Goal: Task Accomplishment & Management: Complete application form

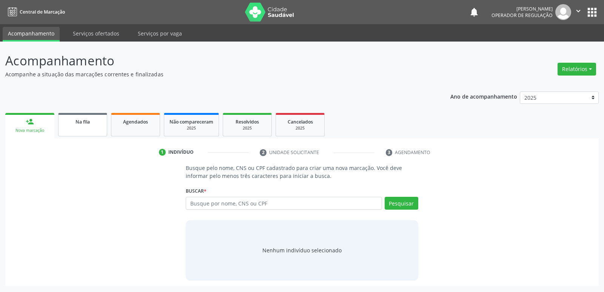
click at [86, 117] on link "Na fila" at bounding box center [82, 124] width 49 height 23
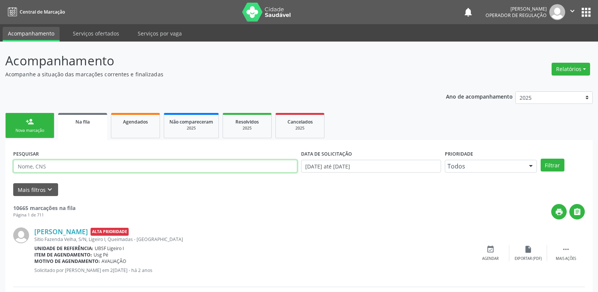
click at [71, 168] on input "text" at bounding box center [155, 166] width 284 height 13
click at [541, 158] on button "Filtrar" at bounding box center [553, 164] width 24 height 13
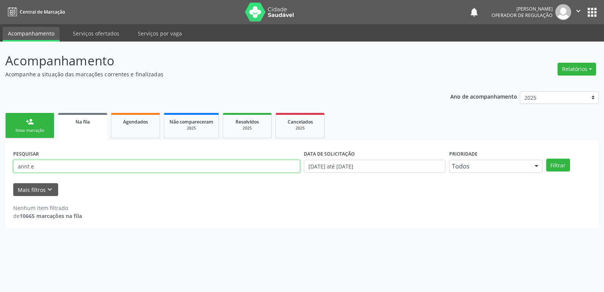
click at [28, 165] on input "annt e" at bounding box center [156, 166] width 287 height 13
click at [546, 158] on button "Filtrar" at bounding box center [558, 164] width 24 height 13
drag, startPoint x: 43, startPoint y: 164, endPoint x: 0, endPoint y: 154, distance: 44.1
click at [0, 154] on div "Acompanhamento Acompanhe a situação das marcações correntes e finalizadas Relat…" at bounding box center [302, 167] width 604 height 250
type input "708404315837470"
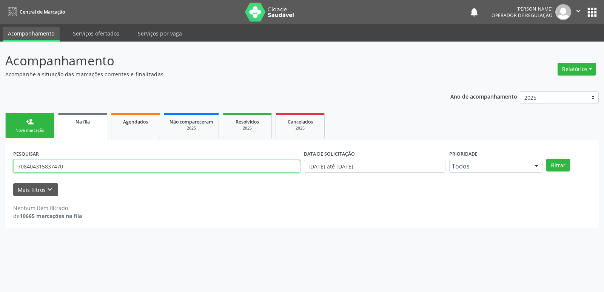
click at [546, 158] on button "Filtrar" at bounding box center [558, 164] width 24 height 13
click at [126, 123] on span "Agendados" at bounding box center [135, 121] width 25 height 6
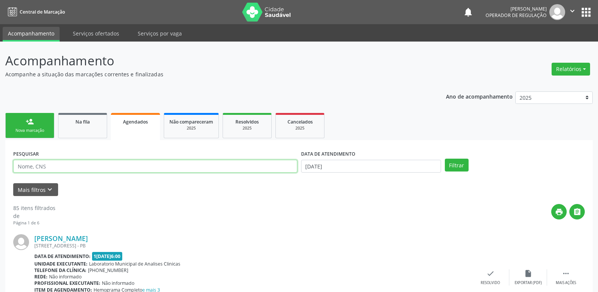
click at [54, 168] on input "text" at bounding box center [155, 166] width 284 height 13
type input "708404315837470"
click at [445, 158] on button "Filtrar" at bounding box center [457, 164] width 24 height 13
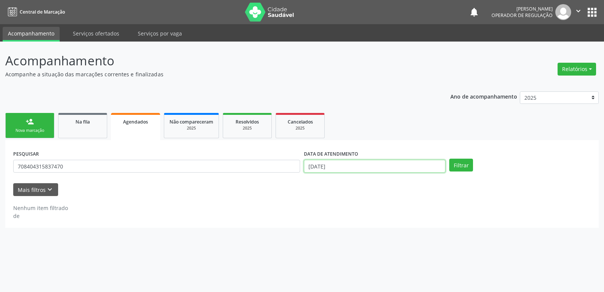
click at [366, 166] on input "[DATE]" at bounding box center [374, 166] width 141 height 13
click at [449, 158] on button "Filtrar" at bounding box center [461, 164] width 24 height 13
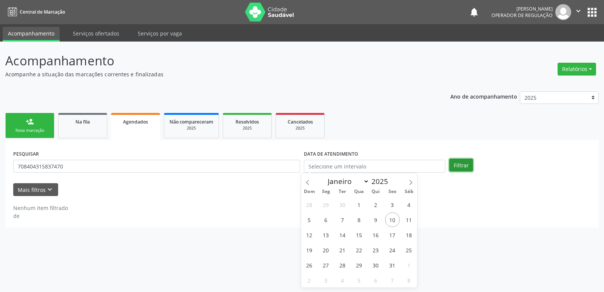
click at [465, 164] on button "Filtrar" at bounding box center [461, 164] width 24 height 13
click at [460, 166] on button "Filtrar" at bounding box center [461, 164] width 24 height 13
click at [461, 167] on button "Filtrar" at bounding box center [461, 164] width 24 height 13
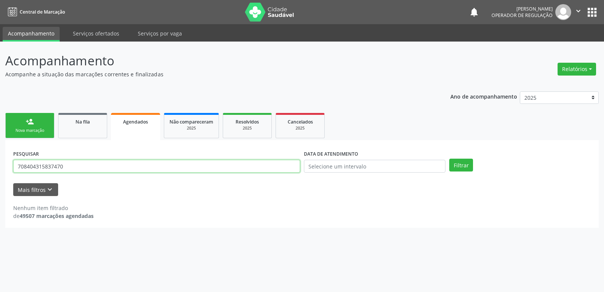
drag, startPoint x: 74, startPoint y: 169, endPoint x: 24, endPoint y: 164, distance: 50.0
click at [0, 163] on div "Acompanhamento Acompanhe a situação das marcações correntes e finalizadas Relat…" at bounding box center [302, 167] width 604 height 250
type input "05416016442"
click at [449, 158] on button "Filtrar" at bounding box center [461, 164] width 24 height 13
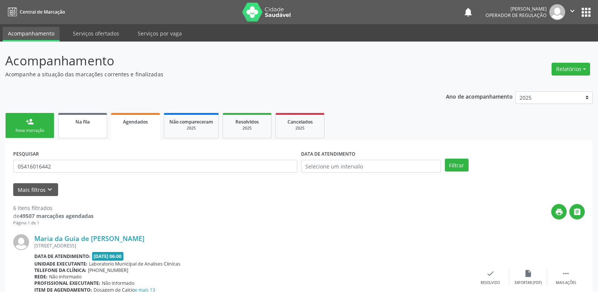
click at [80, 128] on link "Na fila" at bounding box center [82, 125] width 49 height 25
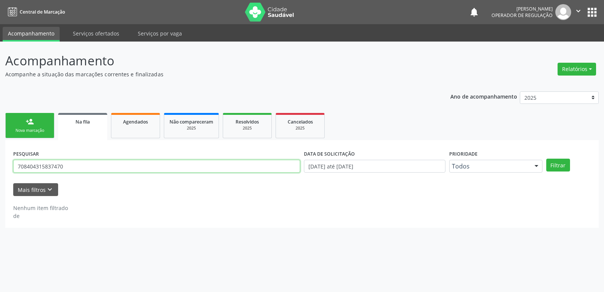
click at [111, 165] on input "708404315837470" at bounding box center [156, 166] width 287 height 13
type input "05416016442"
click at [546, 158] on button "Filtrar" at bounding box center [558, 164] width 24 height 13
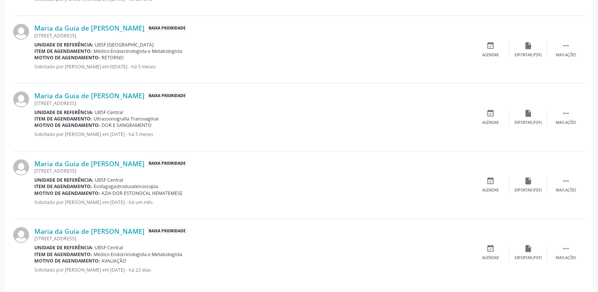
scroll to position [285, 0]
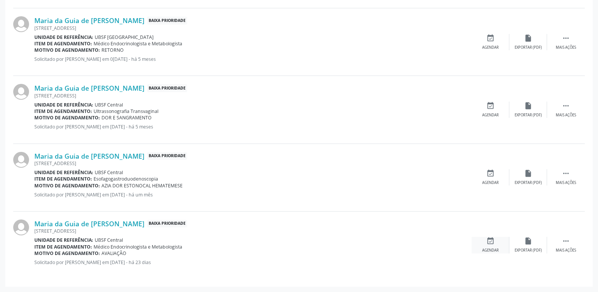
click at [495, 248] on div "Agendar" at bounding box center [490, 250] width 17 height 5
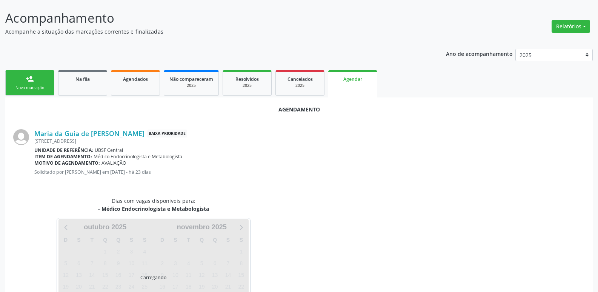
scroll to position [83, 0]
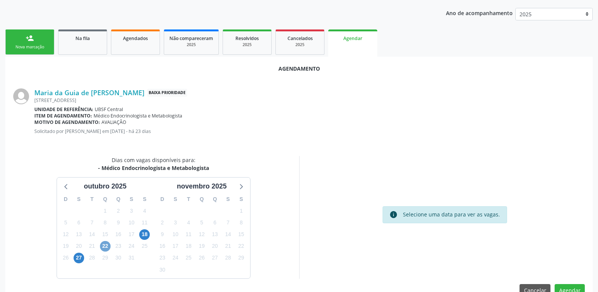
click at [103, 245] on span "22" at bounding box center [105, 246] width 11 height 11
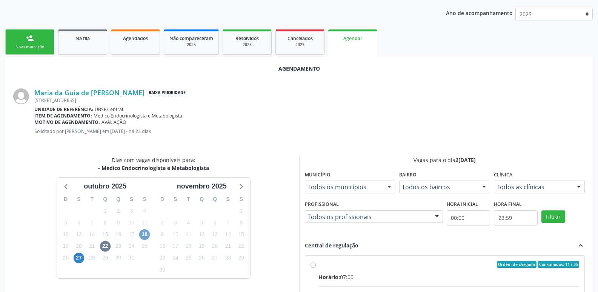
click at [145, 235] on span "18" at bounding box center [144, 234] width 11 height 11
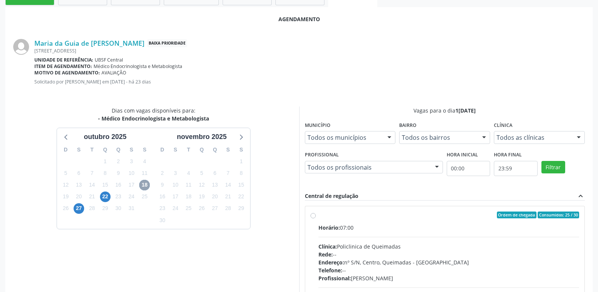
scroll to position [210, 0]
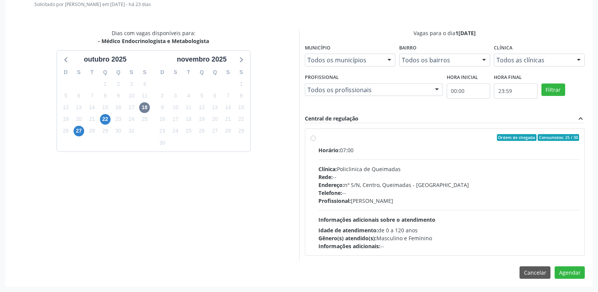
drag, startPoint x: 458, startPoint y: 185, endPoint x: 463, endPoint y: 192, distance: 8.5
click at [463, 195] on div "Horário: 07:00 Clínica: Policlinica de Queimadas Rede: -- Endereço: nº S/N, Cen…" at bounding box center [448, 198] width 261 height 104
radio input "true"
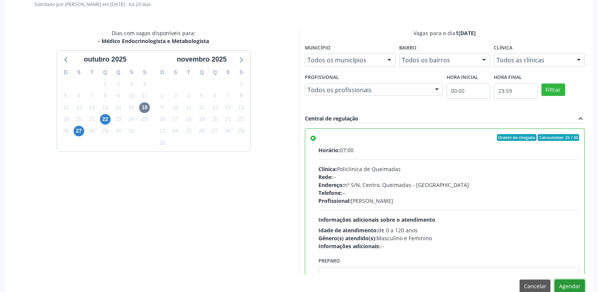
click at [576, 283] on button "Agendar" at bounding box center [570, 285] width 30 height 13
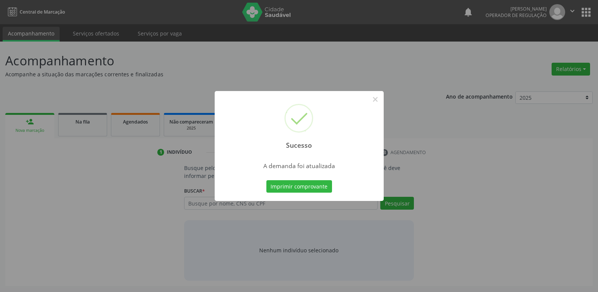
scroll to position [0, 0]
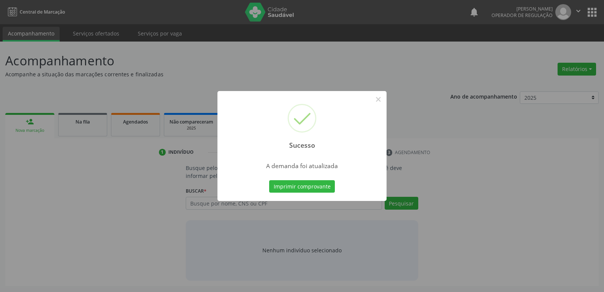
click at [269, 180] on button "Imprimir comprovante" at bounding box center [302, 186] width 66 height 13
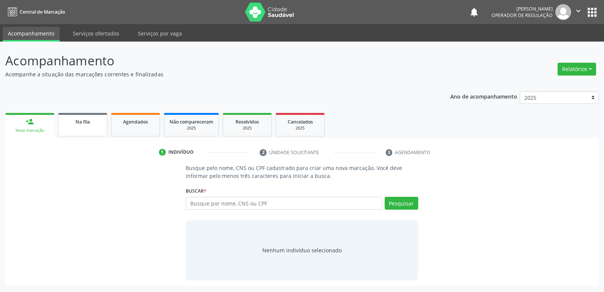
click at [85, 130] on link "Na fila" at bounding box center [82, 124] width 49 height 23
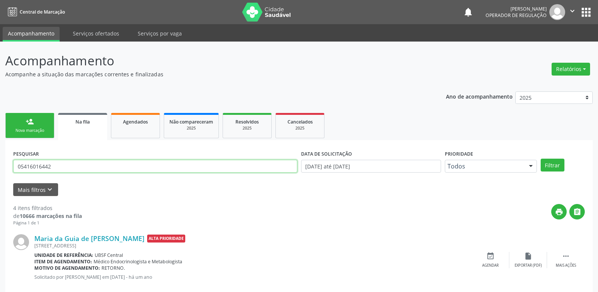
drag, startPoint x: 72, startPoint y: 168, endPoint x: 0, endPoint y: 167, distance: 72.5
click at [0, 167] on div "Acompanhamento Acompanhe a situação das marcações correntes e finalizadas Relat…" at bounding box center [299, 276] width 598 height 468
type input "07832248424"
click at [541, 158] on button "Filtrar" at bounding box center [553, 164] width 24 height 13
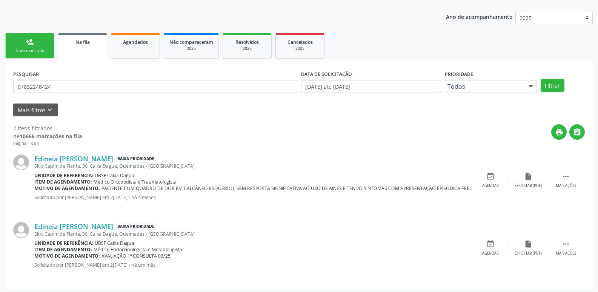
scroll to position [82, 0]
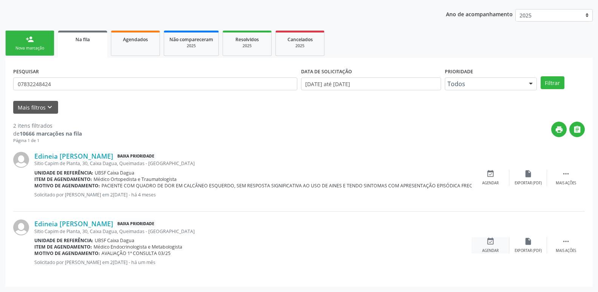
click at [489, 245] on icon "event_available" at bounding box center [490, 241] width 8 height 8
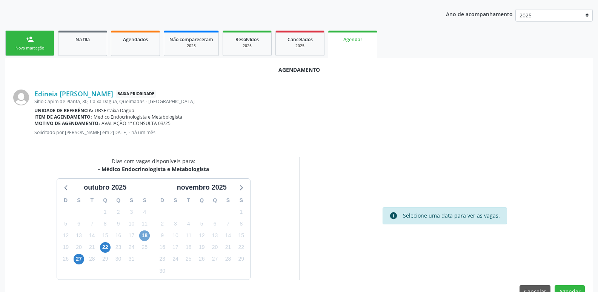
drag, startPoint x: 143, startPoint y: 236, endPoint x: 141, endPoint y: 232, distance: 4.6
click at [145, 235] on span "18" at bounding box center [144, 235] width 11 height 11
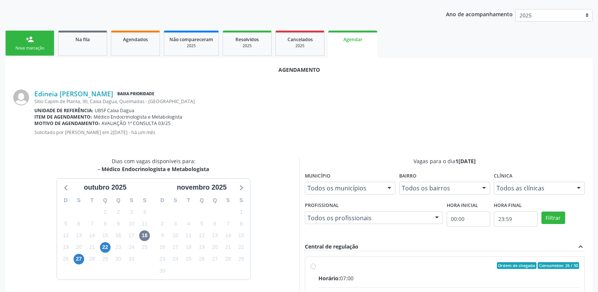
drag, startPoint x: 518, startPoint y: 273, endPoint x: 569, endPoint y: 213, distance: 78.5
radio input "true"
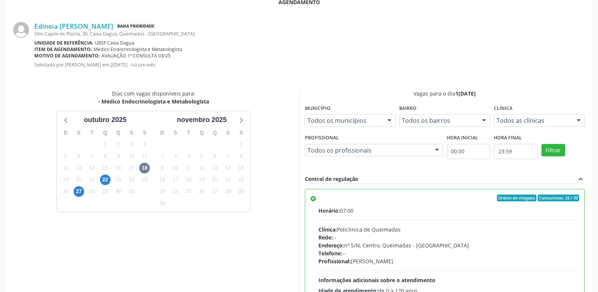
scroll to position [224, 0]
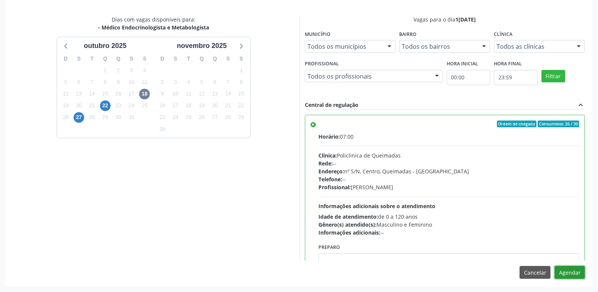
drag, startPoint x: 576, startPoint y: 272, endPoint x: 529, endPoint y: 263, distance: 48.4
click at [576, 272] on button "Agendar" at bounding box center [570, 272] width 30 height 13
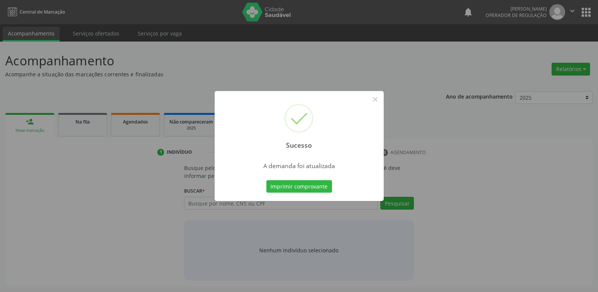
scroll to position [0, 0]
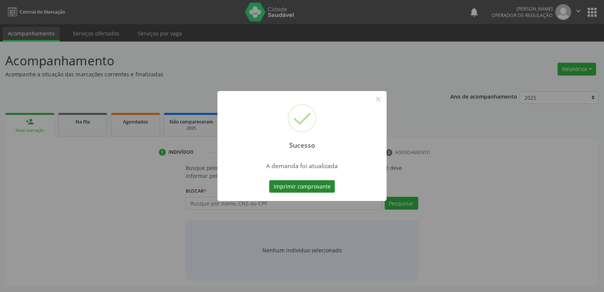
click at [321, 185] on button "Imprimir comprovante" at bounding box center [302, 186] width 66 height 13
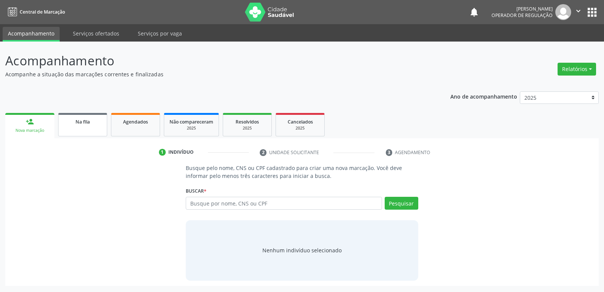
click at [79, 131] on link "Na fila" at bounding box center [82, 124] width 49 height 23
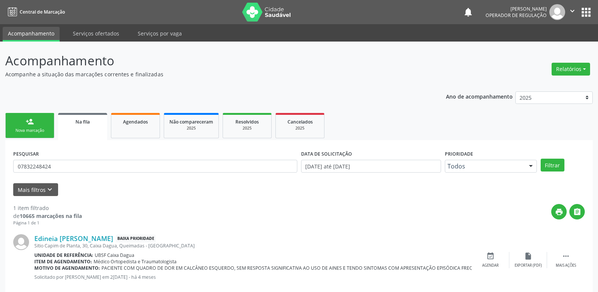
click at [69, 157] on div "PESQUISAR 07832248424" at bounding box center [155, 162] width 288 height 29
drag, startPoint x: 66, startPoint y: 165, endPoint x: 0, endPoint y: 159, distance: 65.9
click at [0, 159] on div "Acompanhamento Acompanhe a situação das marcações correntes e finalizadas Relat…" at bounding box center [299, 174] width 598 height 265
type input "708107546617838"
click at [541, 158] on button "Filtrar" at bounding box center [553, 164] width 24 height 13
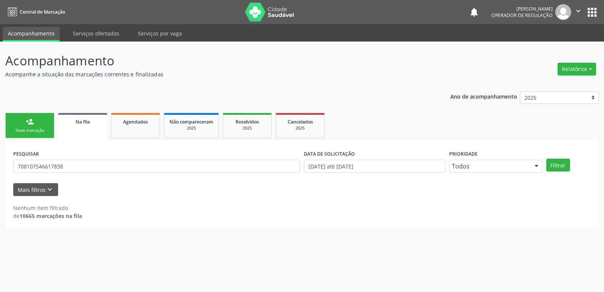
drag, startPoint x: 160, startPoint y: 124, endPoint x: 144, endPoint y: 126, distance: 16.1
click at [160, 124] on ul "person_add Nova marcação Na fila Agendados Não compareceram 2025 Resolvidos 202…" at bounding box center [301, 125] width 593 height 29
click at [144, 126] on link "Agendados" at bounding box center [135, 125] width 49 height 25
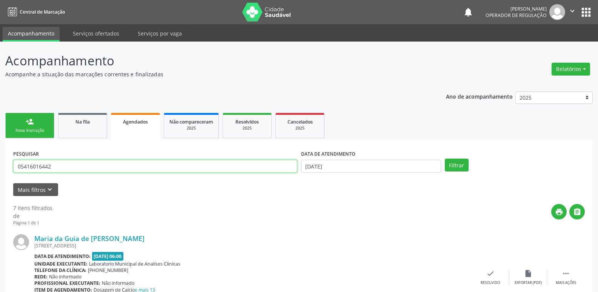
click at [83, 163] on input "05416016442" at bounding box center [155, 166] width 284 height 13
type input "edineia"
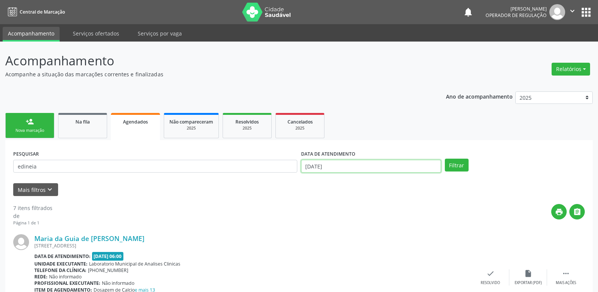
click at [384, 167] on input "[DATE]" at bounding box center [371, 166] width 140 height 13
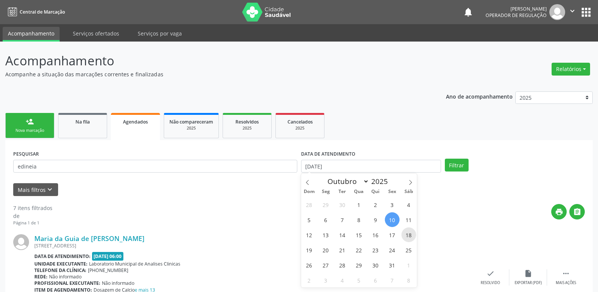
click at [408, 234] on span "18" at bounding box center [408, 234] width 15 height 15
type input "1[DATE]"
drag, startPoint x: 408, startPoint y: 234, endPoint x: 420, endPoint y: 200, distance: 35.6
click at [409, 233] on span "18" at bounding box center [408, 234] width 15 height 15
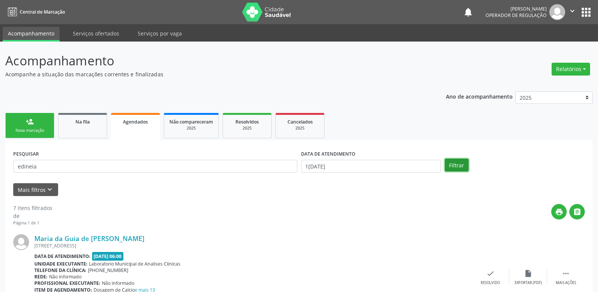
click at [449, 164] on button "Filtrar" at bounding box center [457, 164] width 24 height 13
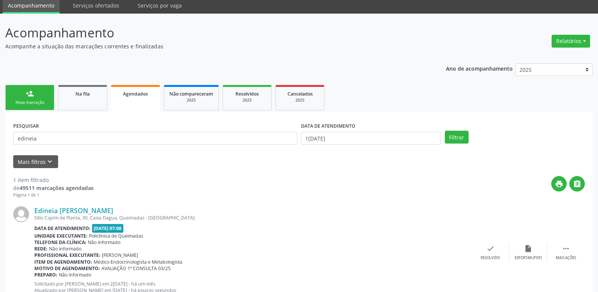
scroll to position [56, 0]
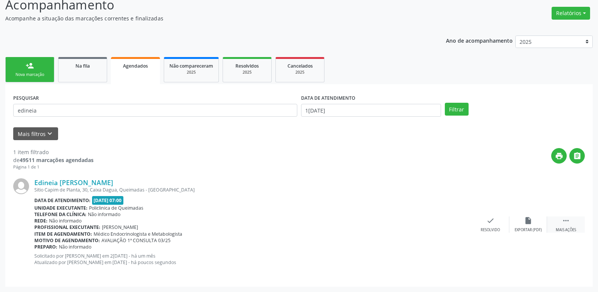
click at [571, 226] on div " Mais ações" at bounding box center [566, 224] width 38 height 16
click at [422, 220] on div "print Imprimir" at bounding box center [415, 224] width 38 height 16
click at [81, 73] on link "Na fila" at bounding box center [82, 69] width 49 height 25
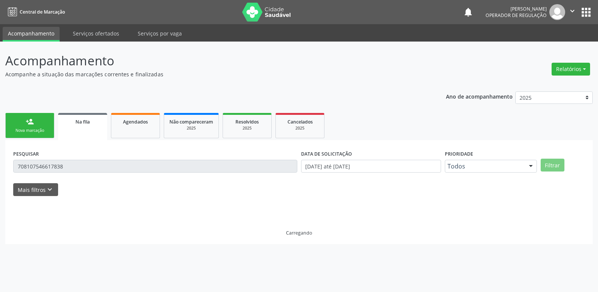
scroll to position [0, 0]
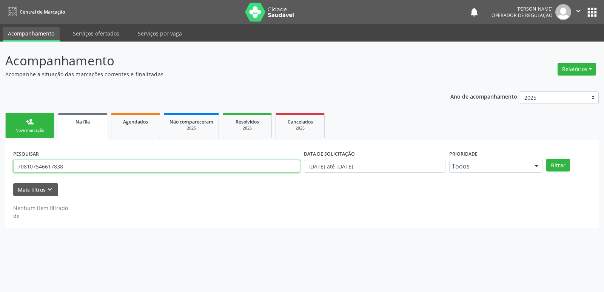
click at [73, 166] on input "708107546617838" at bounding box center [156, 166] width 287 height 13
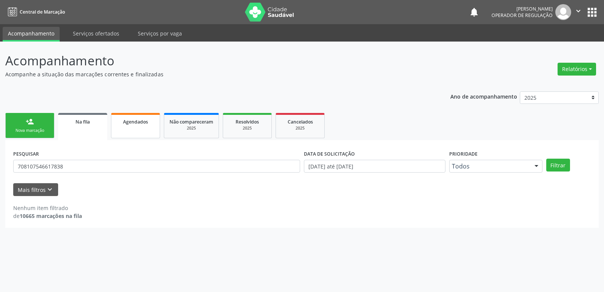
click at [126, 132] on link "Agendados" at bounding box center [135, 125] width 49 height 25
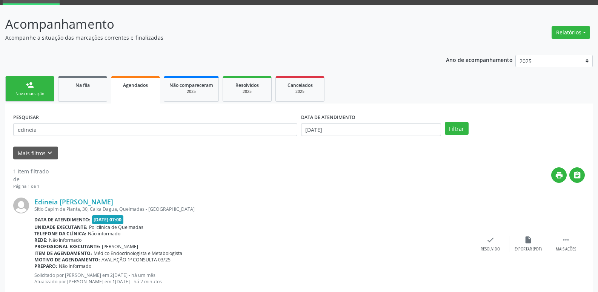
scroll to position [56, 0]
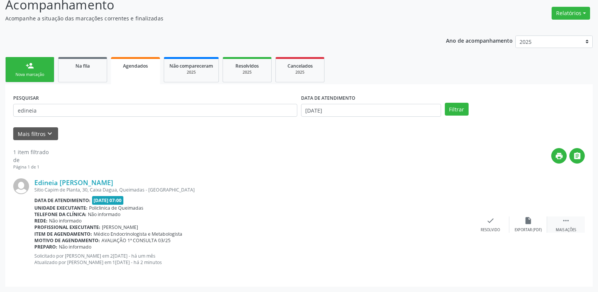
click at [566, 222] on icon "" at bounding box center [566, 220] width 8 height 8
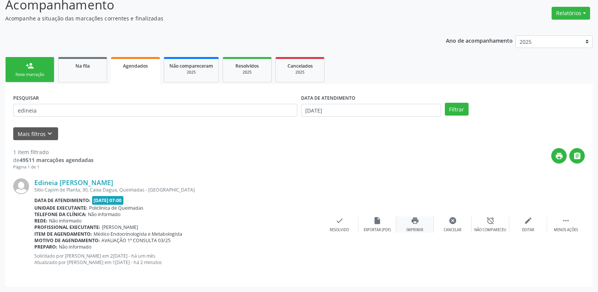
click at [422, 224] on div "print Imprimir" at bounding box center [415, 224] width 38 height 16
click at [423, 223] on div "print Imprimir" at bounding box center [415, 224] width 38 height 16
click at [418, 223] on icon "print" at bounding box center [415, 220] width 8 height 8
click at [415, 224] on icon "print" at bounding box center [415, 220] width 8 height 8
click at [418, 226] on div "print Imprimir" at bounding box center [415, 224] width 38 height 16
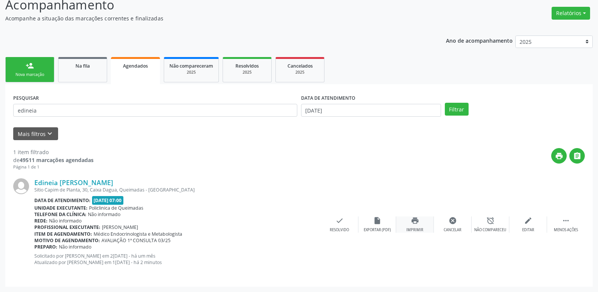
click at [415, 219] on icon "print" at bounding box center [415, 220] width 8 height 8
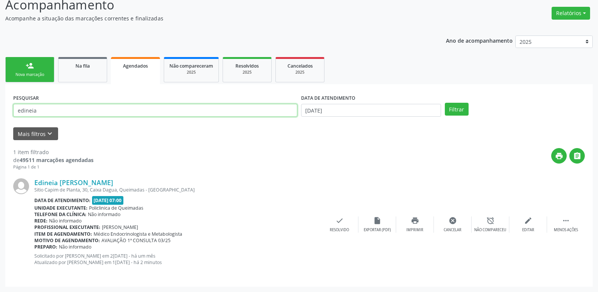
drag, startPoint x: 31, startPoint y: 104, endPoint x: 47, endPoint y: 108, distance: 17.0
click at [46, 108] on input "edineia" at bounding box center [155, 110] width 284 height 13
click at [39, 110] on input "edineia" at bounding box center [155, 110] width 284 height 13
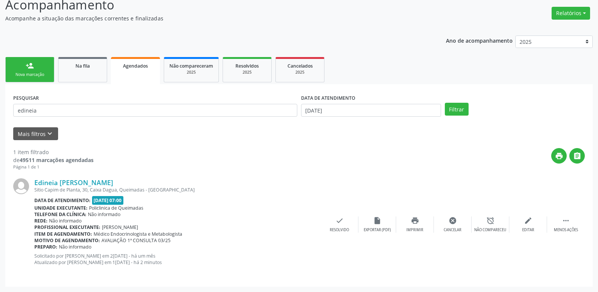
click at [31, 69] on div "person_add" at bounding box center [30, 65] width 8 height 8
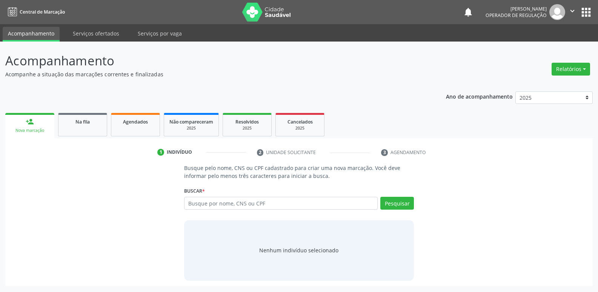
scroll to position [0, 0]
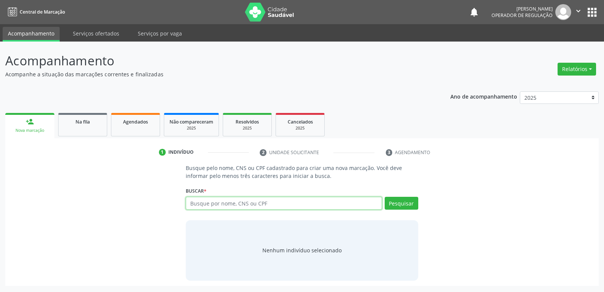
click at [232, 203] on input "text" at bounding box center [284, 203] width 196 height 13
type input "708107546617838"
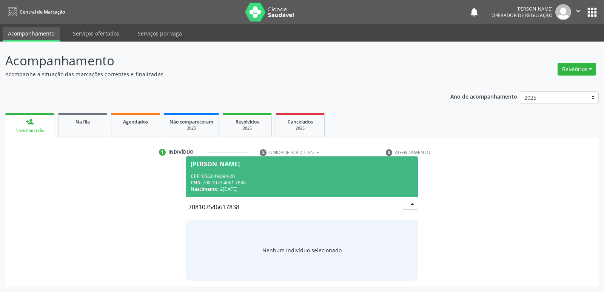
click at [240, 165] on div "[PERSON_NAME]" at bounding box center [215, 164] width 49 height 6
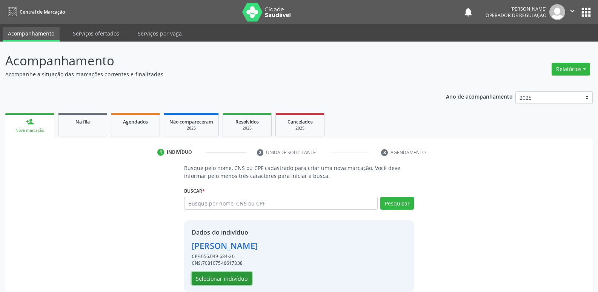
click at [227, 281] on button "Selecionar indivíduo" at bounding box center [222, 278] width 60 height 13
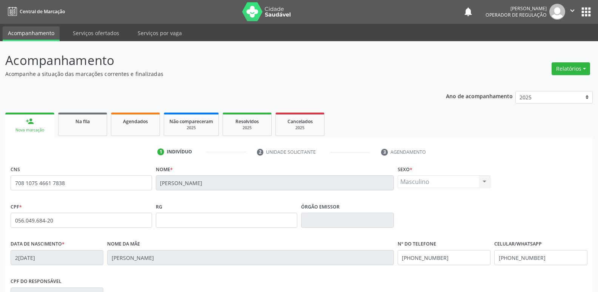
scroll to position [117, 0]
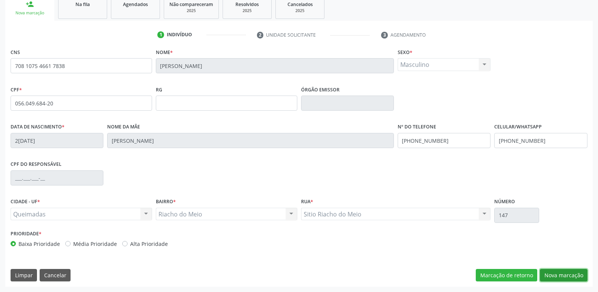
click at [574, 272] on button "Nova marcação" at bounding box center [564, 275] width 48 height 13
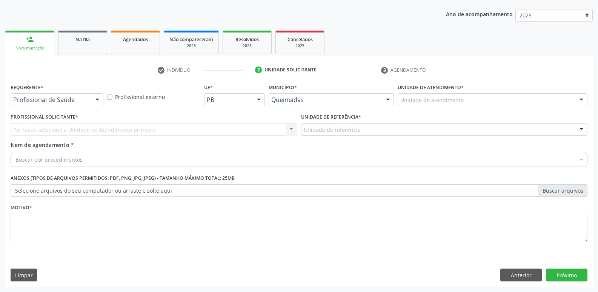
scroll to position [82, 0]
drag, startPoint x: 97, startPoint y: 103, endPoint x: 83, endPoint y: 121, distance: 22.8
click at [94, 105] on div "Profissional de Saúde Profissional de Saúde Paciente Nenhum resultado encontrad…" at bounding box center [57, 99] width 93 height 13
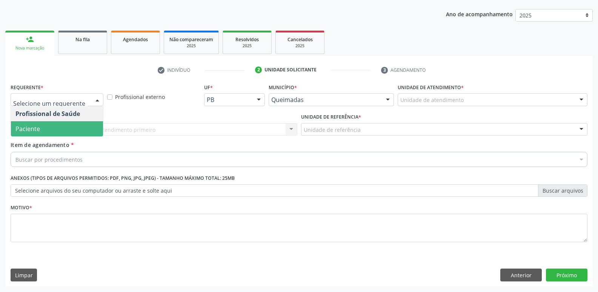
click at [80, 124] on span "Paciente" at bounding box center [57, 128] width 92 height 15
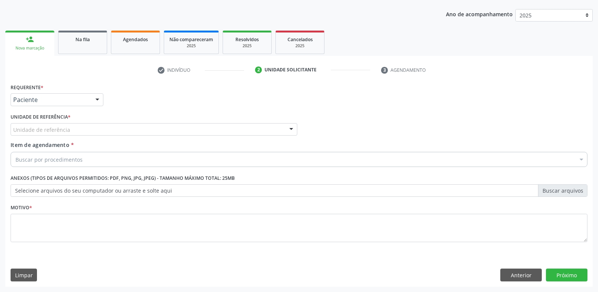
click at [103, 128] on div "Unidade de referência" at bounding box center [154, 129] width 287 height 13
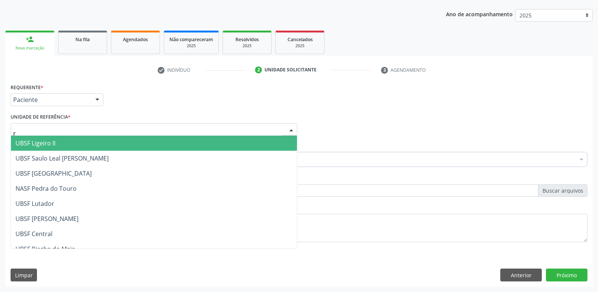
type input "ri"
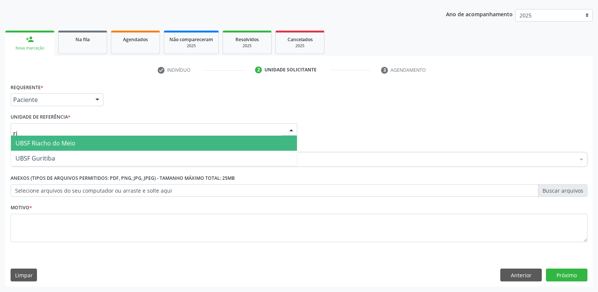
click at [57, 140] on span "UBSF Riacho do Meio" at bounding box center [45, 143] width 60 height 8
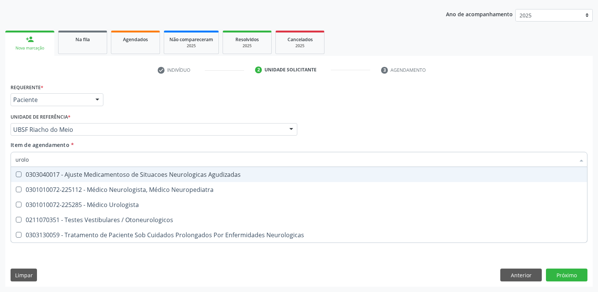
type input "urolog"
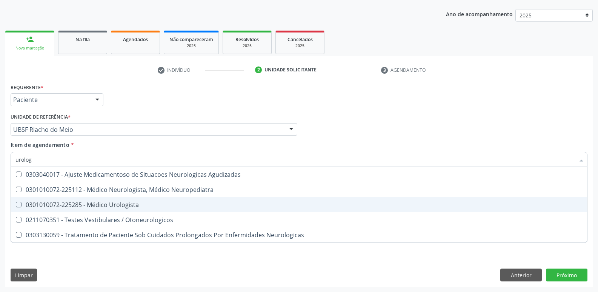
click at [111, 208] on div "0301010072-225285 - Médico Urologista" at bounding box center [298, 204] width 567 height 6
checkbox Urologista "true"
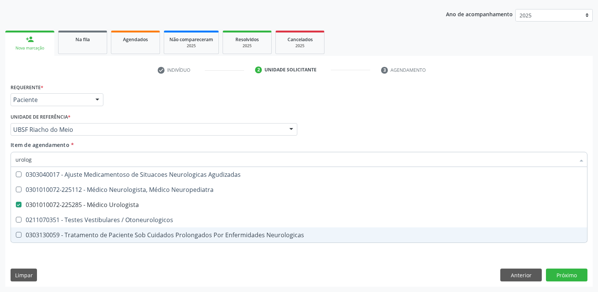
click at [112, 261] on div "Requerente * Paciente Profissional de Saúde Paciente Nenhum resultado encontrad…" at bounding box center [298, 183] width 587 height 205
checkbox Neuropediatra "true"
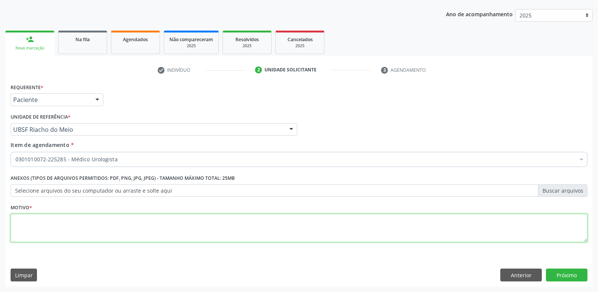
click at [125, 223] on textarea at bounding box center [299, 228] width 577 height 29
drag, startPoint x: 106, startPoint y: 217, endPoint x: 0, endPoint y: 186, distance: 110.5
click at [0, 186] on div "Acompanhamento Acompanhe a situação das marcações correntes e finalizadas Relat…" at bounding box center [299, 125] width 598 height 332
type textarea "avaliação"
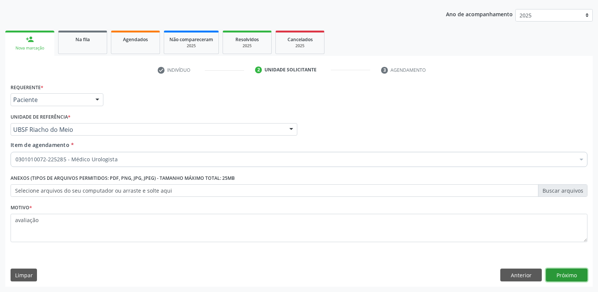
click at [572, 272] on button "Próximo" at bounding box center [567, 274] width 42 height 13
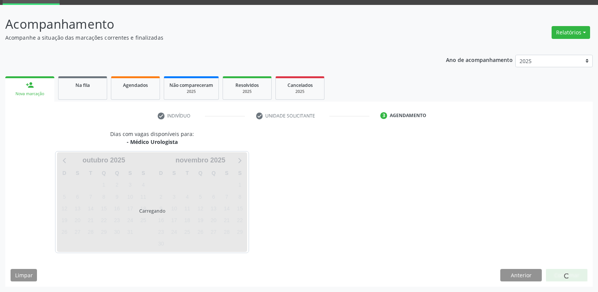
scroll to position [37, 0]
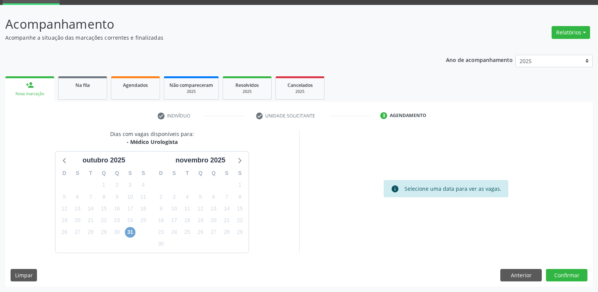
click at [130, 233] on span "31" at bounding box center [130, 232] width 11 height 11
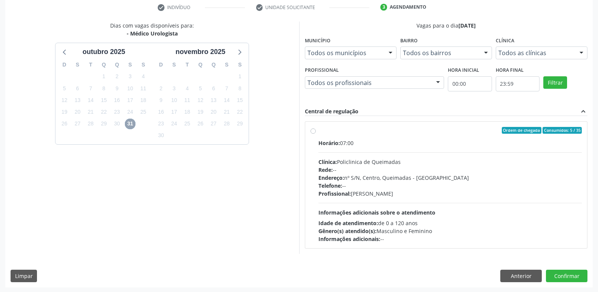
scroll to position [146, 0]
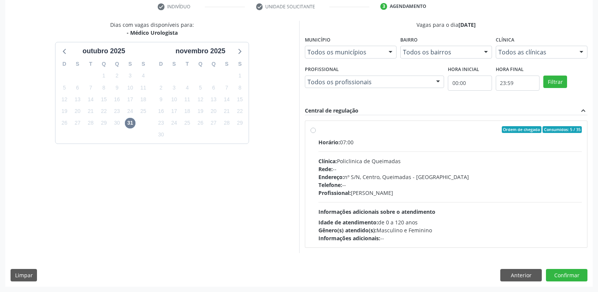
drag, startPoint x: 461, startPoint y: 213, endPoint x: 466, endPoint y: 211, distance: 4.8
click at [464, 212] on div "Horário: 07:00 Clínica: Policlinica de Queimadas Rede: -- Endereço: nº S/N, Cen…" at bounding box center [450, 190] width 264 height 104
click at [316, 133] on input "Ordem de chegada Consumidos: 5 / 35 Horário: 07:00 Clínica: Policlinica de Quei…" at bounding box center [313, 129] width 5 height 7
radio input "true"
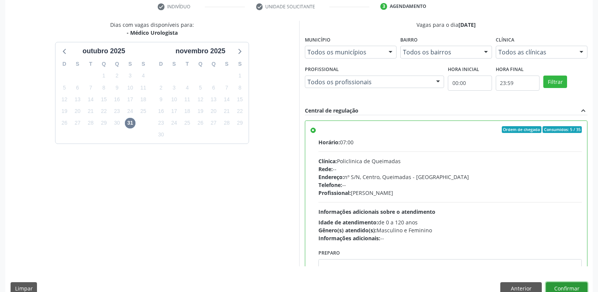
click at [565, 284] on button "Confirmar" at bounding box center [567, 288] width 42 height 13
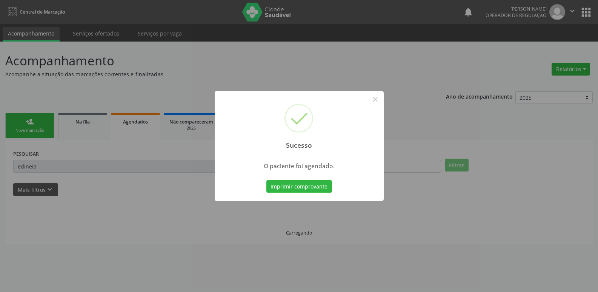
scroll to position [0, 0]
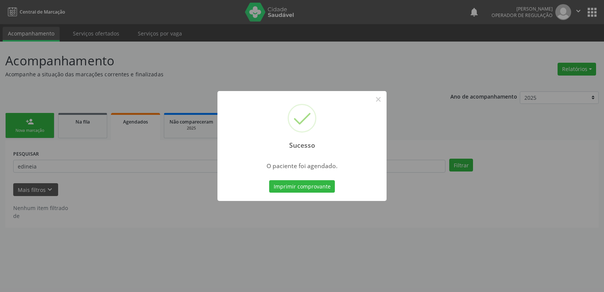
click at [269, 180] on button "Imprimir comprovante" at bounding box center [302, 186] width 66 height 13
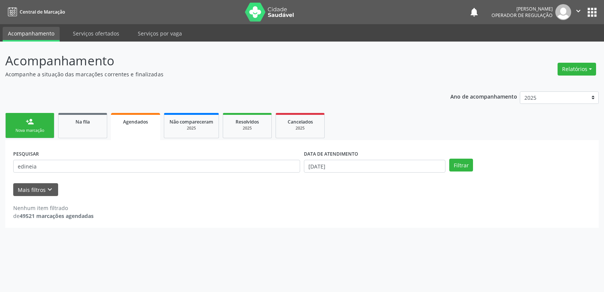
click at [29, 118] on div "person_add" at bounding box center [30, 121] width 8 height 8
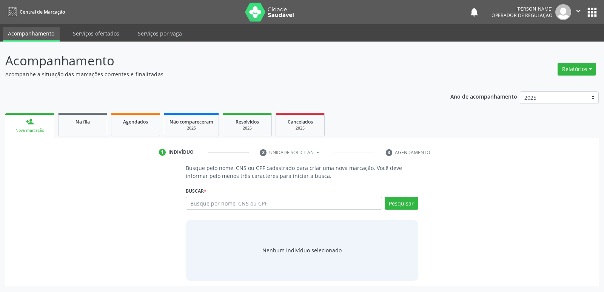
click at [238, 209] on div "Busque por nome, CNS ou CPF Nenhum resultado encontrado para: " " Digite nome, …" at bounding box center [302, 206] width 232 height 18
click at [238, 207] on input "text" at bounding box center [284, 203] width 196 height 13
type input "79693814487"
click at [98, 124] on div "Na fila" at bounding box center [83, 121] width 38 height 8
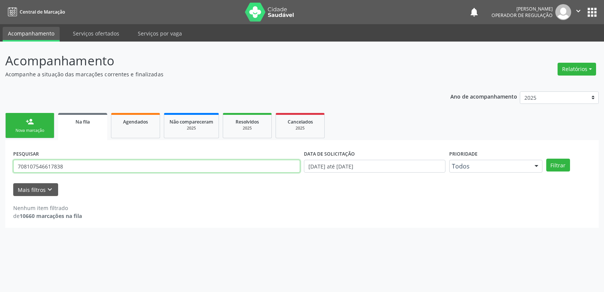
click at [89, 160] on input "708107546617838" at bounding box center [156, 166] width 287 height 13
type input "79693814487"
click at [546, 158] on button "Filtrar" at bounding box center [558, 164] width 24 height 13
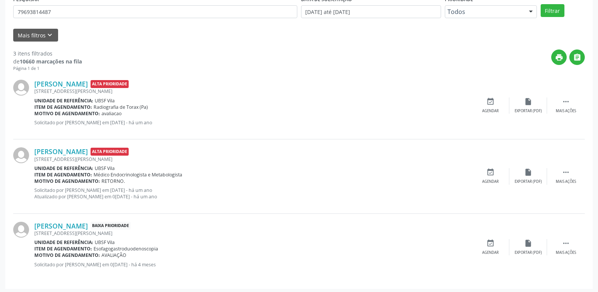
scroll to position [157, 0]
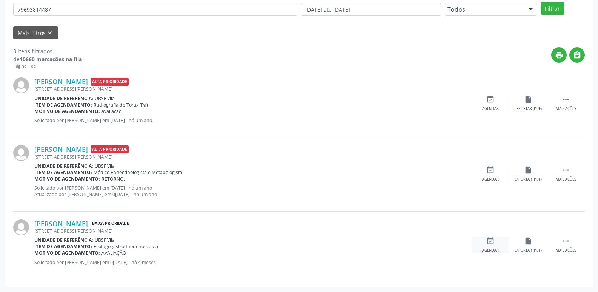
click at [493, 241] on icon "event_available" at bounding box center [490, 241] width 8 height 8
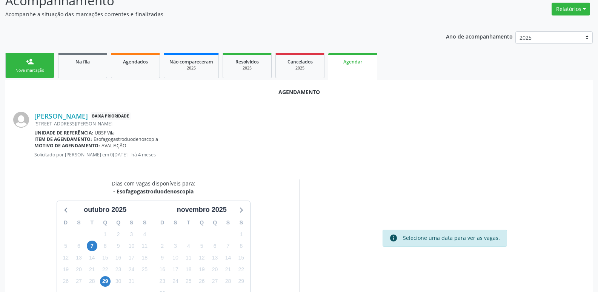
scroll to position [101, 0]
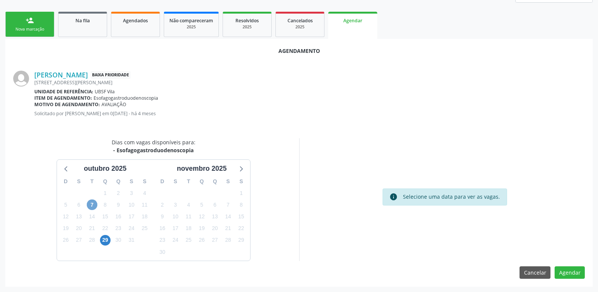
click at [94, 203] on span "7" at bounding box center [92, 204] width 11 height 11
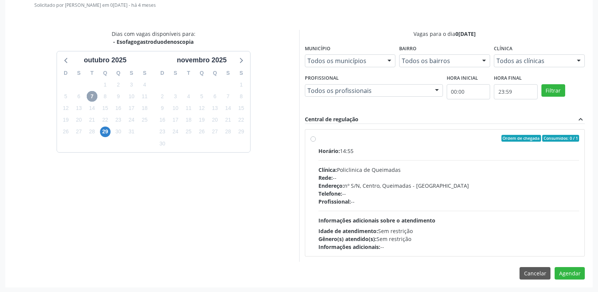
scroll to position [210, 0]
click at [109, 131] on span "29" at bounding box center [105, 131] width 11 height 11
click at [470, 171] on div "Clínica: Policlinica de Queimadas" at bounding box center [448, 169] width 261 height 8
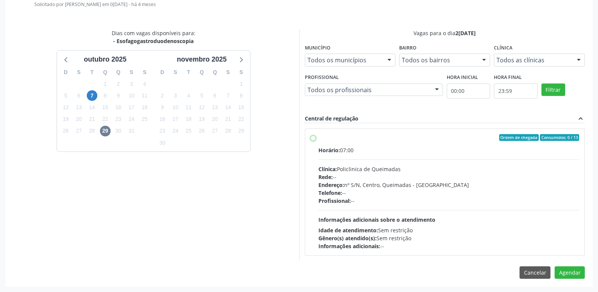
click at [316, 141] on input "Ordem de chegada Consumidos: 0 / 13 Horário: 07:00 Clínica: Policlinica de Quei…" at bounding box center [313, 137] width 5 height 7
radio input "true"
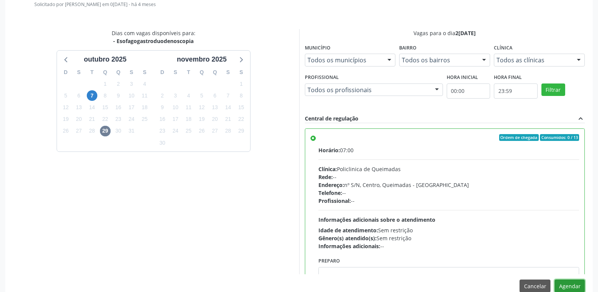
click at [571, 284] on button "Agendar" at bounding box center [570, 285] width 30 height 13
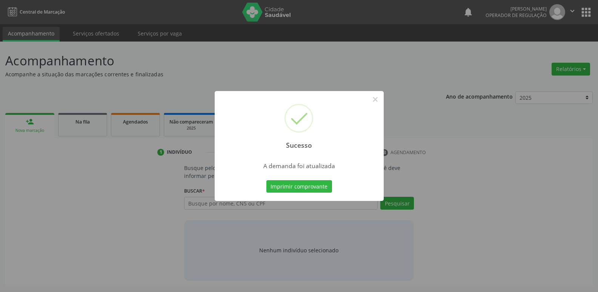
scroll to position [0, 0]
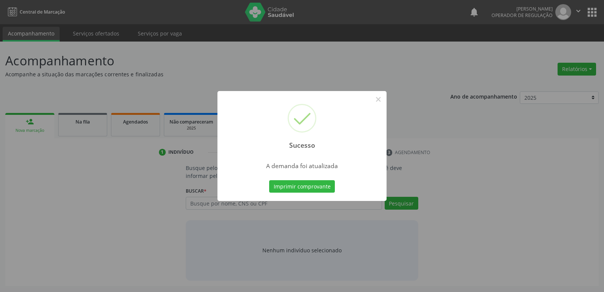
click at [269, 180] on button "Imprimir comprovante" at bounding box center [302, 186] width 66 height 13
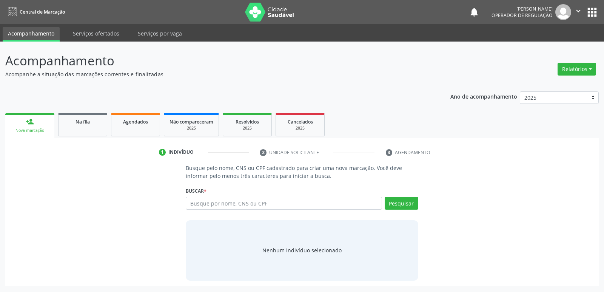
click at [81, 109] on div "Ano de acompanhamento 2025 2024 2023 2022 2021 person_add Nova marcação Na fila…" at bounding box center [301, 186] width 593 height 200
click at [86, 120] on span "Na fila" at bounding box center [82, 121] width 14 height 6
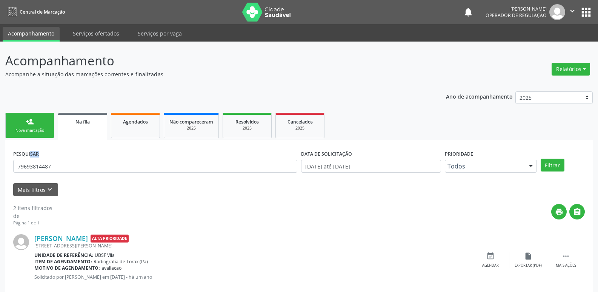
drag, startPoint x: 63, startPoint y: 173, endPoint x: 0, endPoint y: 152, distance: 66.0
click at [0, 152] on div "Acompanhamento Acompanhe a situação das marcações correntes e finalizadas Relat…" at bounding box center [299, 211] width 598 height 339
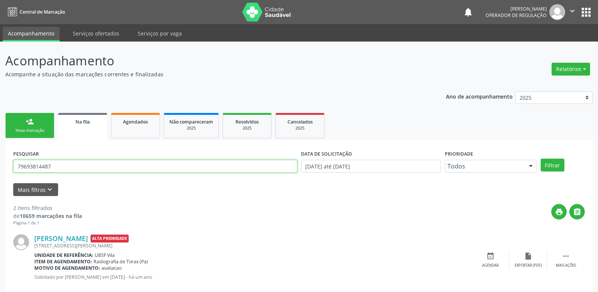
click at [73, 164] on input "79693814487" at bounding box center [155, 166] width 284 height 13
click at [128, 126] on link "Agendados" at bounding box center [135, 125] width 49 height 25
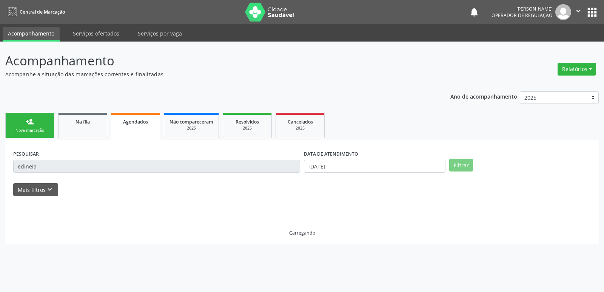
click at [51, 166] on input "edineia" at bounding box center [156, 166] width 287 height 13
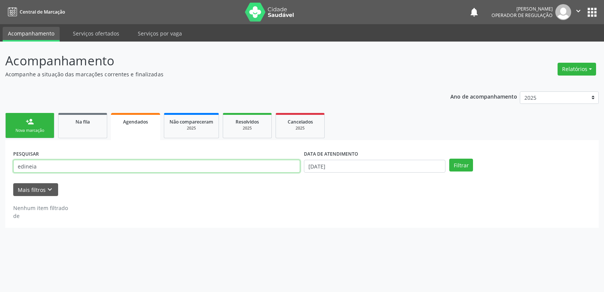
click at [51, 166] on input "edineia" at bounding box center [156, 166] width 287 height 13
drag, startPoint x: 51, startPoint y: 182, endPoint x: 155, endPoint y: 186, distance: 104.2
click at [51, 183] on form "PESQUISAR DATA DE ATENDIMENTO 1[DATE] Filtrar UNIDADE DE REFERÊNCIA Selecione u…" at bounding box center [301, 172] width 577 height 48
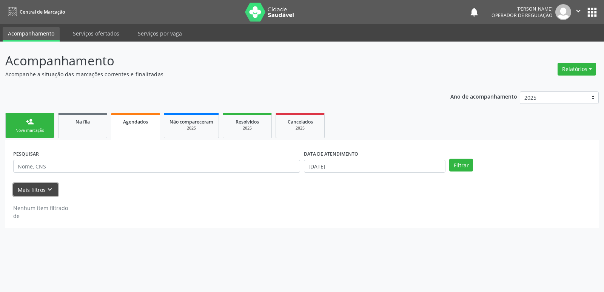
drag, startPoint x: 29, startPoint y: 186, endPoint x: 125, endPoint y: 206, distance: 97.1
click at [30, 186] on button "Mais filtros keyboard_arrow_down" at bounding box center [35, 189] width 45 height 13
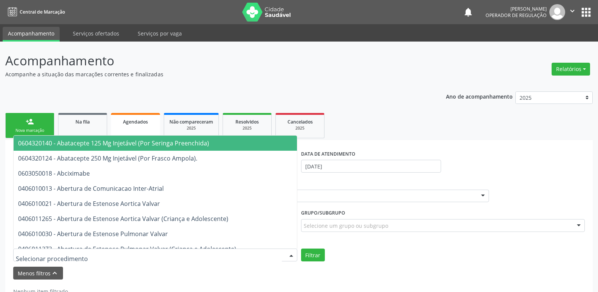
click at [154, 254] on div at bounding box center [155, 254] width 284 height 13
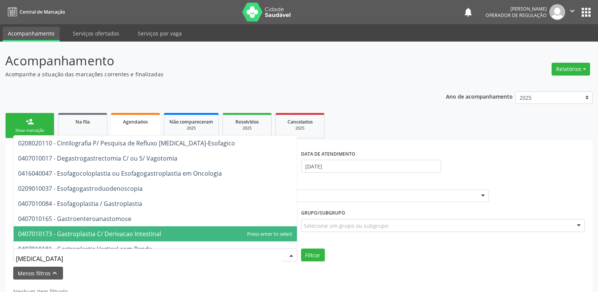
type input "gastroe"
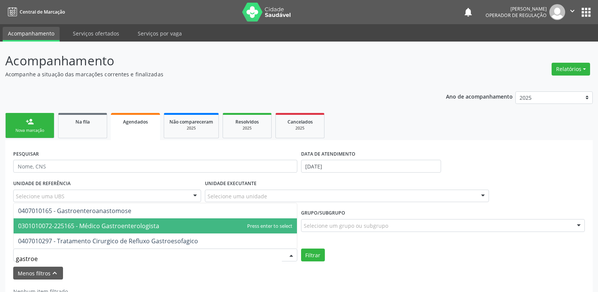
click at [140, 225] on span "0301010072-225165 - Médico Gastroenterologista" at bounding box center [88, 225] width 141 height 8
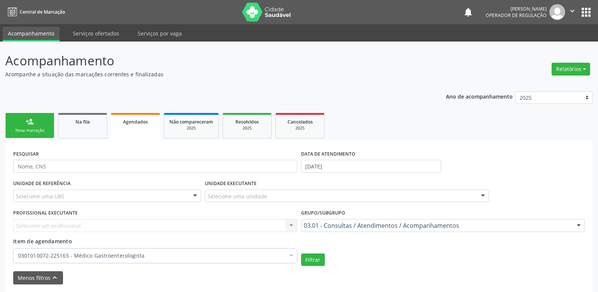
drag, startPoint x: 161, startPoint y: 256, endPoint x: 155, endPoint y: 252, distance: 6.8
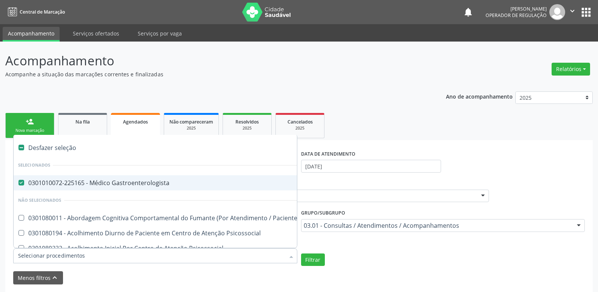
click at [137, 186] on div "0301010072-225165 - Médico Gastroenterologista" at bounding box center [417, 183] width 799 height 6
checkbox Gastroenterologista "false"
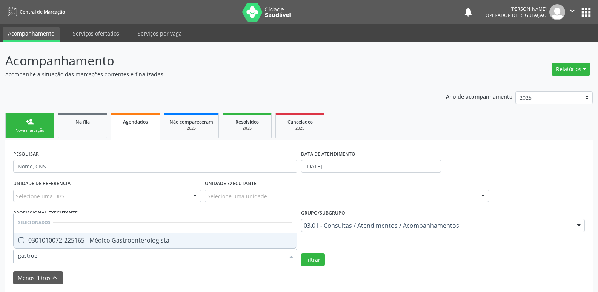
type input "[MEDICAL_DATA]"
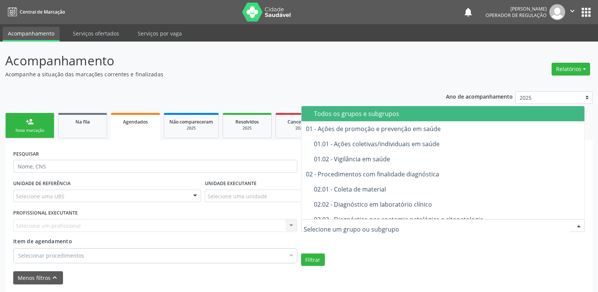
click at [317, 221] on div at bounding box center [443, 225] width 284 height 13
click at [340, 114] on div "Todos os grupos e subgrupos" at bounding box center [447, 114] width 266 height 6
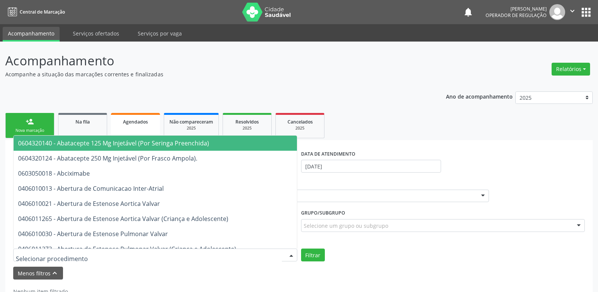
click at [79, 249] on div at bounding box center [155, 254] width 284 height 13
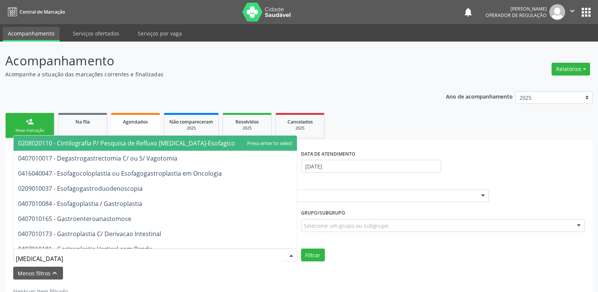
type input "gastrod"
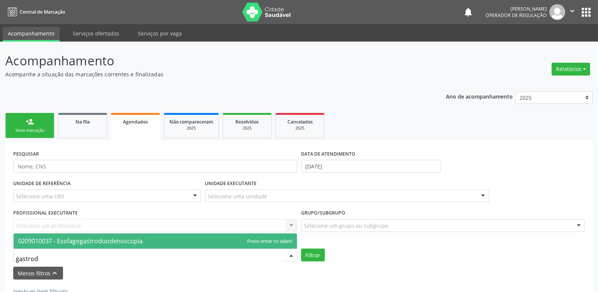
click at [85, 238] on span "0209010037 - Esofagogastroduodenoscopia" at bounding box center [80, 241] width 125 height 8
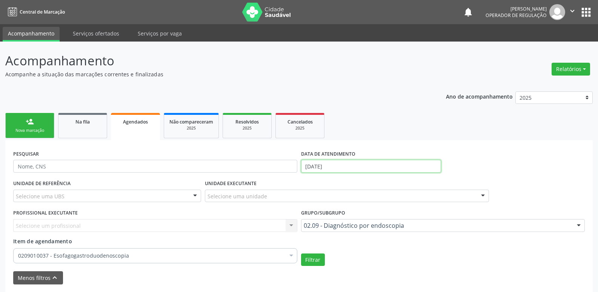
click at [351, 166] on input "[DATE]" at bounding box center [371, 166] width 140 height 13
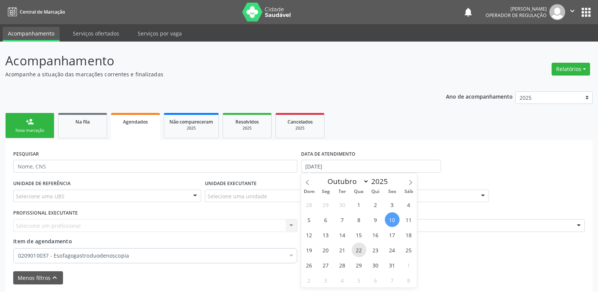
click at [355, 252] on span "22" at bounding box center [359, 249] width 15 height 15
type input "2[DATE]"
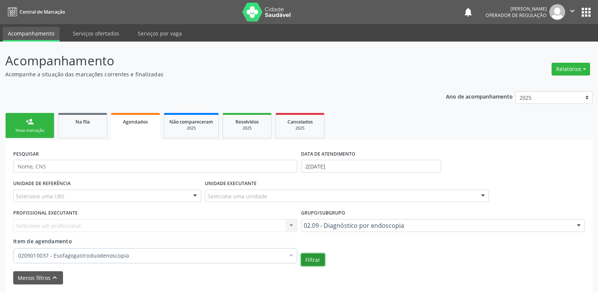
click at [318, 260] on button "Filtrar" at bounding box center [313, 259] width 24 height 13
click at [83, 131] on link "Na fila" at bounding box center [82, 125] width 49 height 25
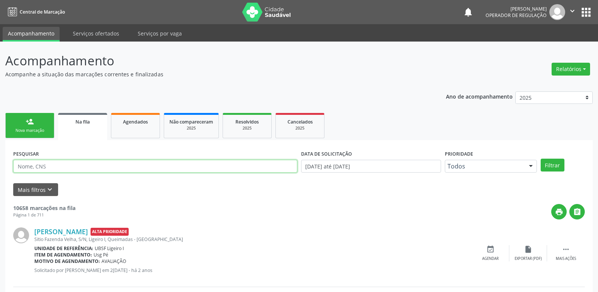
click at [55, 164] on input "text" at bounding box center [155, 166] width 284 height 13
type input "02768539465"
click at [541, 158] on button "Filtrar" at bounding box center [553, 164] width 24 height 13
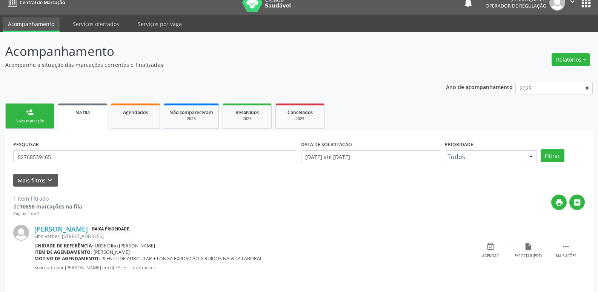
scroll to position [15, 0]
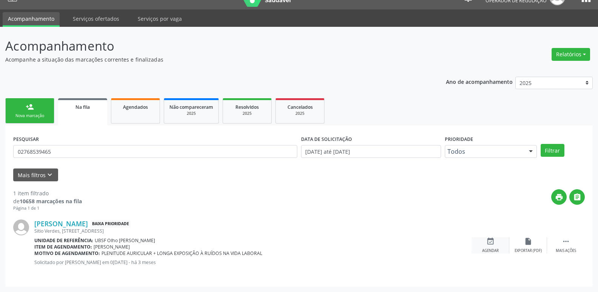
click at [490, 241] on icon "event_available" at bounding box center [490, 241] width 8 height 8
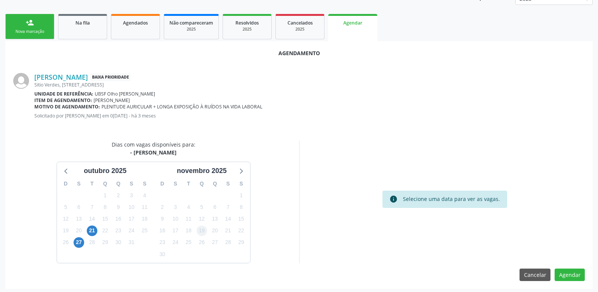
scroll to position [101, 0]
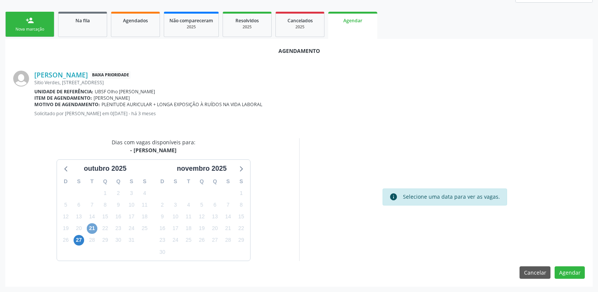
click at [93, 231] on span "21" at bounding box center [92, 228] width 11 height 11
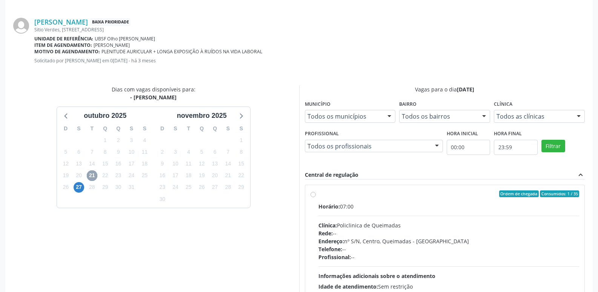
scroll to position [210, 0]
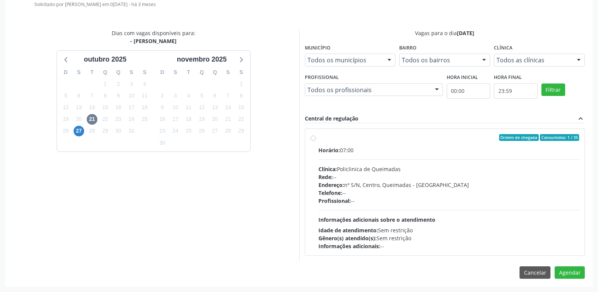
drag, startPoint x: 509, startPoint y: 207, endPoint x: 541, endPoint y: 224, distance: 36.1
click at [519, 211] on div "Horário: 07:00 Clínica: Policlinica de Queimadas Rede: -- Endereço: nº S/N, Cen…" at bounding box center [448, 198] width 261 height 104
radio input "true"
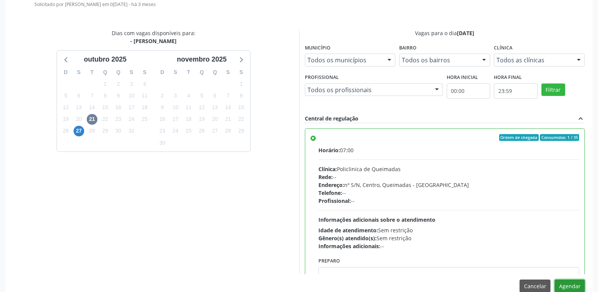
click at [576, 289] on button "Agendar" at bounding box center [570, 285] width 30 height 13
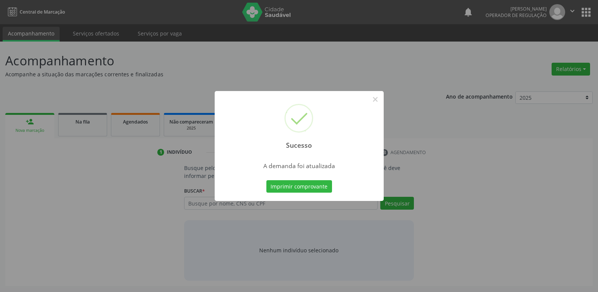
scroll to position [0, 0]
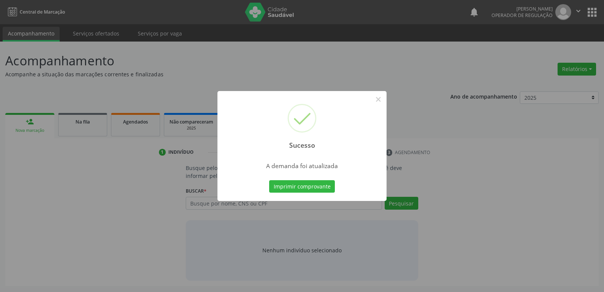
click at [269, 180] on button "Imprimir comprovante" at bounding box center [302, 186] width 66 height 13
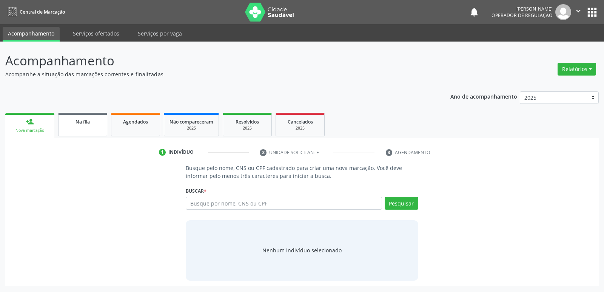
click at [85, 126] on link "Na fila" at bounding box center [82, 124] width 49 height 23
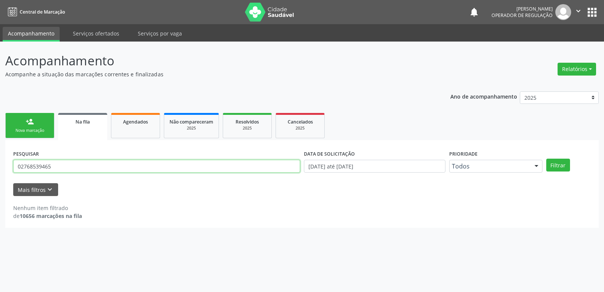
drag, startPoint x: 63, startPoint y: 164, endPoint x: 0, endPoint y: 150, distance: 64.6
click at [0, 150] on div "Acompanhamento Acompanhe a situação das marcações correntes e finalizadas Relat…" at bounding box center [302, 167] width 604 height 250
type input "02084712432"
click at [546, 158] on button "Filtrar" at bounding box center [558, 164] width 24 height 13
click at [26, 121] on div "person_add" at bounding box center [30, 121] width 8 height 8
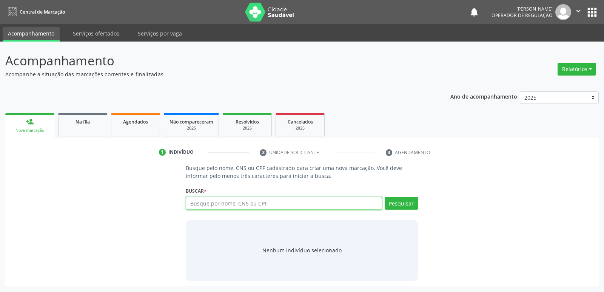
click at [238, 201] on input "text" at bounding box center [284, 203] width 196 height 13
type input "7"
type input "02084712432"
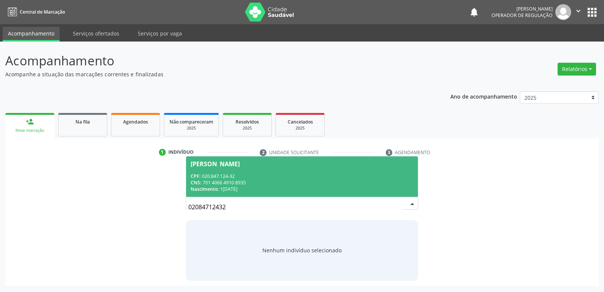
click at [224, 171] on span "[PERSON_NAME] CPF: 020.847.124-32 CNS: 701 4066 4910 8935 Nascimento: [DATE]" at bounding box center [301, 176] width 231 height 40
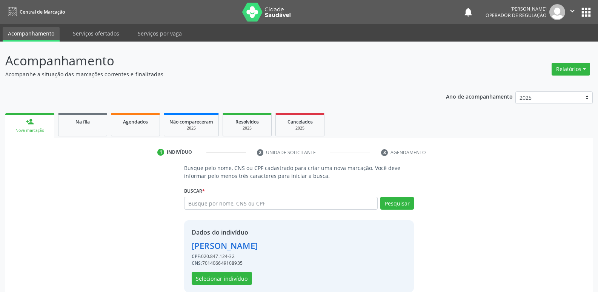
scroll to position [11, 0]
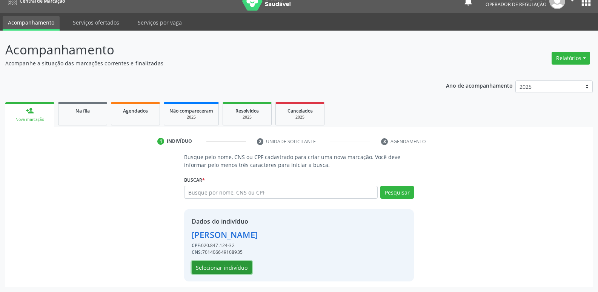
click at [222, 265] on button "Selecionar indivíduo" at bounding box center [222, 267] width 60 height 13
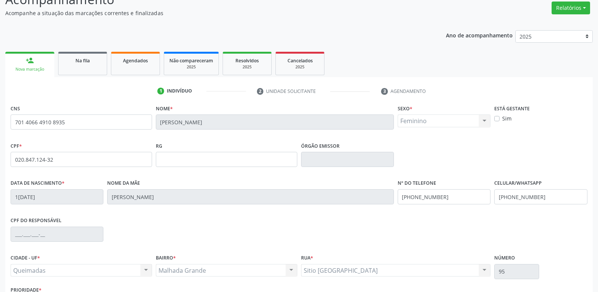
scroll to position [117, 0]
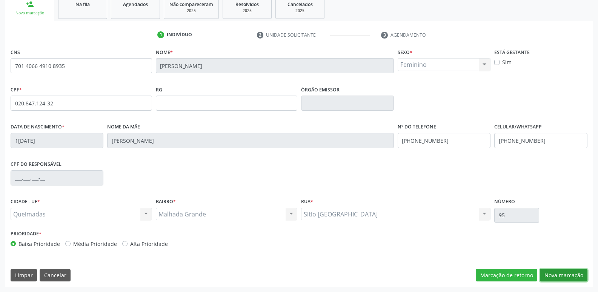
click at [560, 276] on button "Nova marcação" at bounding box center [564, 275] width 48 height 13
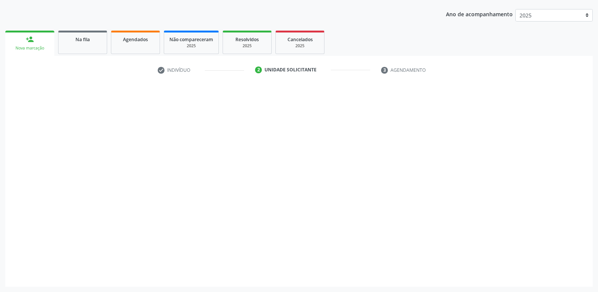
scroll to position [82, 0]
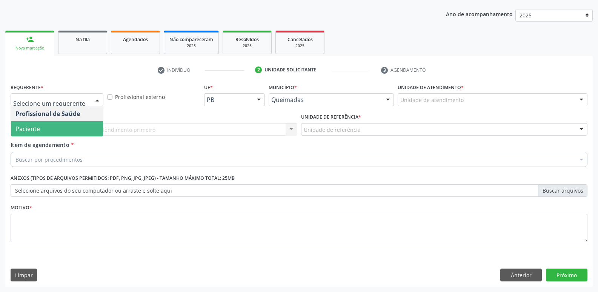
click at [52, 123] on span "Paciente" at bounding box center [57, 128] width 92 height 15
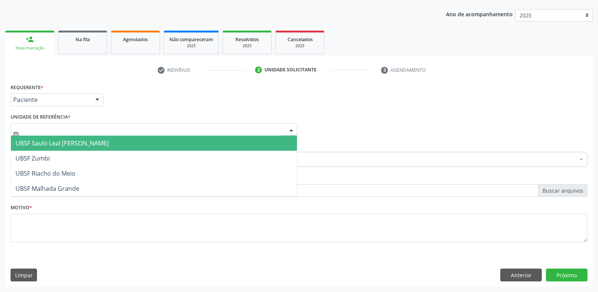
type input "ma"
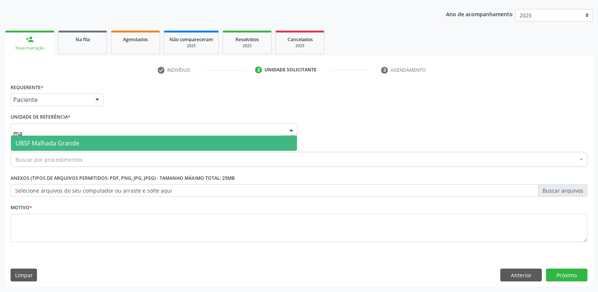
click at [59, 149] on span "UBSF Malhada Grande" at bounding box center [154, 142] width 286 height 15
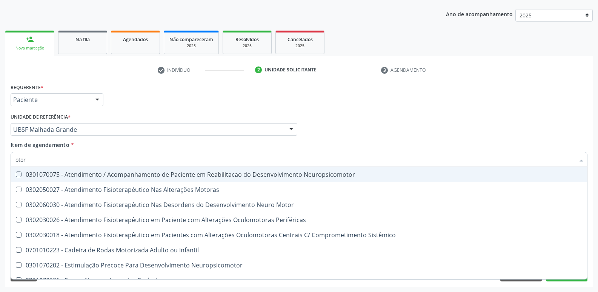
type input "otorr"
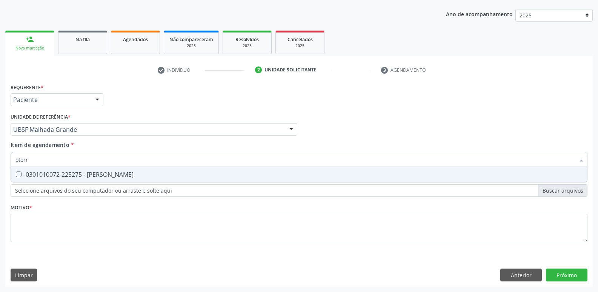
drag, startPoint x: 86, startPoint y: 169, endPoint x: 87, endPoint y: 187, distance: 18.5
click at [87, 169] on span "0301010072-225275 - [PERSON_NAME]" at bounding box center [299, 174] width 576 height 15
checkbox Otorrinolaringologista "true"
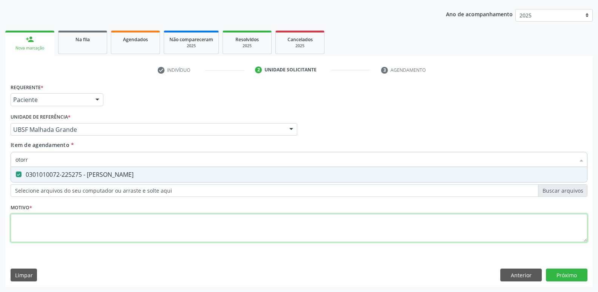
click at [78, 220] on div "Requerente * Paciente Profissional de Saúde Paciente Nenhum resultado encontrad…" at bounding box center [299, 166] width 577 height 171
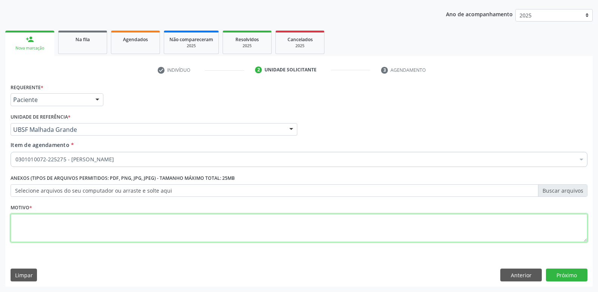
paste textarea "avaliação"
type textarea "avaliação"
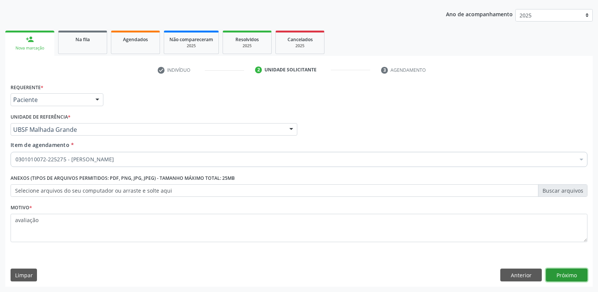
click at [558, 272] on button "Próximo" at bounding box center [567, 274] width 42 height 13
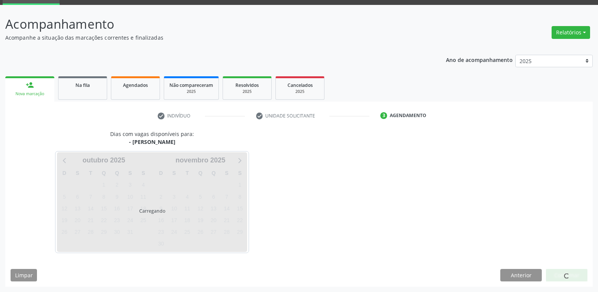
scroll to position [37, 0]
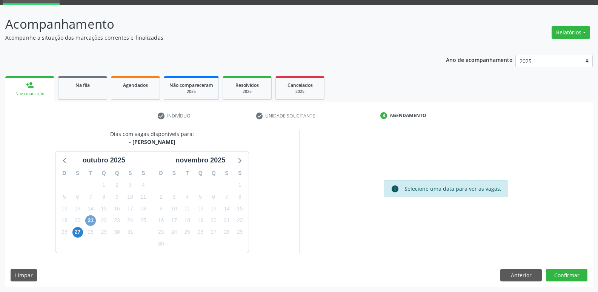
click at [92, 220] on span "21" at bounding box center [90, 220] width 11 height 11
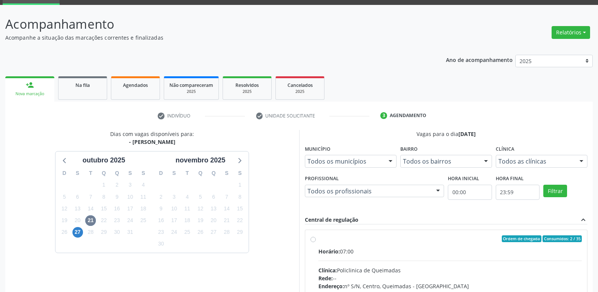
drag, startPoint x: 515, startPoint y: 249, endPoint x: 540, endPoint y: 199, distance: 55.3
click at [518, 244] on label "Ordem de chegada Consumidos: 2 / 35 Horário: 07:00 Clínica: Policlinica de Quei…" at bounding box center [450, 293] width 264 height 116
click at [316, 242] on input "Ordem de chegada Consumidos: 2 / 35 Horário: 07:00 Clínica: Policlinica de Quei…" at bounding box center [313, 238] width 5 height 7
radio input "true"
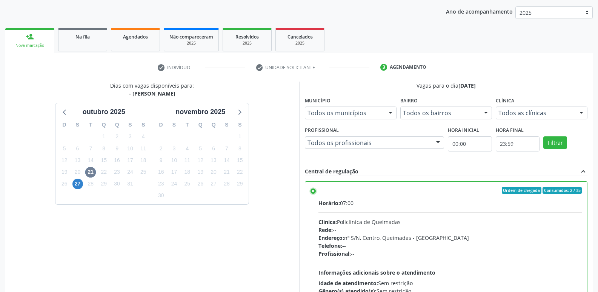
scroll to position [159, 0]
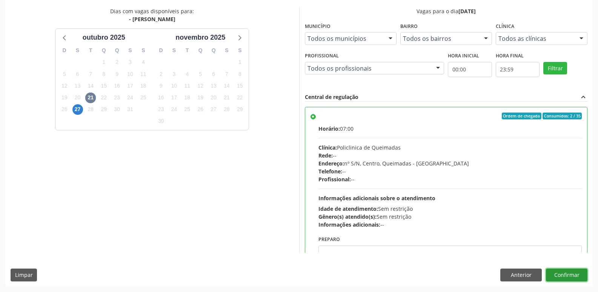
click at [559, 274] on button "Confirmar" at bounding box center [567, 274] width 42 height 13
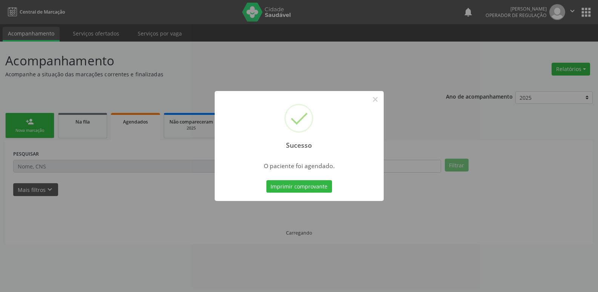
scroll to position [0, 0]
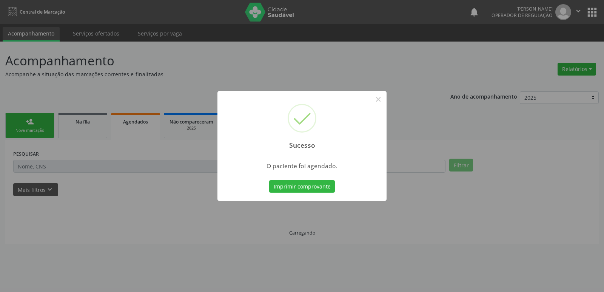
click at [269, 180] on button "Imprimir comprovante" at bounding box center [302, 186] width 66 height 13
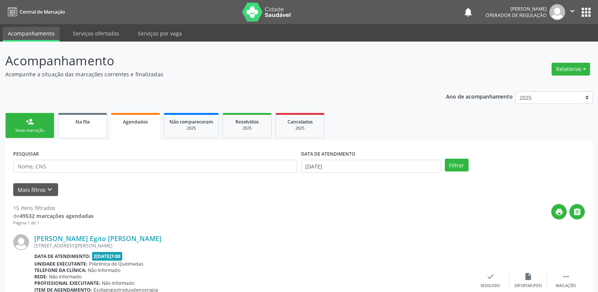
click at [72, 126] on link "Na fila" at bounding box center [82, 125] width 49 height 25
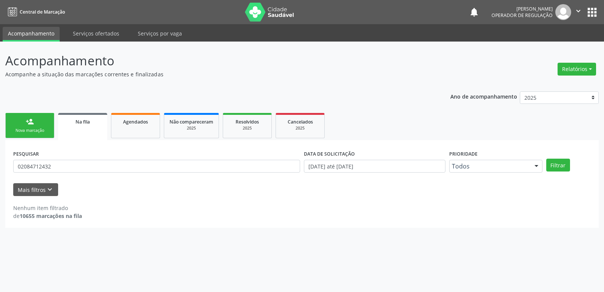
click at [27, 128] on div "Nova marcação" at bounding box center [30, 131] width 38 height 6
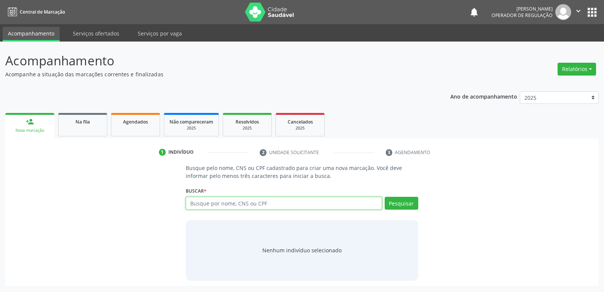
click at [318, 202] on input "text" at bounding box center [284, 203] width 196 height 13
type input "39615405434"
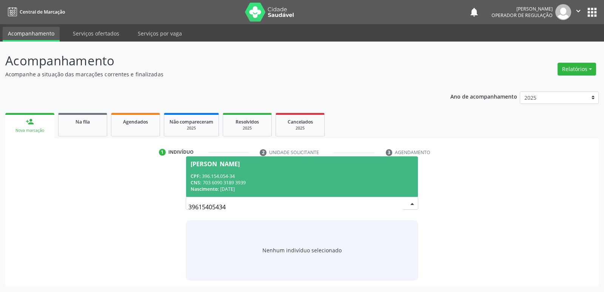
click at [212, 176] on div "CPF: 396.154.054-34" at bounding box center [302, 176] width 222 height 6
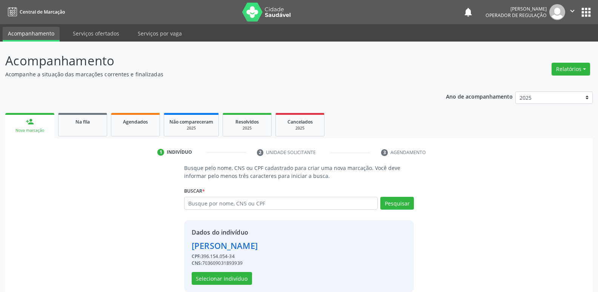
scroll to position [11, 0]
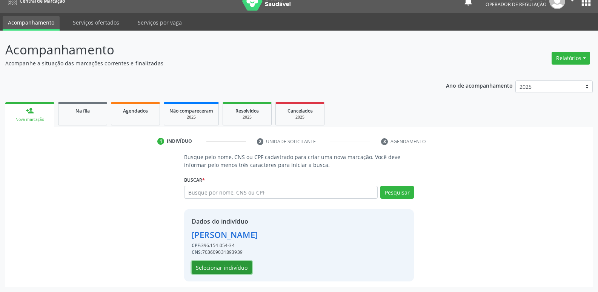
click at [232, 264] on button "Selecionar indivíduo" at bounding box center [222, 267] width 60 height 13
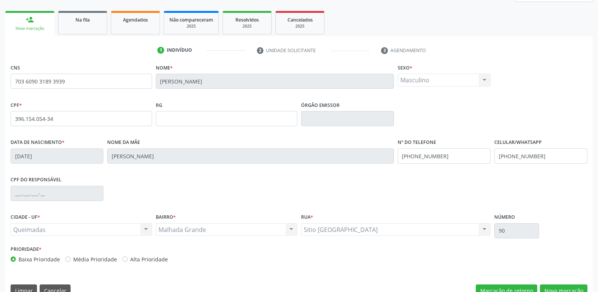
scroll to position [117, 0]
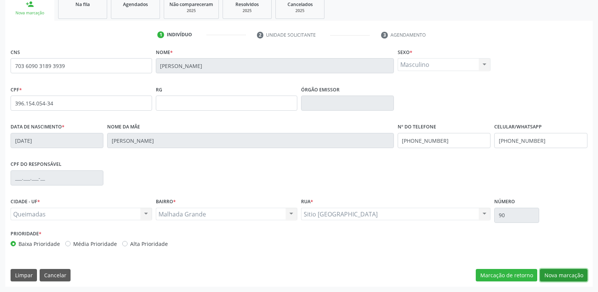
click at [568, 278] on button "Nova marcação" at bounding box center [564, 275] width 48 height 13
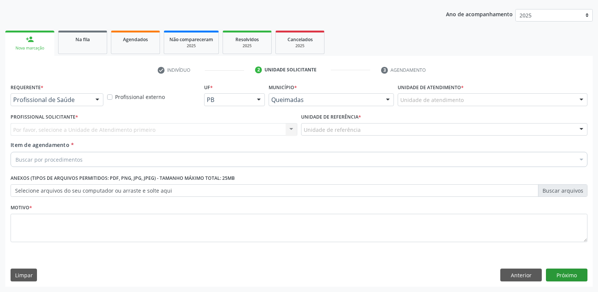
scroll to position [82, 0]
drag, startPoint x: 57, startPoint y: 99, endPoint x: 55, endPoint y: 106, distance: 6.7
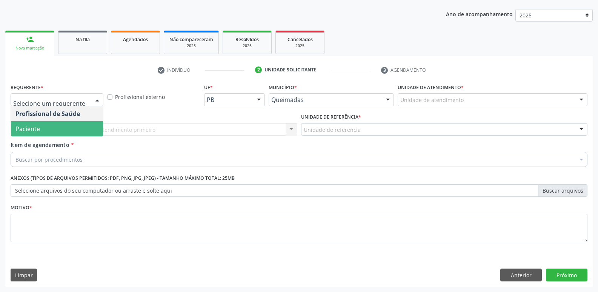
click at [57, 130] on span "Paciente" at bounding box center [57, 128] width 92 height 15
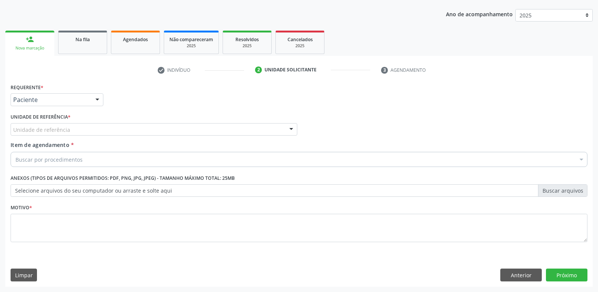
click at [87, 130] on div "Unidade de referência" at bounding box center [154, 129] width 287 height 13
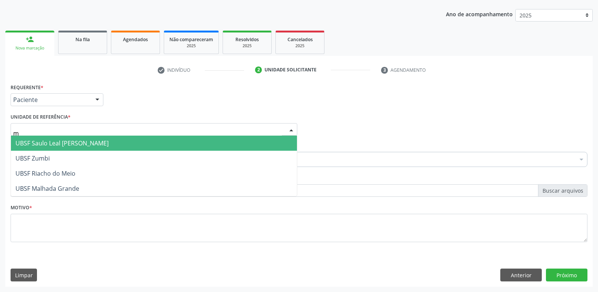
type input "ma"
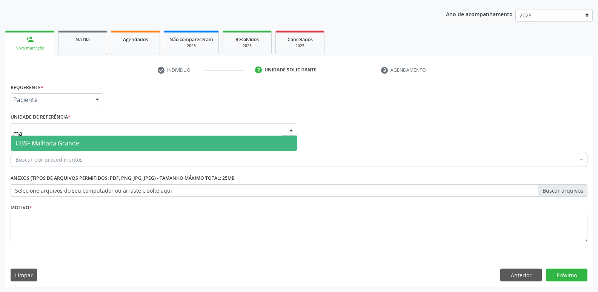
click at [70, 141] on span "UBSF Malhada Grande" at bounding box center [47, 143] width 64 height 8
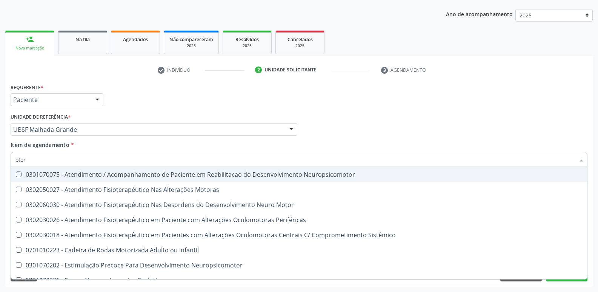
type input "otorr"
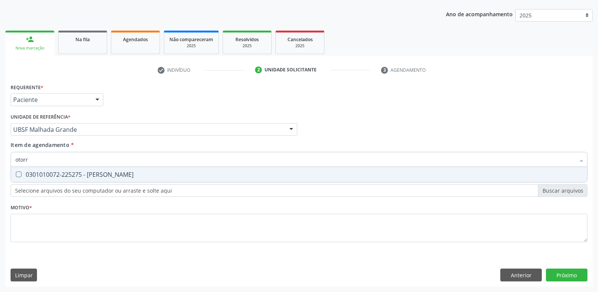
click at [75, 174] on div "0301010072-225275 - [PERSON_NAME]" at bounding box center [298, 174] width 567 height 6
checkbox Otorrinolaringologista "true"
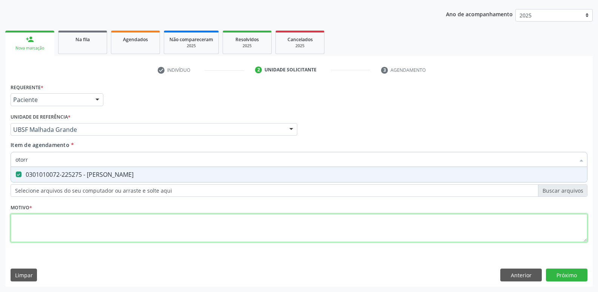
click at [75, 219] on div "Requerente * Paciente Profissional de Saúde Paciente Nenhum resultado encontrad…" at bounding box center [299, 166] width 577 height 171
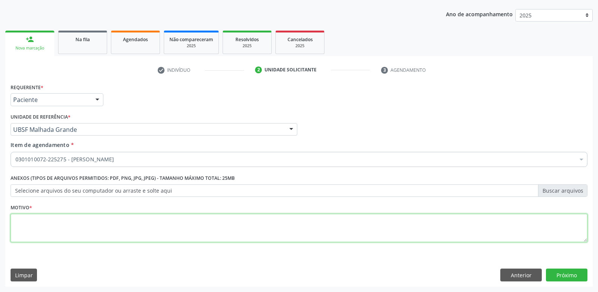
paste textarea "avaliação"
type textarea "avaliação"
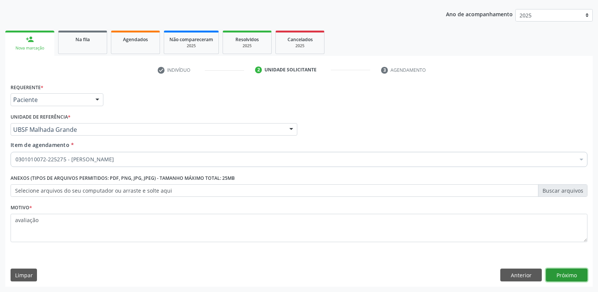
click at [575, 274] on button "Próximo" at bounding box center [567, 274] width 42 height 13
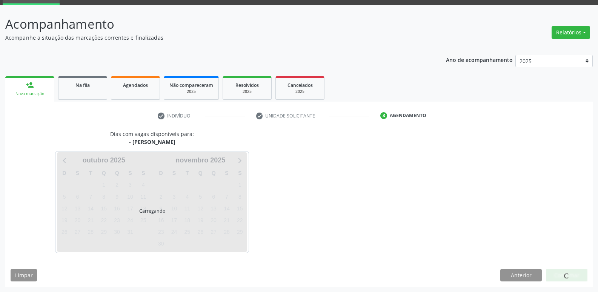
scroll to position [37, 0]
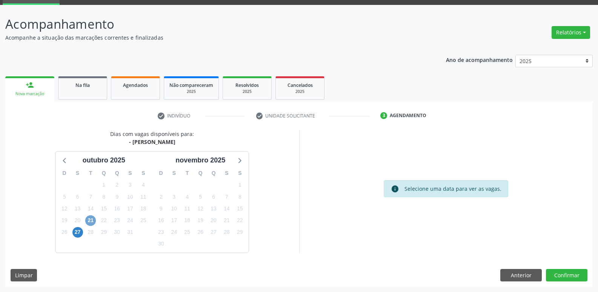
click at [89, 224] on span "21" at bounding box center [90, 220] width 11 height 11
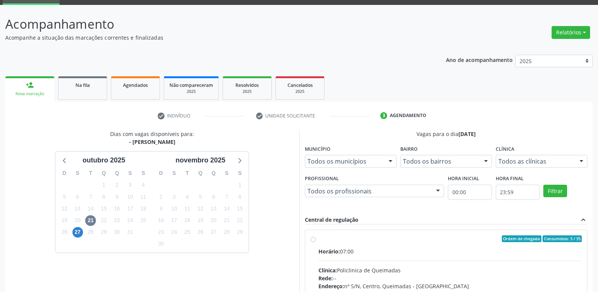
drag, startPoint x: 519, startPoint y: 260, endPoint x: 519, endPoint y: 247, distance: 13.2
radio input "true"
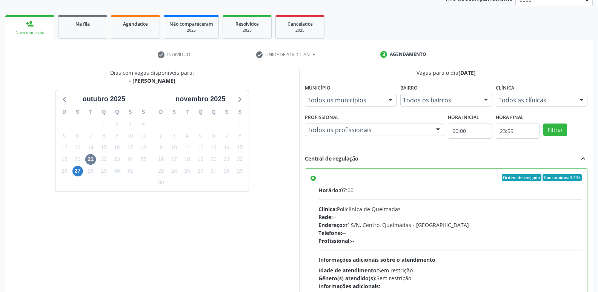
scroll to position [159, 0]
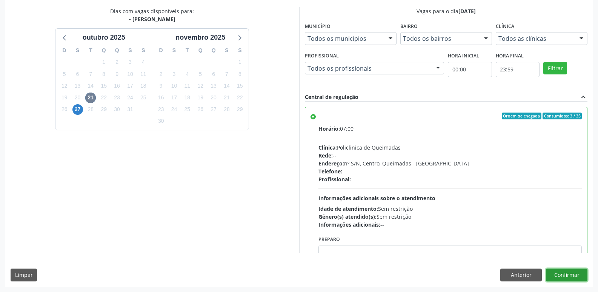
click at [573, 277] on button "Confirmar" at bounding box center [567, 274] width 42 height 13
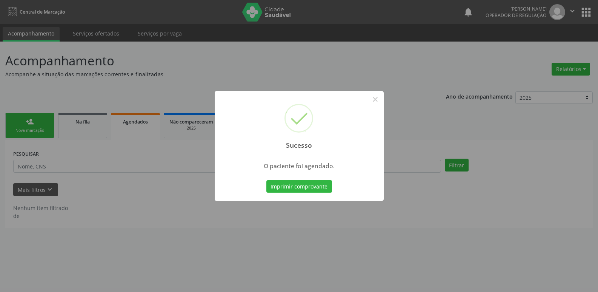
scroll to position [0, 0]
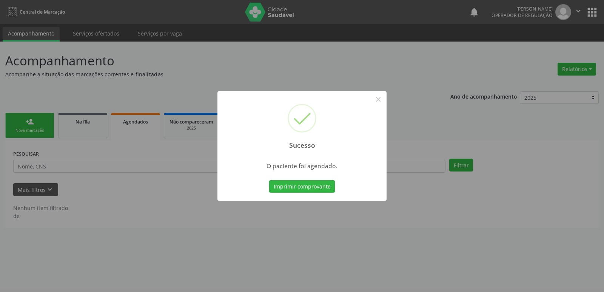
click at [269, 180] on button "Imprimir comprovante" at bounding box center [302, 186] width 66 height 13
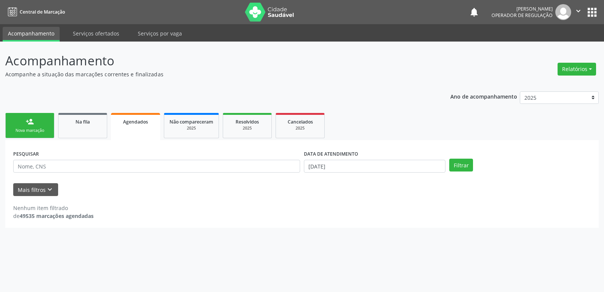
click at [39, 121] on link "person_add Nova marcação" at bounding box center [29, 125] width 49 height 25
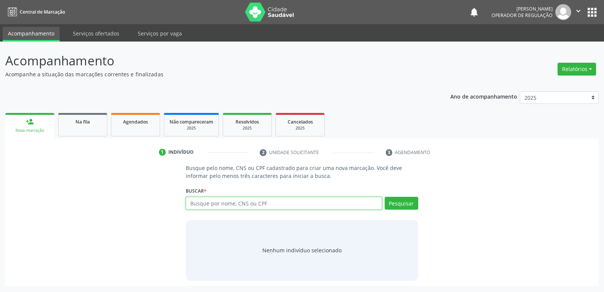
click at [218, 202] on input "text" at bounding box center [284, 203] width 196 height 13
type input "700000540361903"
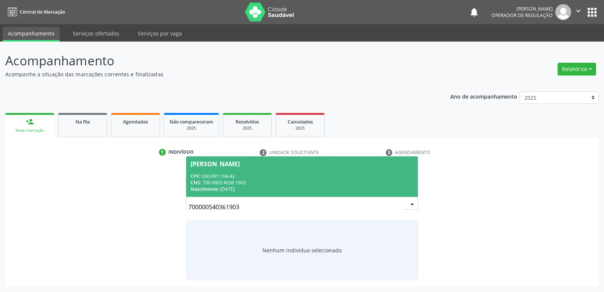
click at [233, 173] on div "CPF: 030.991.104-42" at bounding box center [302, 176] width 222 height 6
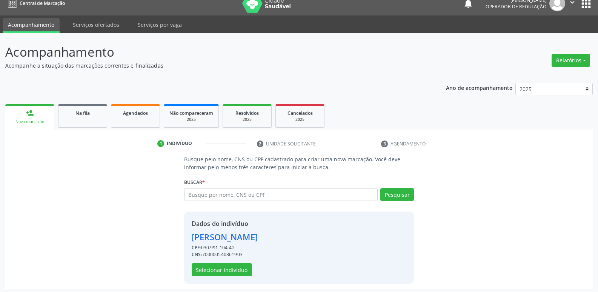
scroll to position [11, 0]
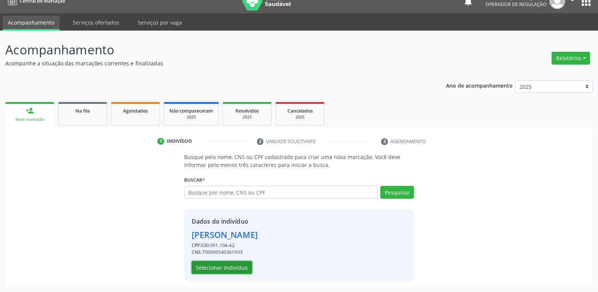
click at [218, 263] on button "Selecionar indivíduo" at bounding box center [222, 267] width 60 height 13
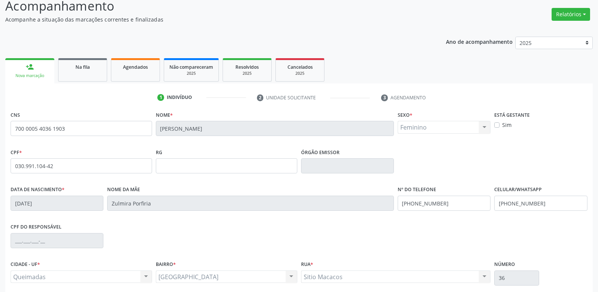
scroll to position [117, 0]
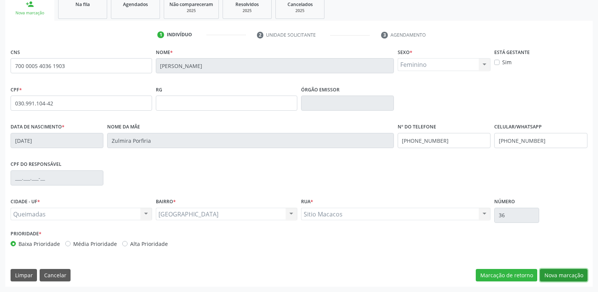
click at [551, 270] on button "Nova marcação" at bounding box center [564, 275] width 48 height 13
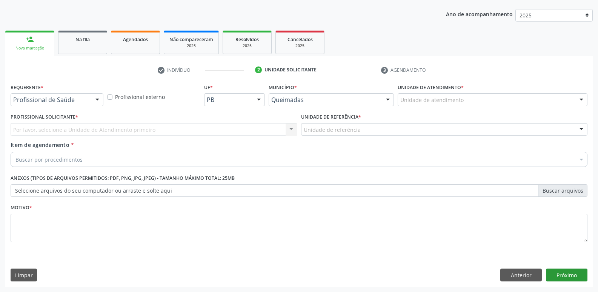
scroll to position [82, 0]
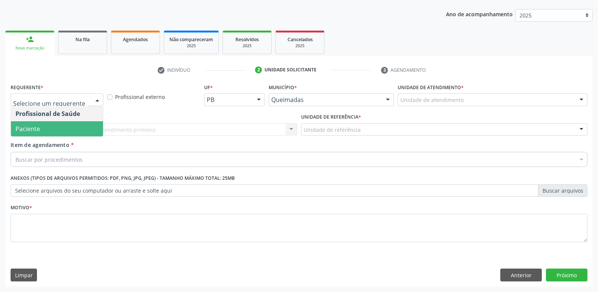
click at [58, 123] on span "Paciente" at bounding box center [57, 128] width 92 height 15
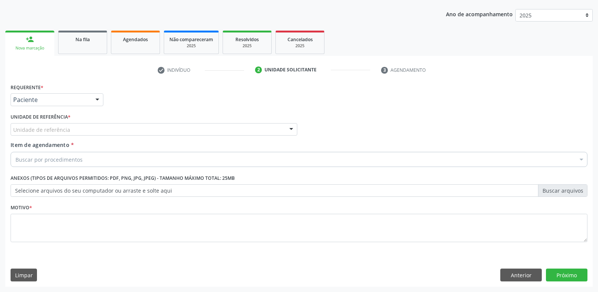
click at [79, 125] on div "Unidade de referência" at bounding box center [154, 129] width 287 height 13
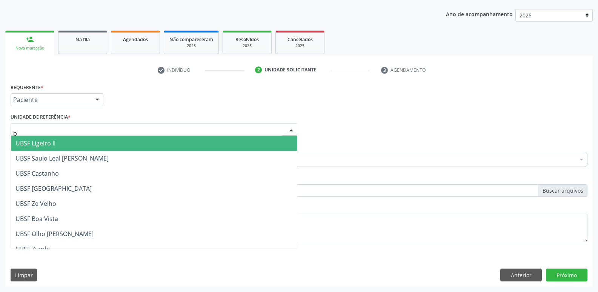
type input "ba"
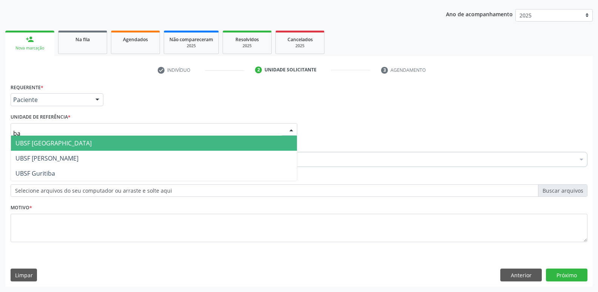
click at [79, 145] on span "UBSF [GEOGRAPHIC_DATA]" at bounding box center [154, 142] width 286 height 15
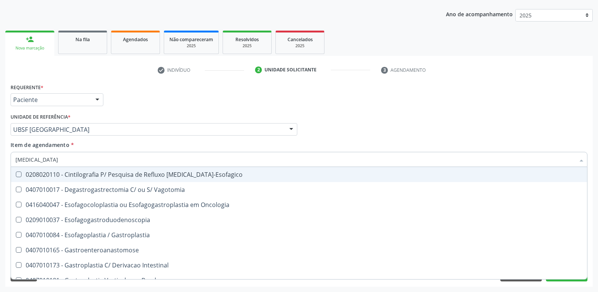
type input "gastrod"
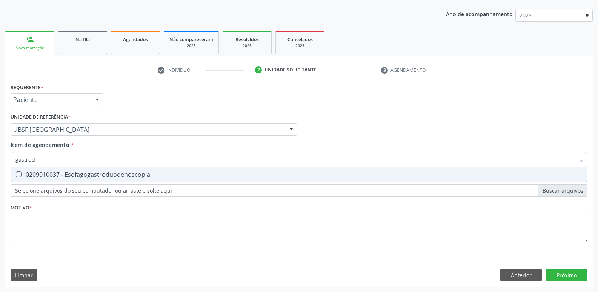
click at [70, 172] on div "0209010037 - Esofagogastroduodenoscopia" at bounding box center [298, 174] width 567 height 6
checkbox Esofagogastroduodenoscopia "true"
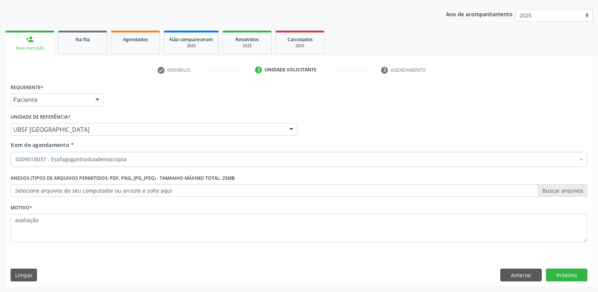
scroll to position [82, 0]
type textarea "avaliação"
click at [579, 269] on button "Próximo" at bounding box center [567, 274] width 42 height 13
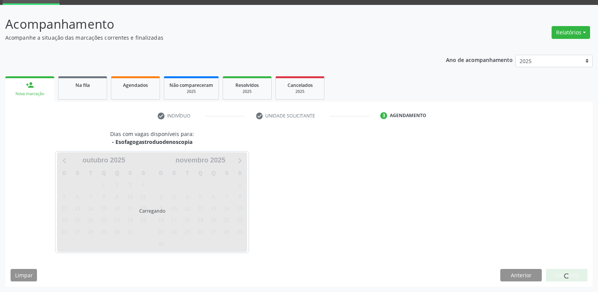
scroll to position [37, 0]
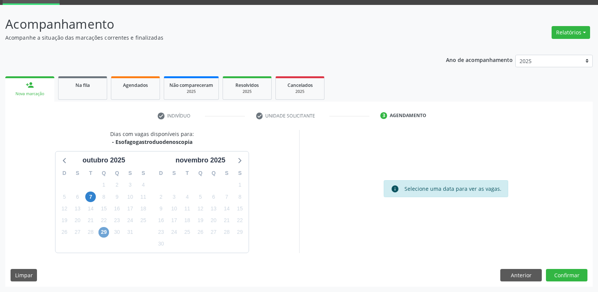
click at [100, 234] on span "29" at bounding box center [103, 232] width 11 height 11
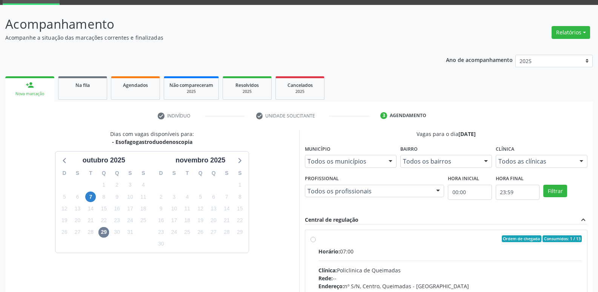
drag, startPoint x: 501, startPoint y: 249, endPoint x: 556, endPoint y: 160, distance: 104.7
click at [508, 238] on label "Ordem de chegada Consumidos: 1 / 13 Horário: 07:00 Clínica: Policlinica de Quei…" at bounding box center [450, 293] width 264 height 116
radio input "true"
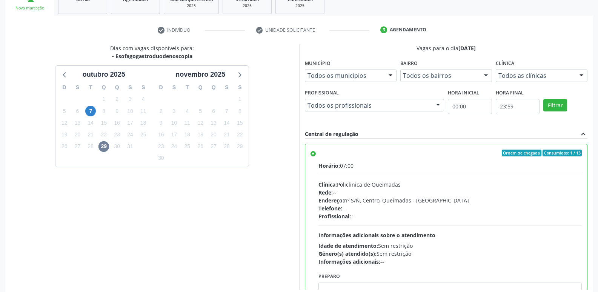
scroll to position [159, 0]
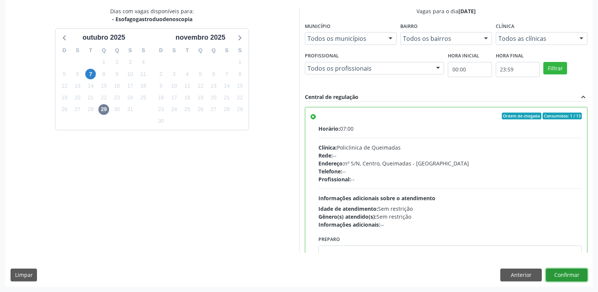
click at [560, 277] on button "Confirmar" at bounding box center [567, 274] width 42 height 13
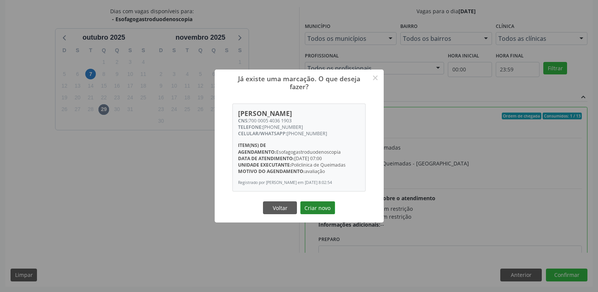
click at [320, 208] on button "Criar novo" at bounding box center [317, 207] width 35 height 13
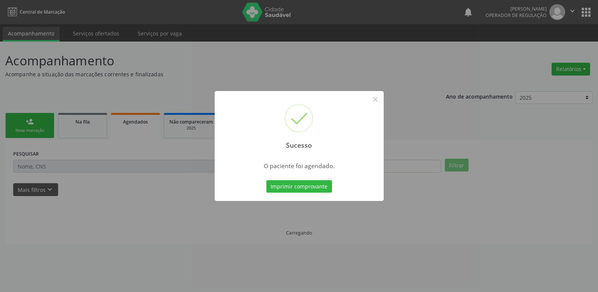
scroll to position [0, 0]
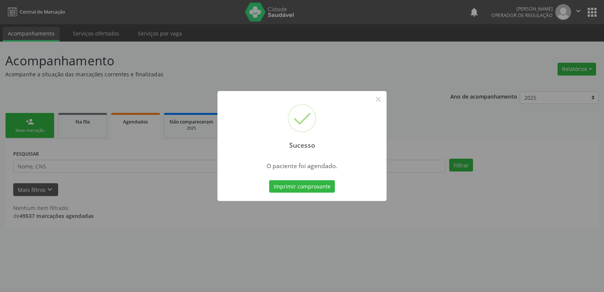
click at [269, 180] on button "Imprimir comprovante" at bounding box center [302, 186] width 66 height 13
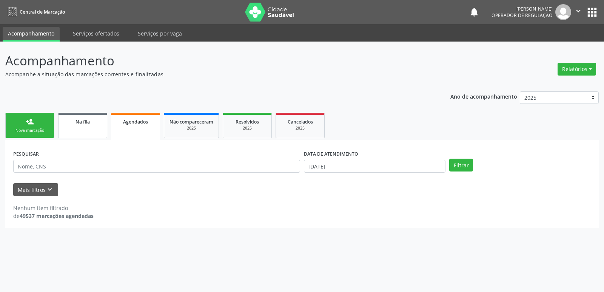
click at [78, 126] on link "Na fila" at bounding box center [82, 125] width 49 height 25
click at [138, 125] on div "Agendados" at bounding box center [136, 121] width 38 height 8
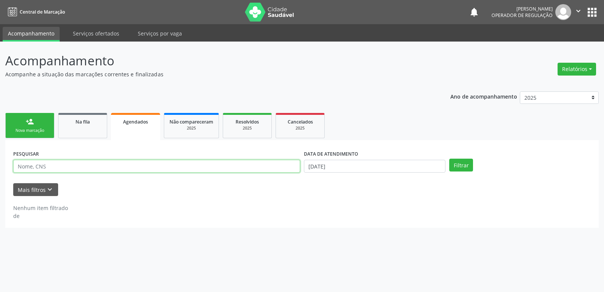
click at [61, 167] on input "text" at bounding box center [156, 166] width 287 height 13
type input "702606237553644"
click at [449, 158] on button "Filtrar" at bounding box center [461, 164] width 24 height 13
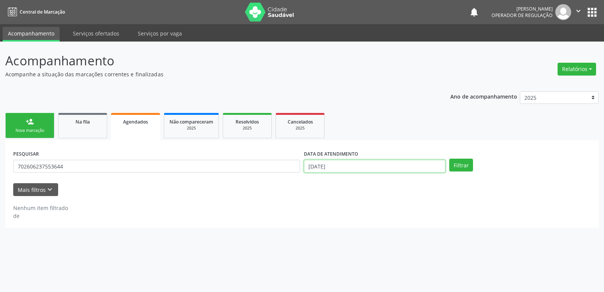
drag, startPoint x: 327, startPoint y: 169, endPoint x: 321, endPoint y: 168, distance: 6.2
click at [324, 169] on input "[DATE]" at bounding box center [374, 166] width 141 height 13
click at [449, 158] on button "Filtrar" at bounding box center [461, 164] width 24 height 13
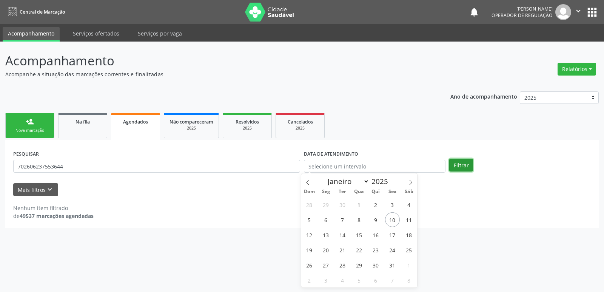
click at [467, 164] on button "Filtrar" at bounding box center [461, 164] width 24 height 13
click at [460, 168] on button "Filtrar" at bounding box center [461, 164] width 24 height 13
click at [231, 127] on div "2025" at bounding box center [247, 128] width 38 height 6
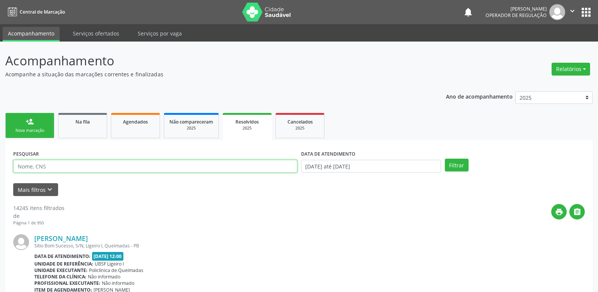
click at [71, 164] on input "text" at bounding box center [155, 166] width 284 height 13
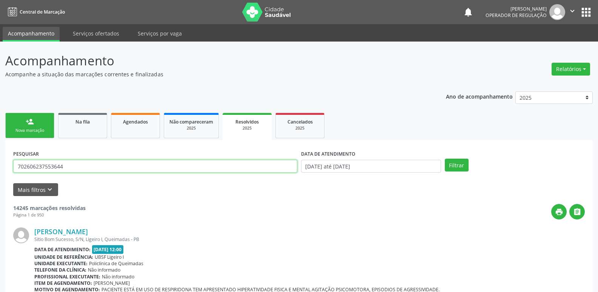
type input "702606237553644"
click at [445, 158] on button "Filtrar" at bounding box center [457, 164] width 24 height 13
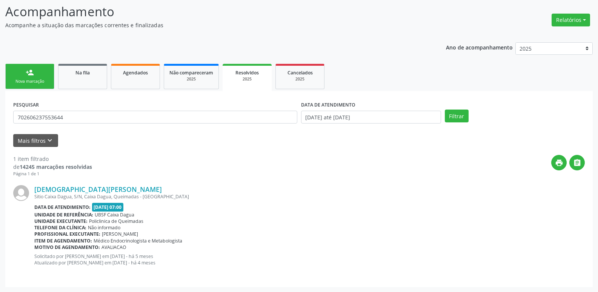
scroll to position [49, 0]
click at [97, 81] on link "Na fila" at bounding box center [82, 75] width 49 height 25
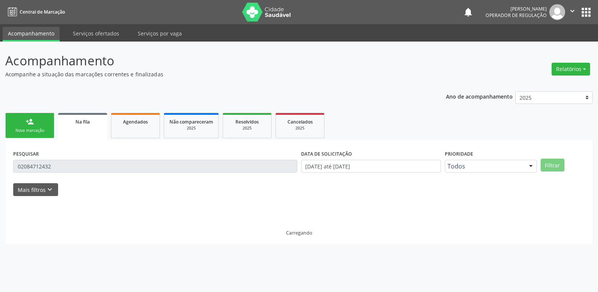
scroll to position [0, 0]
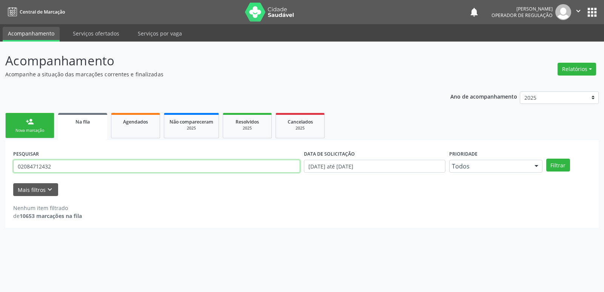
drag, startPoint x: 75, startPoint y: 168, endPoint x: 0, endPoint y: 125, distance: 86.5
click at [0, 125] on div "Acompanhamento Acompanhe a situação das marcações correntes e finalizadas Relat…" at bounding box center [302, 167] width 604 height 250
type input "02666478475"
click at [546, 158] on button "Filtrar" at bounding box center [558, 164] width 24 height 13
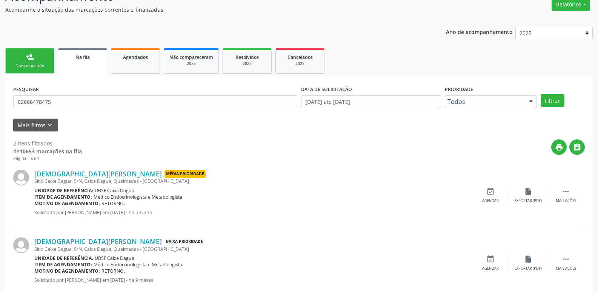
scroll to position [82, 0]
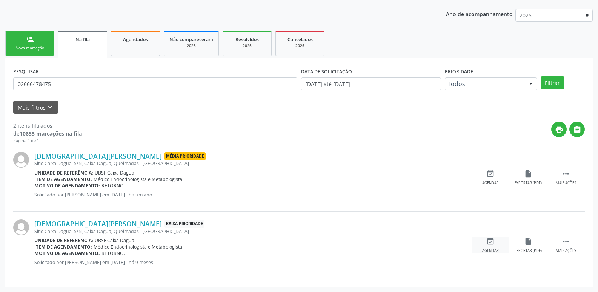
click at [485, 246] on div "event_available Agendar" at bounding box center [491, 245] width 38 height 16
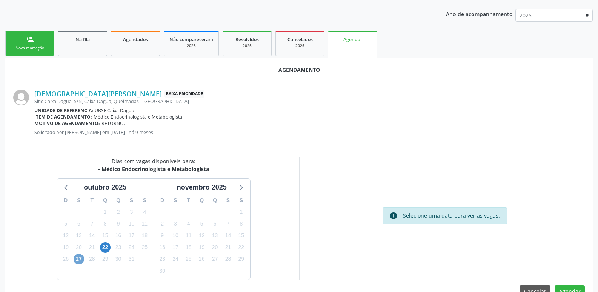
click at [80, 257] on span "27" at bounding box center [79, 259] width 11 height 11
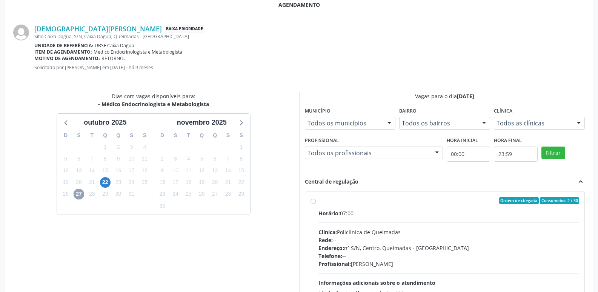
scroll to position [210, 0]
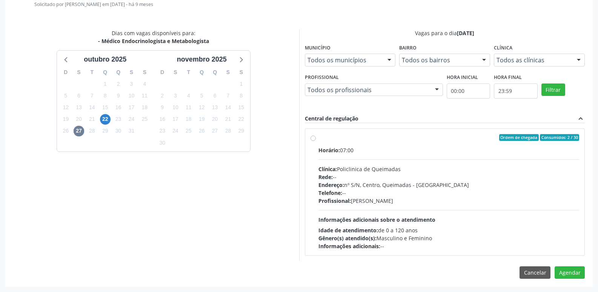
drag, startPoint x: 504, startPoint y: 210, endPoint x: 523, endPoint y: 238, distance: 33.9
click at [504, 210] on div "Horário: 07:00 Clínica: Policlinica de Queimadas Rede: -- Endereço: nº S/N, Cen…" at bounding box center [448, 198] width 261 height 104
click at [316, 141] on input "Ordem de chegada Consumidos: 2 / 30 Horário: 07:00 Clínica: Policlinica de Quei…" at bounding box center [313, 137] width 5 height 7
radio input "true"
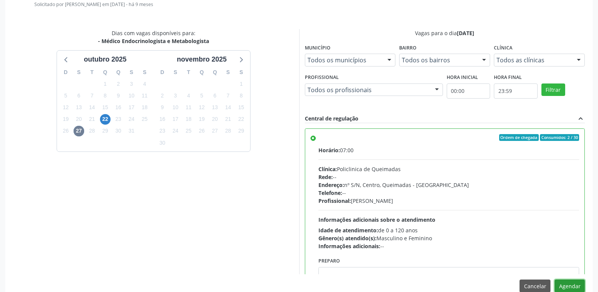
click at [566, 284] on button "Agendar" at bounding box center [570, 285] width 30 height 13
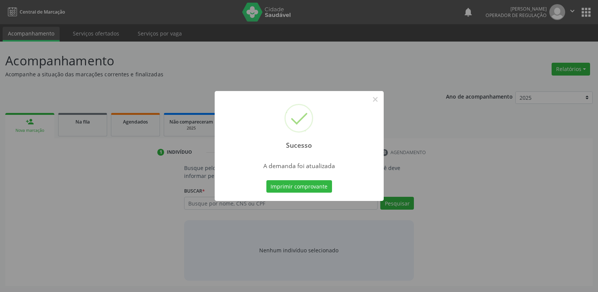
scroll to position [0, 0]
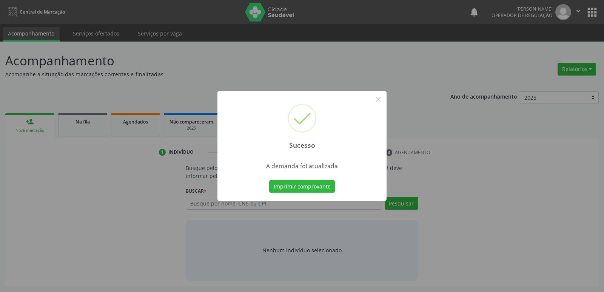
click at [269, 180] on button "Imprimir comprovante" at bounding box center [302, 186] width 66 height 13
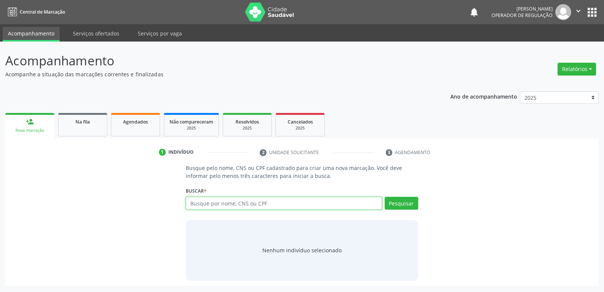
click at [264, 197] on input "text" at bounding box center [284, 203] width 196 height 13
type input "11218391421"
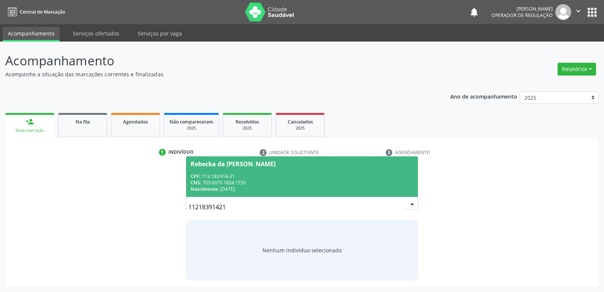
click at [206, 180] on div "CNS: 703 6070 1824 1735" at bounding box center [302, 182] width 222 height 6
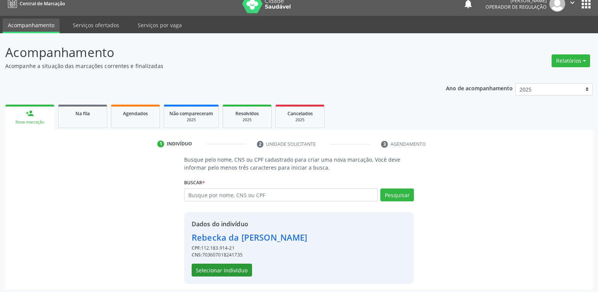
scroll to position [11, 0]
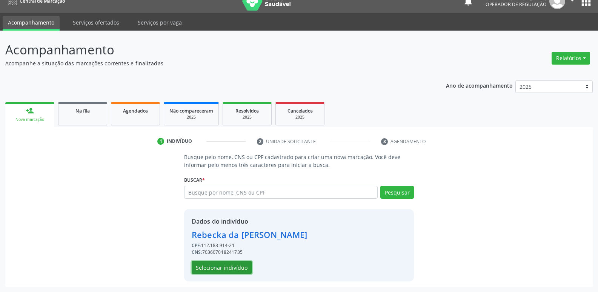
click at [224, 270] on button "Selecionar indivíduo" at bounding box center [222, 267] width 60 height 13
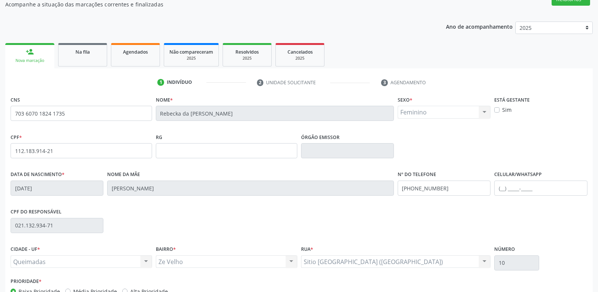
scroll to position [117, 0]
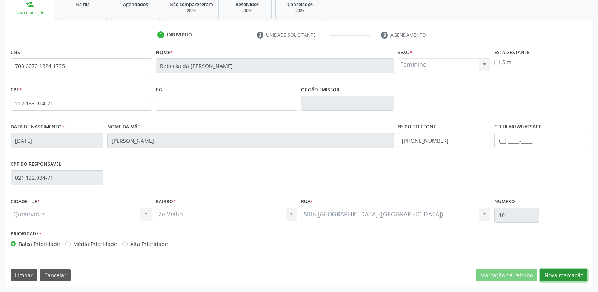
click at [554, 273] on button "Nova marcação" at bounding box center [564, 275] width 48 height 13
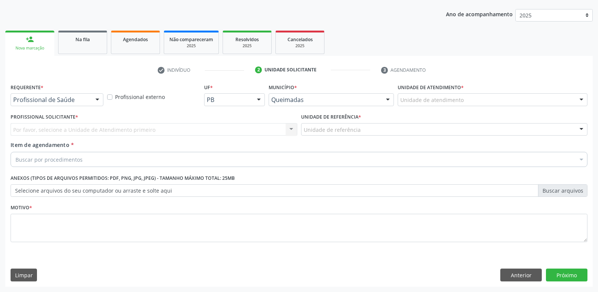
scroll to position [82, 0]
drag, startPoint x: 65, startPoint y: 100, endPoint x: 60, endPoint y: 116, distance: 17.2
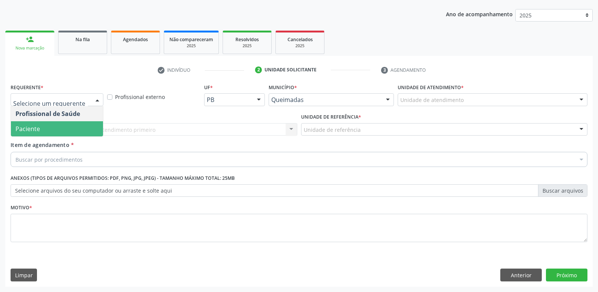
click at [57, 125] on span "Paciente" at bounding box center [57, 128] width 92 height 15
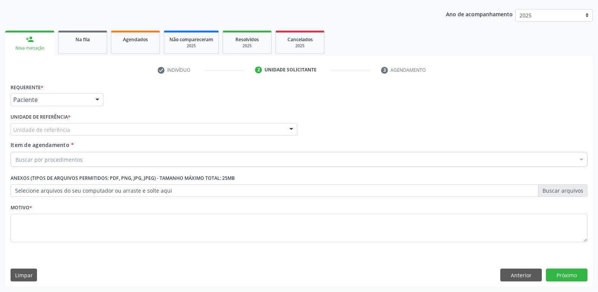
click at [101, 127] on div "Unidade de referência" at bounding box center [154, 129] width 287 height 13
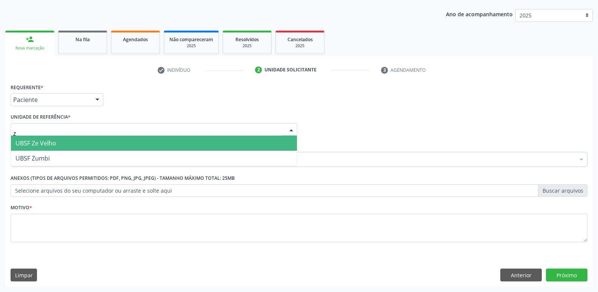
type input "ze"
click at [78, 137] on span "UBSF Ze Velho" at bounding box center [154, 142] width 286 height 15
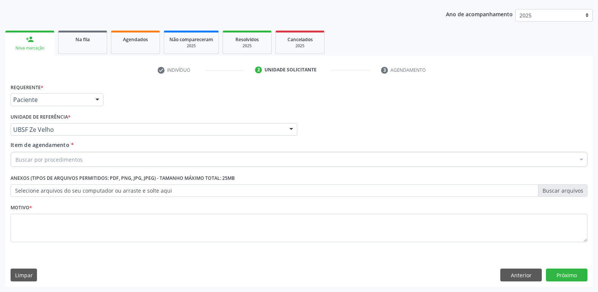
click at [76, 153] on div "Buscar por procedimentos" at bounding box center [299, 159] width 577 height 15
click at [99, 152] on div "Buscar por procedimentos" at bounding box center [299, 159] width 577 height 15
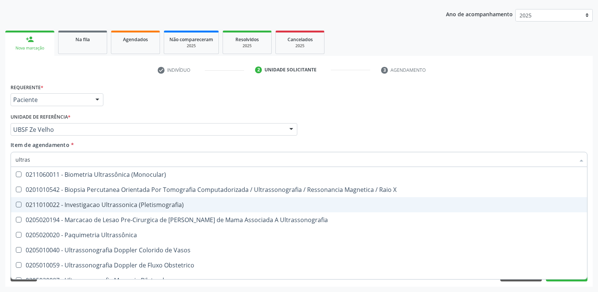
type input "ultrass"
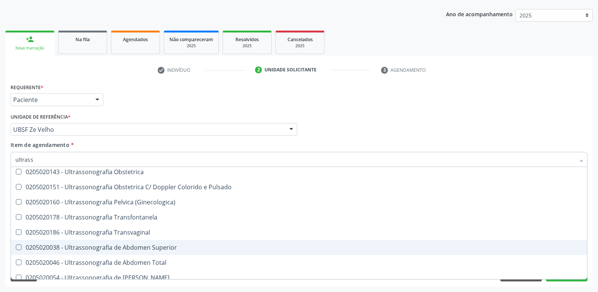
scroll to position [113, 0]
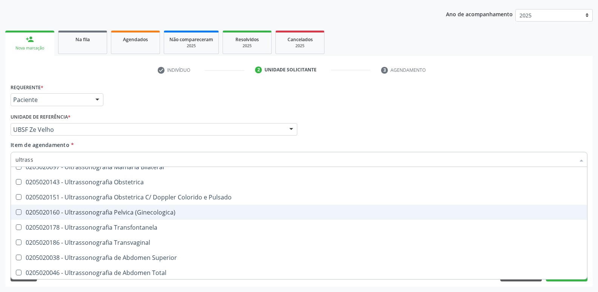
click at [160, 207] on span "0205020160 - Ultrassonografia Pelvica (Ginecologica)" at bounding box center [299, 211] width 576 height 15
checkbox \(Ginecologica\) "true"
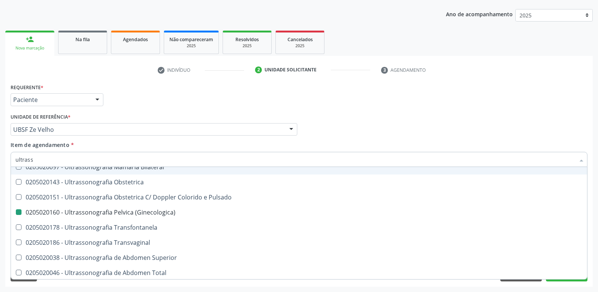
click at [289, 103] on div "Requerente * Paciente Profissional de Saúde Paciente Nenhum resultado encontrad…" at bounding box center [299, 95] width 581 height 29
checkbox X "true"
checkbox \(Ginecologica\) "false"
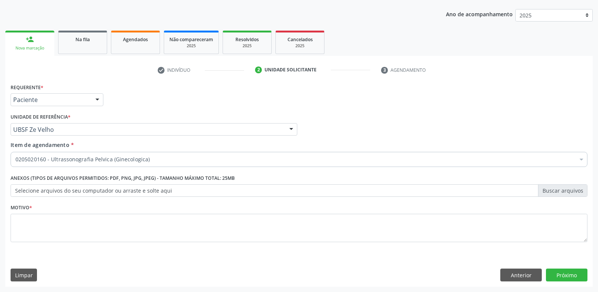
scroll to position [0, 0]
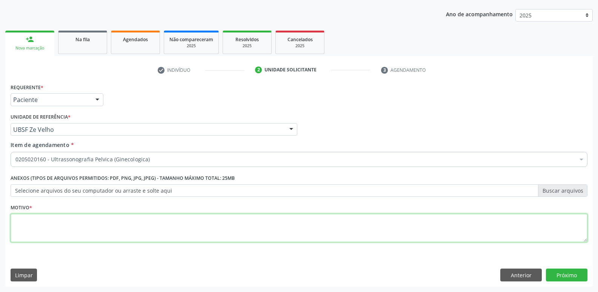
click at [63, 226] on textarea at bounding box center [299, 228] width 577 height 29
paste textarea "avaliação"
type textarea "avaliação"
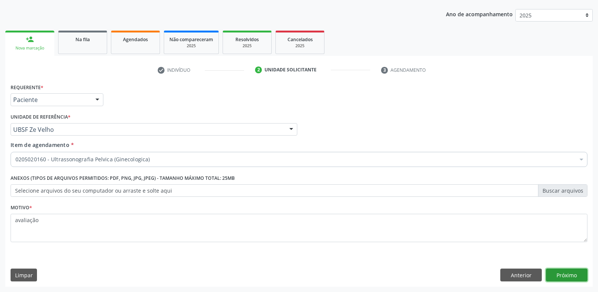
click at [567, 271] on button "Próximo" at bounding box center [567, 274] width 42 height 13
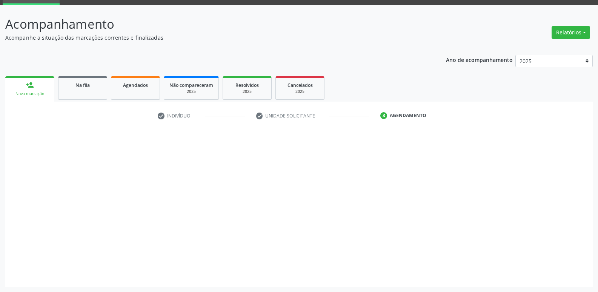
scroll to position [37, 0]
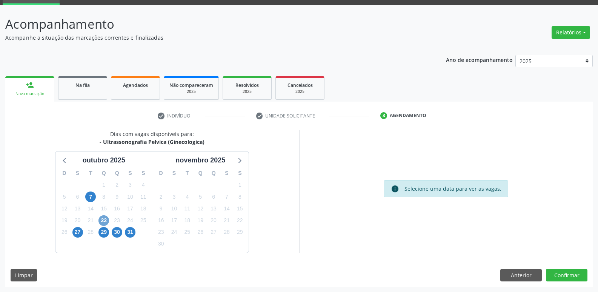
click at [105, 218] on span "22" at bounding box center [103, 220] width 11 height 11
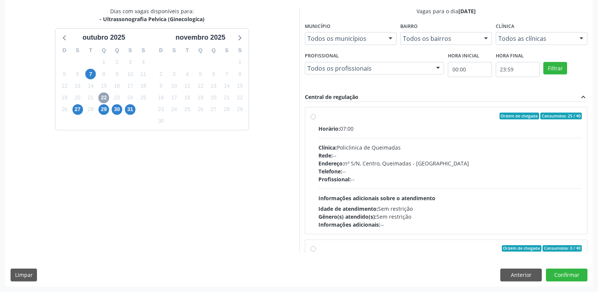
scroll to position [38, 0]
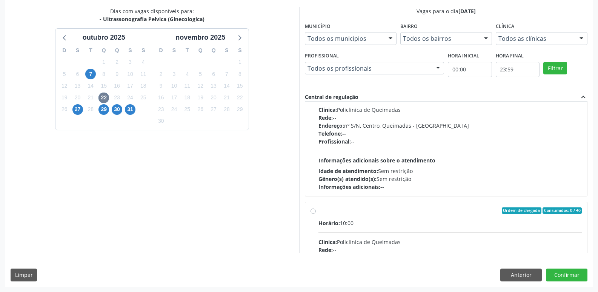
click at [467, 236] on div "Horário: 10:00 Clínica: Policlinica de Queimadas Rede: -- Endereço: nº S/N, Cen…" at bounding box center [450, 271] width 264 height 104
click at [316, 214] on input "Ordem de chegada Consumidos: 0 / 40 Horário: 10:00 Clínica: Policlinica de Quei…" at bounding box center [313, 210] width 5 height 7
radio input "true"
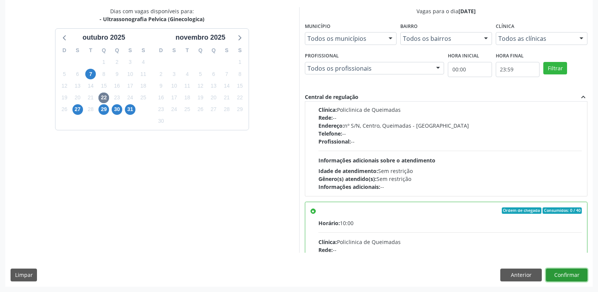
click at [571, 271] on button "Confirmar" at bounding box center [567, 274] width 42 height 13
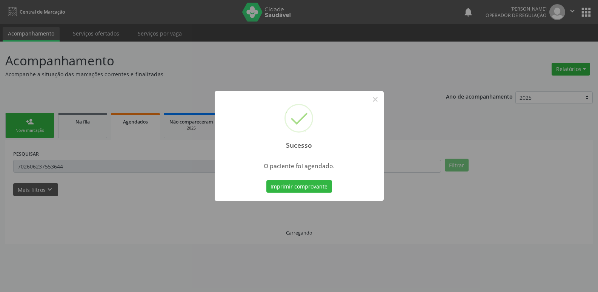
scroll to position [0, 0]
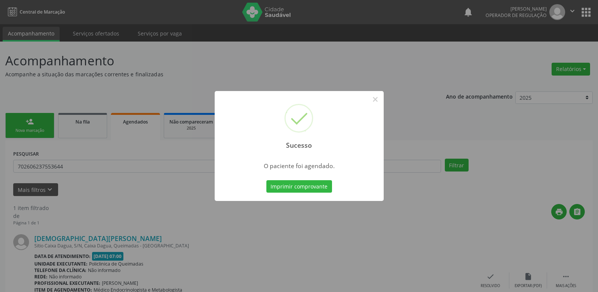
click at [266, 180] on button "Imprimir comprovante" at bounding box center [299, 186] width 66 height 13
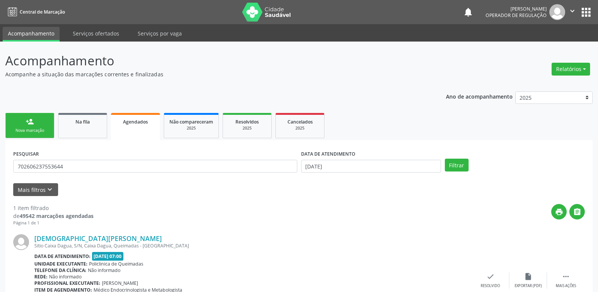
click at [25, 123] on link "person_add Nova marcação" at bounding box center [29, 125] width 49 height 25
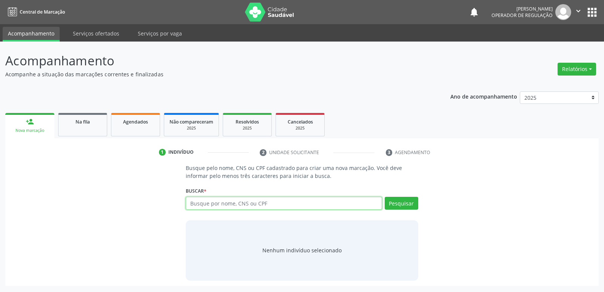
click at [228, 203] on input "text" at bounding box center [284, 203] width 196 height 13
type input "12653482436"
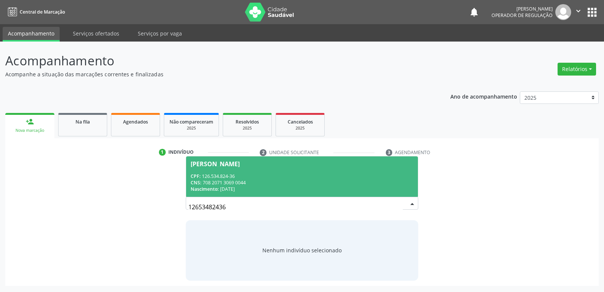
click at [214, 178] on div "CPF: 126.534.824-36" at bounding box center [302, 176] width 222 height 6
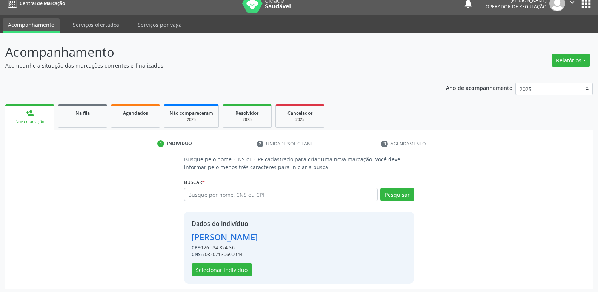
scroll to position [11, 0]
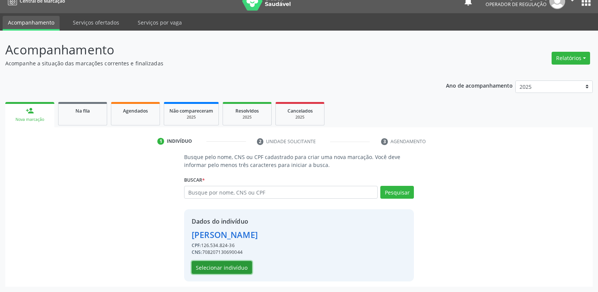
click at [229, 264] on button "Selecionar indivíduo" at bounding box center [222, 267] width 60 height 13
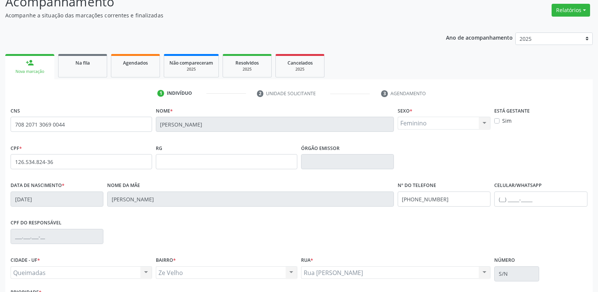
scroll to position [117, 0]
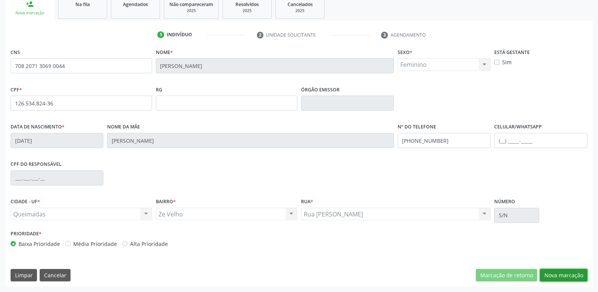
click at [560, 271] on button "Nova marcação" at bounding box center [564, 275] width 48 height 13
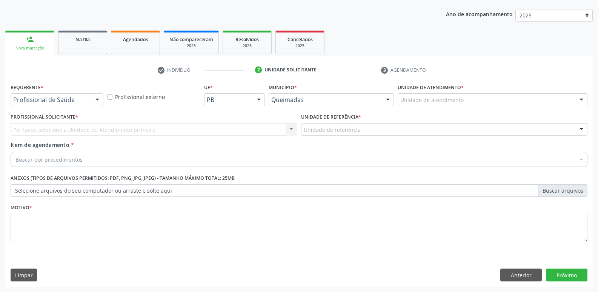
scroll to position [82, 0]
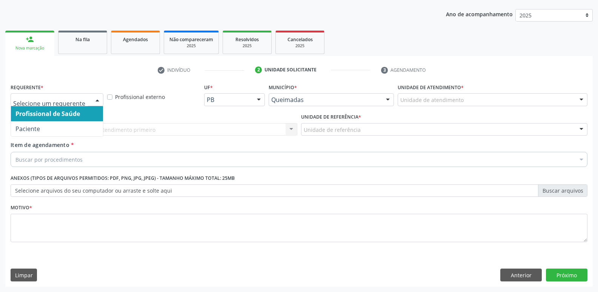
drag, startPoint x: 67, startPoint y: 96, endPoint x: 56, endPoint y: 117, distance: 24.0
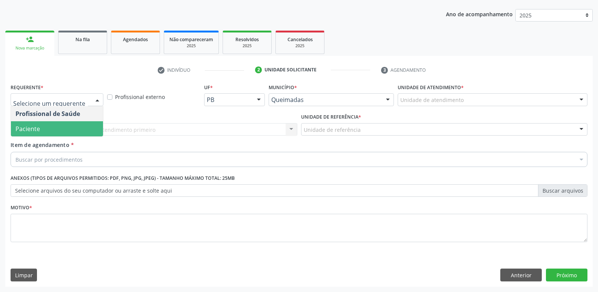
drag, startPoint x: 49, startPoint y: 129, endPoint x: 86, endPoint y: 118, distance: 39.4
click at [53, 126] on span "Paciente" at bounding box center [57, 128] width 92 height 15
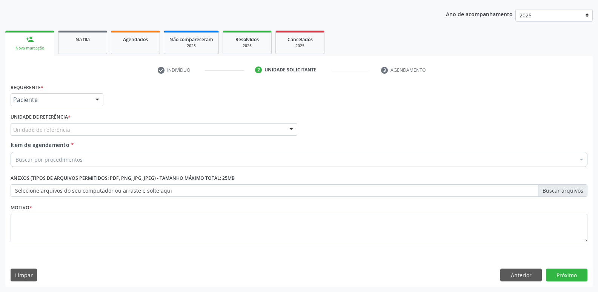
click at [85, 124] on div "Unidade de referência" at bounding box center [154, 129] width 287 height 13
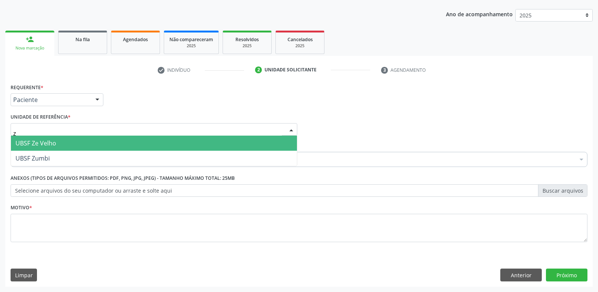
type input "ze"
click at [68, 142] on span "UBSF Ze Velho" at bounding box center [154, 142] width 286 height 15
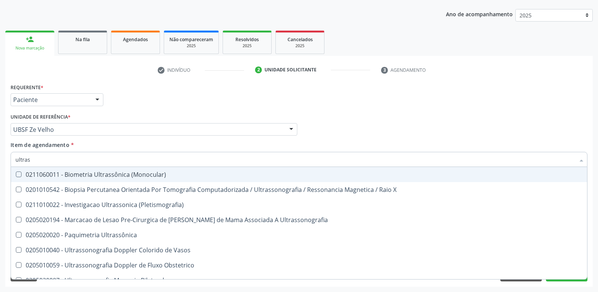
type input "ultrass"
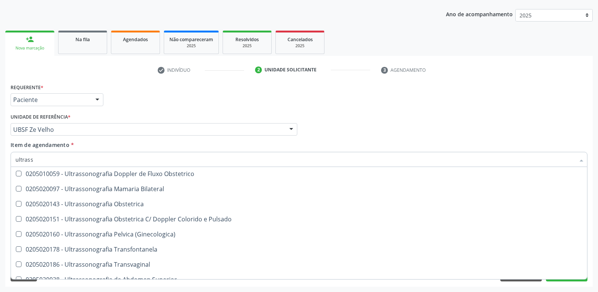
scroll to position [113, 0]
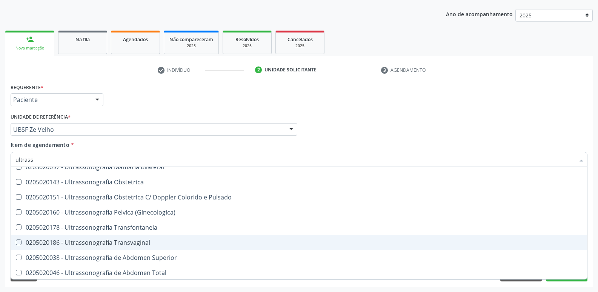
click at [175, 243] on div "0205020186 - Ultrassonografia Transvaginal" at bounding box center [298, 242] width 567 height 6
checkbox Transvaginal "true"
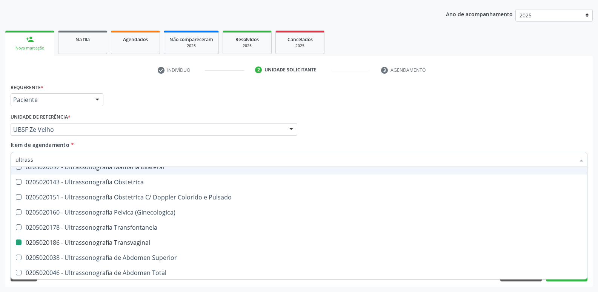
drag, startPoint x: 181, startPoint y: 94, endPoint x: 104, endPoint y: 204, distance: 134.8
click at [182, 94] on div "Requerente * Paciente Profissional de Saúde Paciente Nenhum resultado encontrad…" at bounding box center [299, 95] width 581 height 29
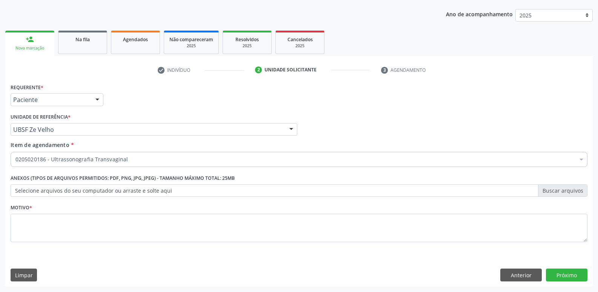
checkbox Transvaginal "true"
checkbox Dente\) "false"
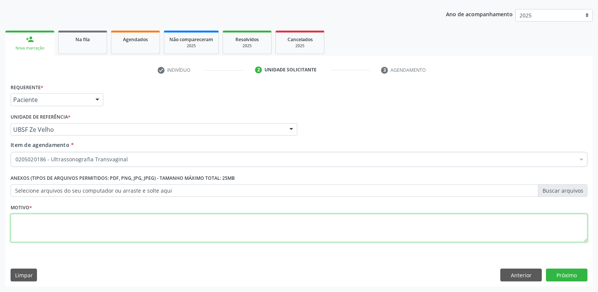
drag, startPoint x: 49, startPoint y: 233, endPoint x: 58, endPoint y: 224, distance: 12.8
click at [49, 233] on textarea at bounding box center [299, 228] width 577 height 29
paste textarea "avaliação"
type textarea "avaliação"
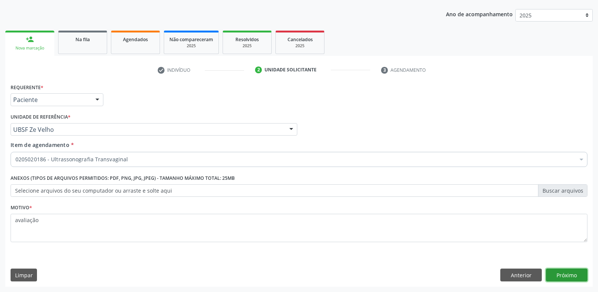
click at [564, 274] on button "Próximo" at bounding box center [567, 274] width 42 height 13
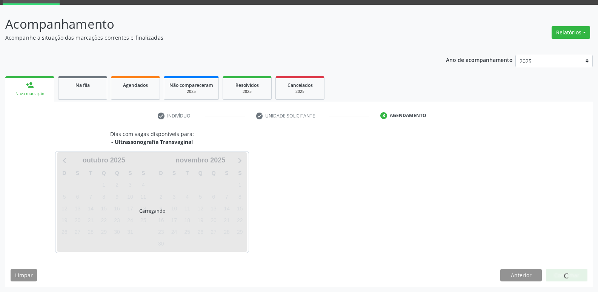
scroll to position [37, 0]
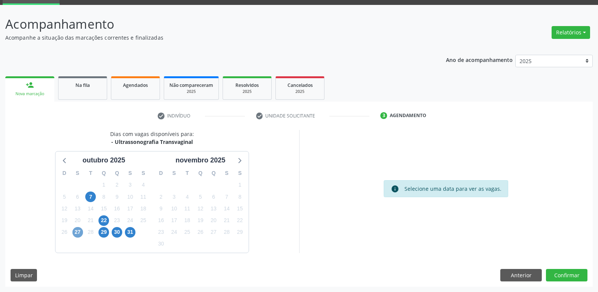
click at [77, 234] on span "27" at bounding box center [77, 232] width 11 height 11
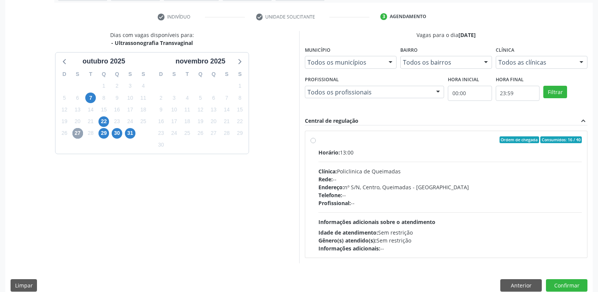
scroll to position [146, 0]
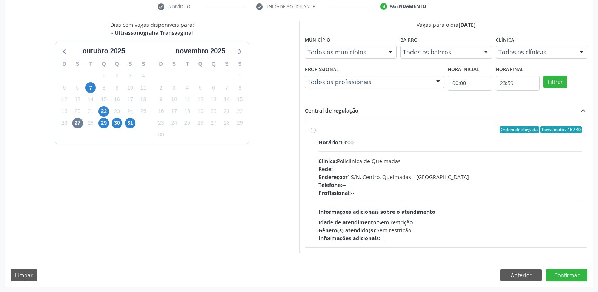
drag, startPoint x: 387, startPoint y: 154, endPoint x: 384, endPoint y: 155, distance: 3.9
click at [387, 154] on div "Horário: 13:00 Clínica: Policlinica de Queimadas Rede: -- Endereço: nº S/N, Cen…" at bounding box center [450, 190] width 264 height 104
click at [316, 133] on input "Ordem de chegada Consumidos: 16 / 40 Horário: 13:00 Clínica: Policlinica de Que…" at bounding box center [313, 129] width 5 height 7
radio input "true"
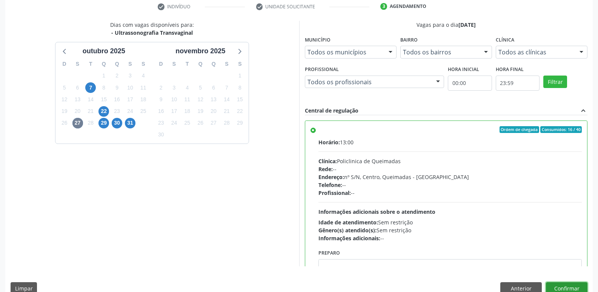
click at [569, 283] on button "Confirmar" at bounding box center [567, 288] width 42 height 13
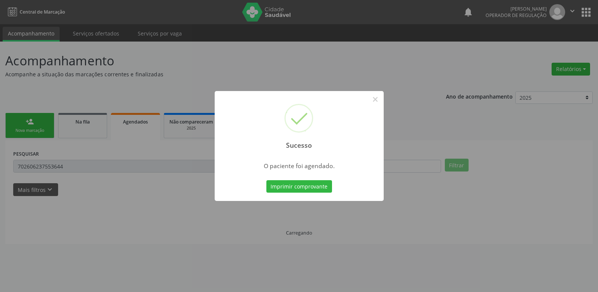
scroll to position [0, 0]
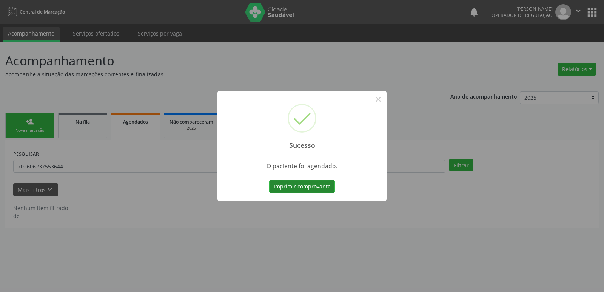
click at [317, 188] on button "Imprimir comprovante" at bounding box center [302, 186] width 66 height 13
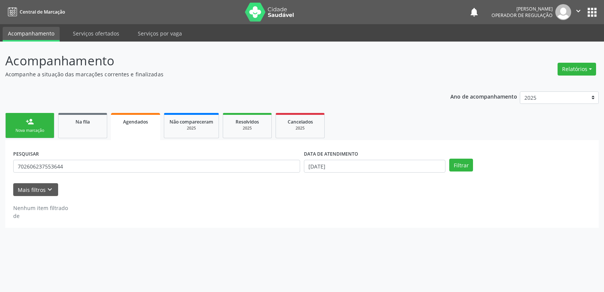
click at [18, 112] on ul "person_add Nova marcação Na fila Agendados Não compareceram 2025 Resolvidos 202…" at bounding box center [301, 125] width 593 height 29
click at [28, 118] on div "person_add" at bounding box center [30, 121] width 8 height 8
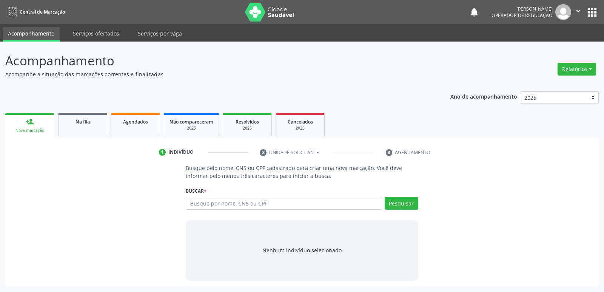
drag, startPoint x: 323, startPoint y: 212, endPoint x: 323, endPoint y: 207, distance: 5.0
click at [323, 210] on div "Busque por nome, CNS ou CPF Nenhum resultado encontrado para: " " Digite nome, …" at bounding box center [302, 206] width 232 height 18
click at [323, 206] on input "text" at bounding box center [284, 203] width 196 height 13
type input "12653482436"
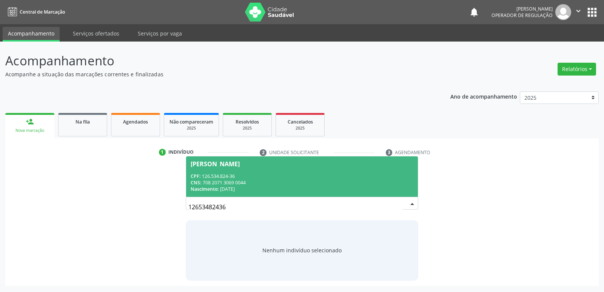
click at [235, 176] on div "CPF: 126.534.824-36" at bounding box center [302, 176] width 222 height 6
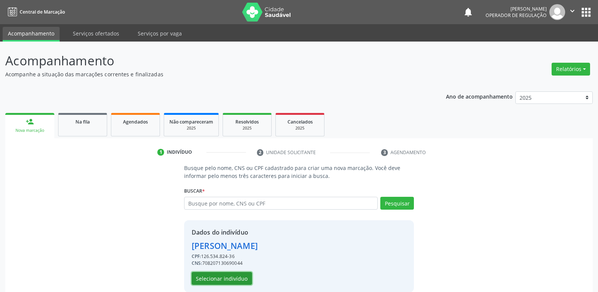
click at [223, 277] on button "Selecionar indivíduo" at bounding box center [222, 278] width 60 height 13
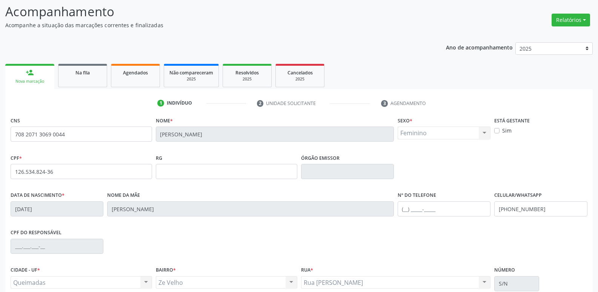
scroll to position [117, 0]
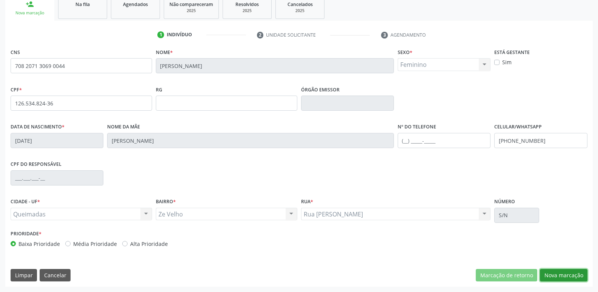
click at [565, 272] on button "Nova marcação" at bounding box center [564, 275] width 48 height 13
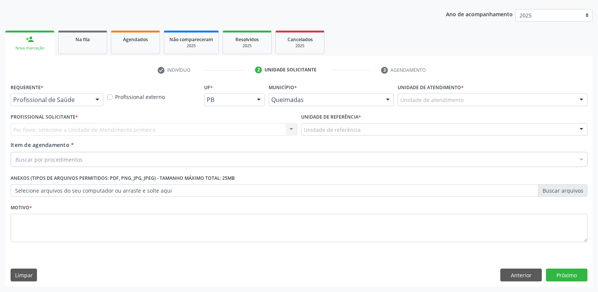
scroll to position [82, 0]
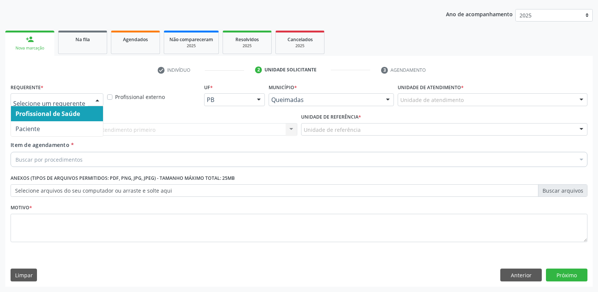
drag, startPoint x: 92, startPoint y: 100, endPoint x: 86, endPoint y: 105, distance: 7.0
click at [86, 105] on div "Profissional de Saúde Paciente Nenhum resultado encontrado para: " " Não há nen…" at bounding box center [57, 99] width 93 height 13
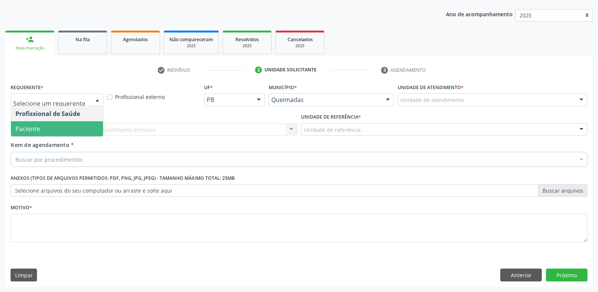
click at [44, 124] on span "Paciente" at bounding box center [57, 128] width 92 height 15
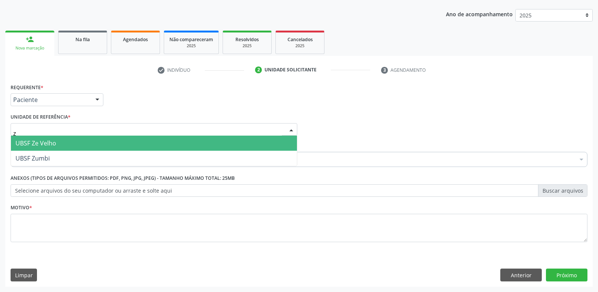
type input "ze"
click at [48, 135] on input "ze" at bounding box center [147, 133] width 269 height 15
click at [47, 139] on span "UBSF Ze Velho" at bounding box center [35, 143] width 41 height 8
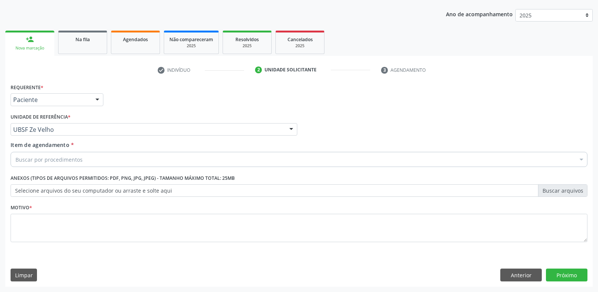
click at [51, 153] on div "Buscar por procedimentos" at bounding box center [299, 159] width 577 height 15
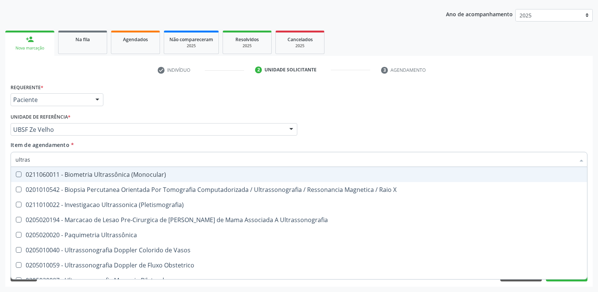
type input "ultrass"
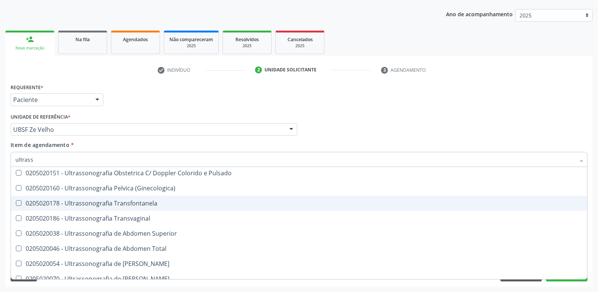
scroll to position [151, 0]
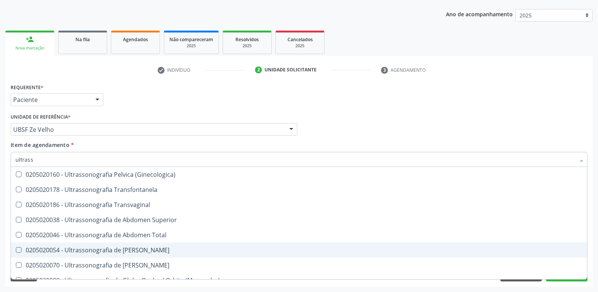
drag, startPoint x: 177, startPoint y: 248, endPoint x: 184, endPoint y: 232, distance: 16.9
click at [177, 248] on div "0205020054 - Ultrassonografia de [PERSON_NAME]" at bounding box center [298, 250] width 567 height 6
checkbox Urinario "true"
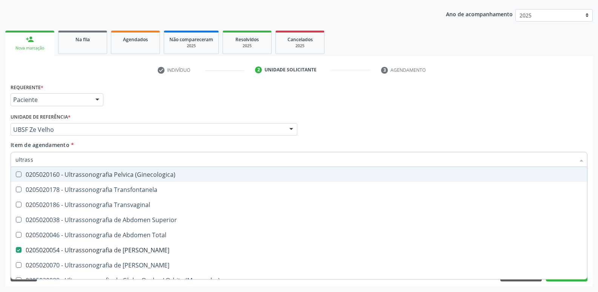
click at [253, 111] on div "Unidade de referência * UBSF Ze Velho UBSF Ligeiro II UBSF Saulo Leal Ernesto d…" at bounding box center [154, 123] width 287 height 24
checkbox X "true"
checkbox Urinario "false"
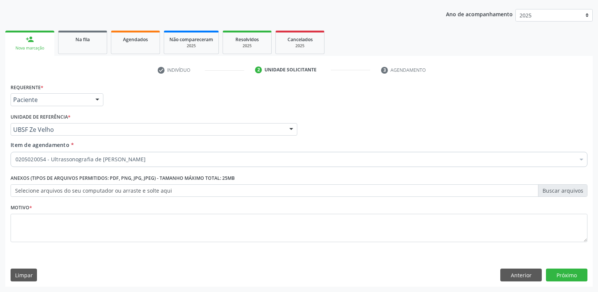
scroll to position [0, 0]
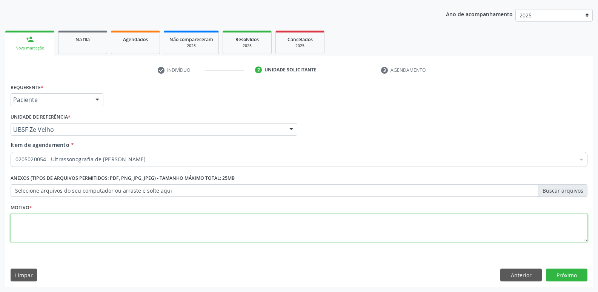
click at [134, 217] on textarea at bounding box center [299, 228] width 577 height 29
paste textarea "avaliação"
type textarea "avaliação"
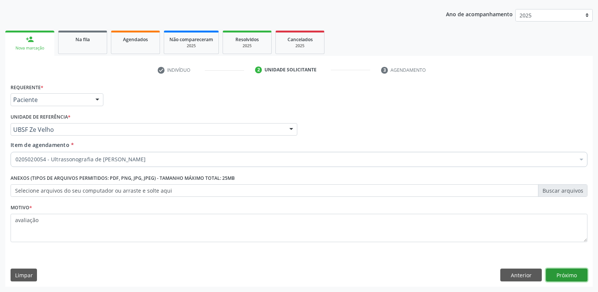
click at [560, 275] on button "Próximo" at bounding box center [567, 274] width 42 height 13
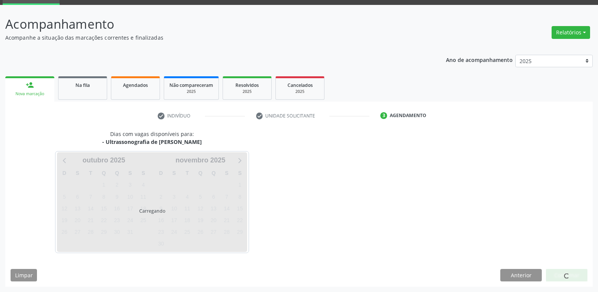
scroll to position [37, 0]
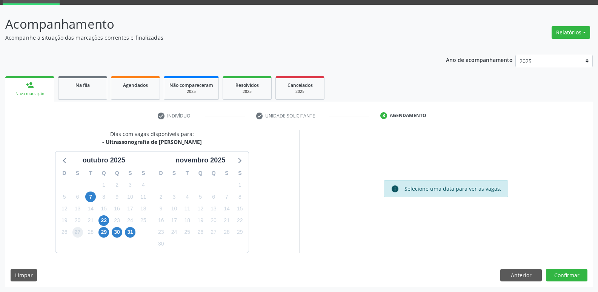
click at [78, 229] on span "27" at bounding box center [77, 232] width 11 height 11
click at [104, 222] on span "22" at bounding box center [103, 220] width 11 height 11
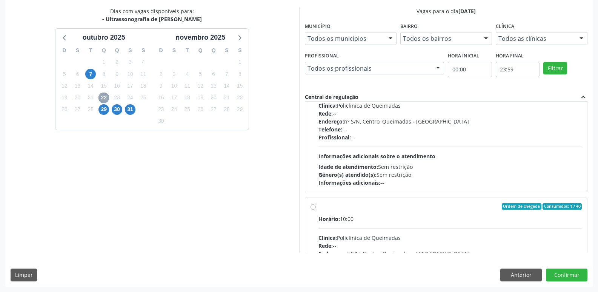
scroll to position [113, 0]
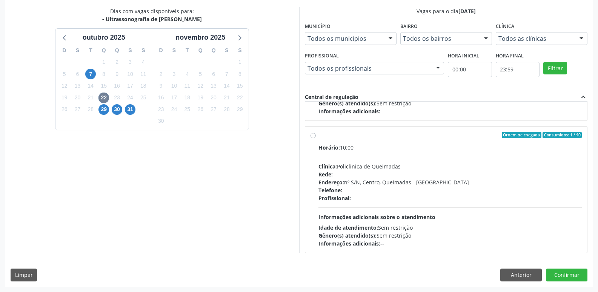
click at [426, 196] on div "Profissional: --" at bounding box center [450, 198] width 264 height 8
click at [316, 138] on input "Ordem de chegada Consumidos: 1 / 40 Horário: 10:00 Clínica: Policlinica de Quei…" at bounding box center [313, 135] width 5 height 7
radio input "true"
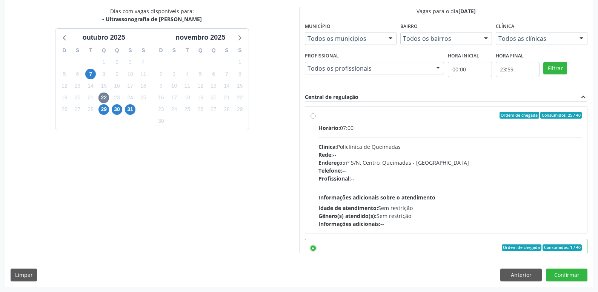
scroll to position [0, 0]
click at [414, 185] on div "Horário: 07:00 Clínica: Policlinica de Queimadas Rede: -- Endereço: nº S/N, Cen…" at bounding box center [450, 177] width 264 height 104
click at [316, 119] on input "Ordem de chegada Consumidos: 25 / 40 Horário: 07:00 Clínica: Policlinica de Que…" at bounding box center [313, 115] width 5 height 7
radio input "true"
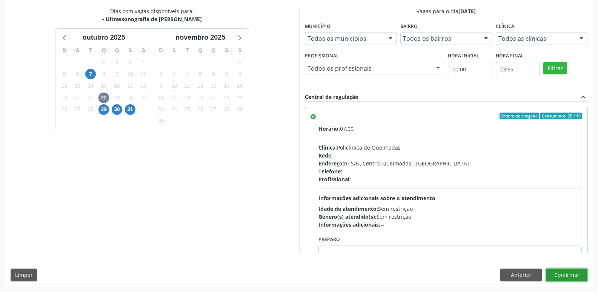
click at [560, 270] on button "Confirmar" at bounding box center [567, 274] width 42 height 13
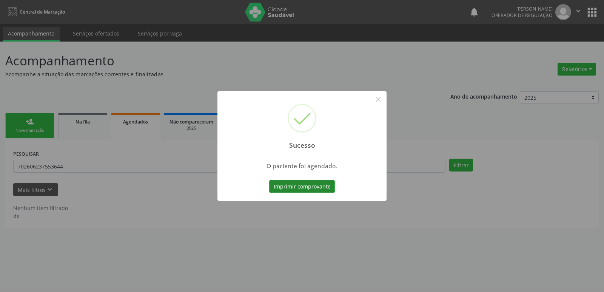
click at [327, 186] on button "Imprimir comprovante" at bounding box center [302, 186] width 66 height 13
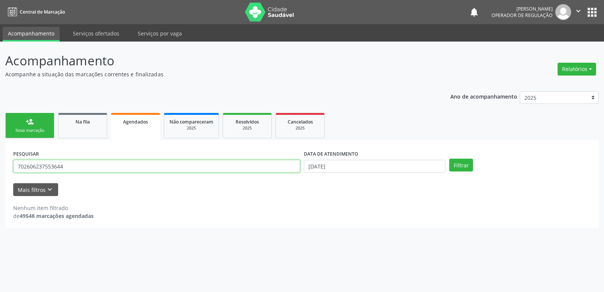
click at [100, 169] on input "702606237553644" at bounding box center [156, 166] width 287 height 13
type input "morgana"
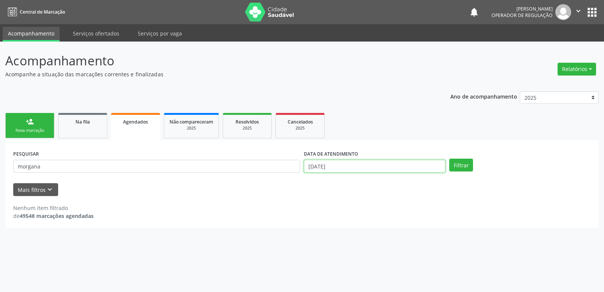
click at [352, 163] on input "[DATE]" at bounding box center [374, 166] width 141 height 13
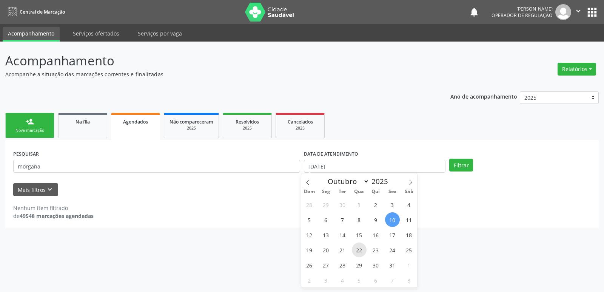
click at [360, 249] on span "22" at bounding box center [359, 249] width 15 height 15
type input "2[DATE]"
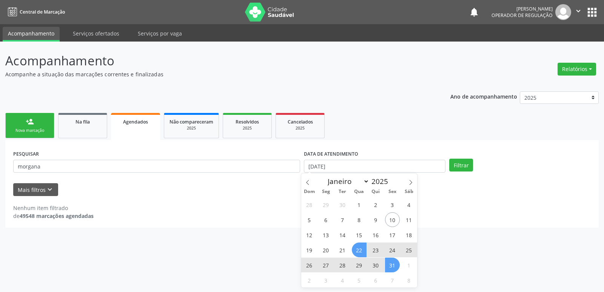
click at [387, 266] on span "31" at bounding box center [392, 264] width 15 height 15
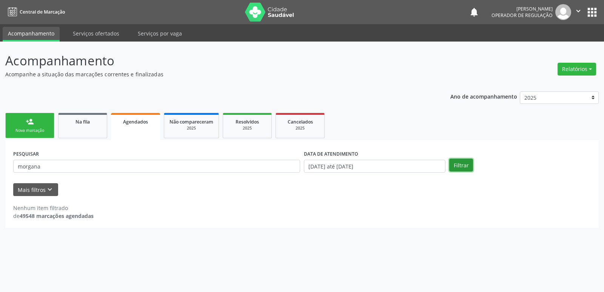
click at [464, 158] on button "Filtrar" at bounding box center [461, 164] width 24 height 13
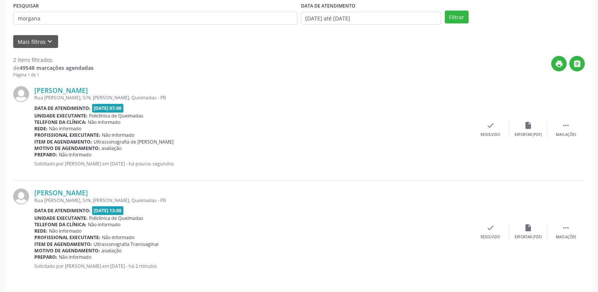
scroll to position [152, 0]
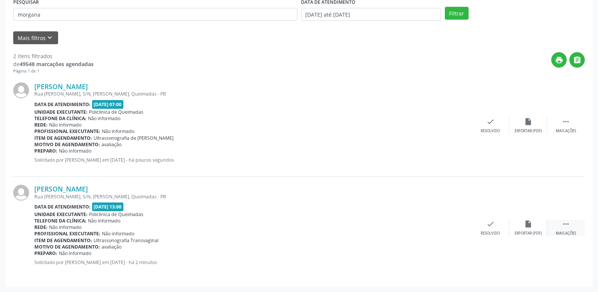
click at [558, 228] on div " Mais ações" at bounding box center [566, 228] width 38 height 16
click at [533, 227] on div "edit Editar" at bounding box center [528, 228] width 38 height 16
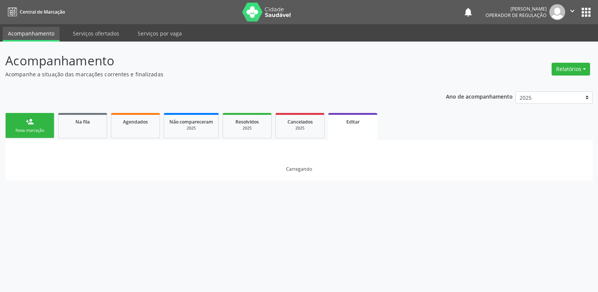
scroll to position [0, 0]
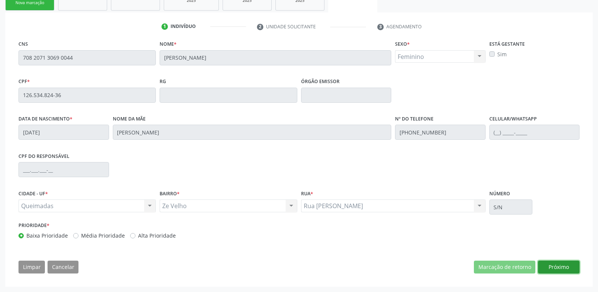
click at [560, 261] on button "Próximo" at bounding box center [559, 266] width 42 height 13
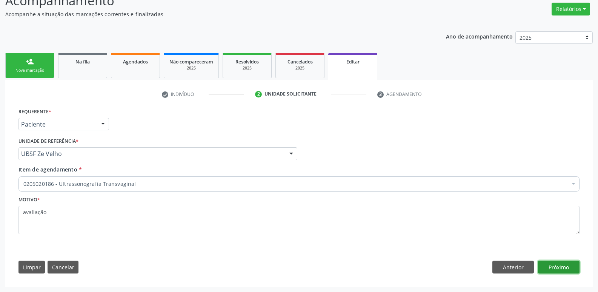
click at [560, 261] on button "Próximo" at bounding box center [559, 266] width 42 height 13
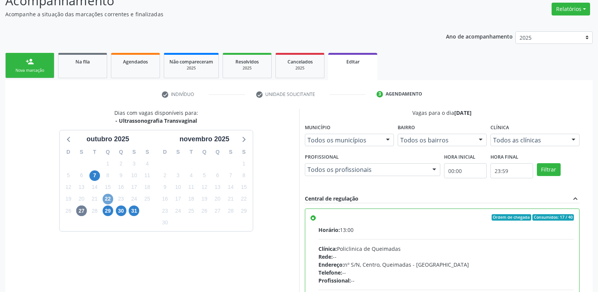
click at [109, 199] on span "22" at bounding box center [108, 199] width 11 height 11
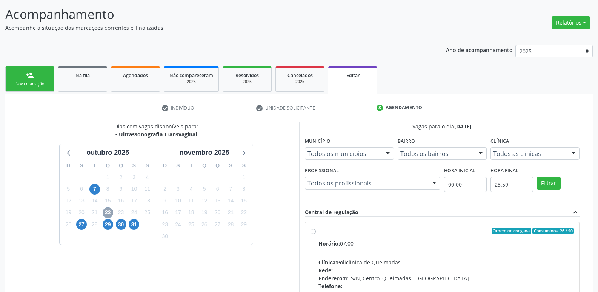
scroll to position [60, 0]
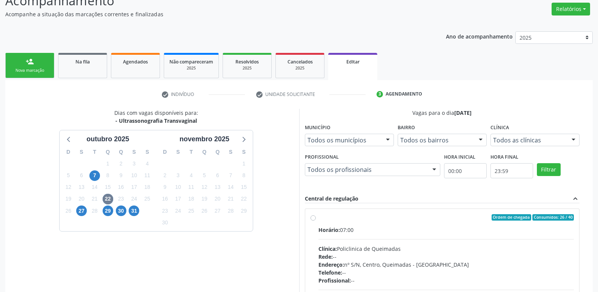
drag, startPoint x: 437, startPoint y: 220, endPoint x: 447, endPoint y: 196, distance: 25.9
click at [438, 215] on div "Ordem de chegada Consumidos: 26 / 40" at bounding box center [446, 217] width 256 height 7
click at [316, 215] on input "Ordem de chegada Consumidos: 26 / 40 Horário: 07:00 Clínica: Policlinica de Que…" at bounding box center [313, 217] width 5 height 7
radio input "true"
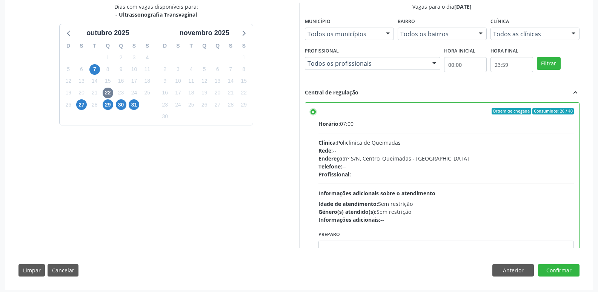
scroll to position [169, 0]
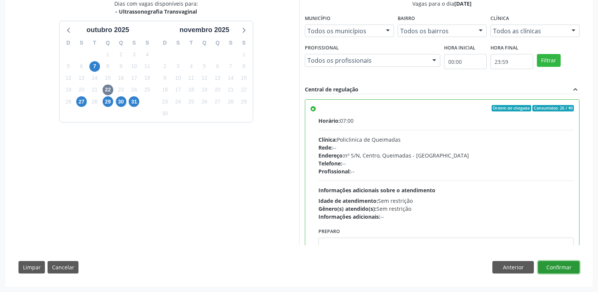
click at [556, 267] on button "Confirmar" at bounding box center [559, 267] width 42 height 13
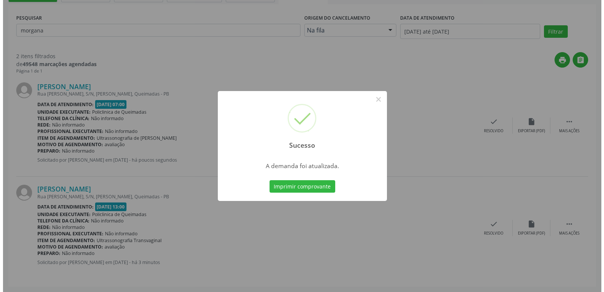
scroll to position [0, 0]
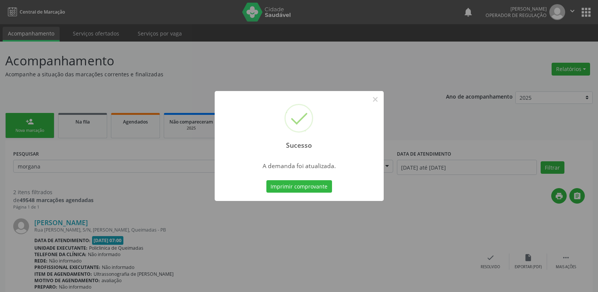
click at [266, 180] on button "Imprimir comprovante" at bounding box center [299, 186] width 66 height 13
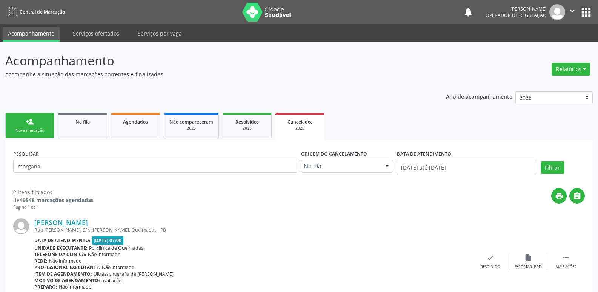
click at [42, 132] on div "Nova marcação" at bounding box center [30, 131] width 38 height 6
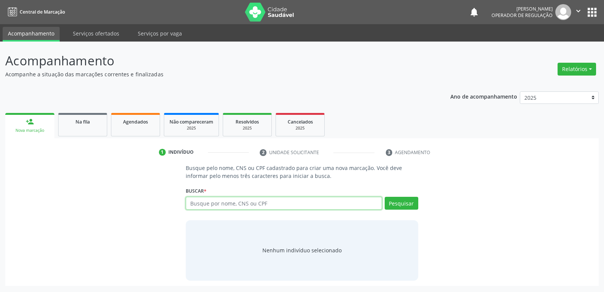
click at [207, 204] on input "text" at bounding box center [284, 203] width 196 height 13
click at [128, 126] on link "Agendados" at bounding box center [135, 124] width 49 height 23
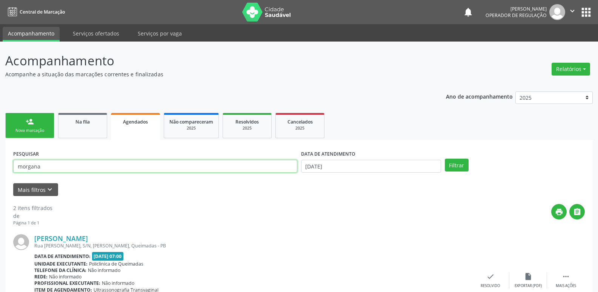
drag, startPoint x: 42, startPoint y: 165, endPoint x: 1, endPoint y: 143, distance: 46.3
click at [1, 143] on div "Acompanhamento Acompanhe a situação das marcações correntes e finalizadas Relat…" at bounding box center [299, 246] width 598 height 408
click at [72, 164] on input "text" at bounding box center [155, 166] width 284 height 13
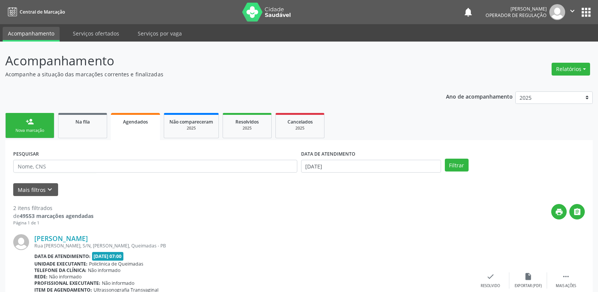
drag, startPoint x: 68, startPoint y: 129, endPoint x: 52, endPoint y: 139, distance: 18.3
click at [67, 129] on link "Na fila" at bounding box center [82, 125] width 49 height 25
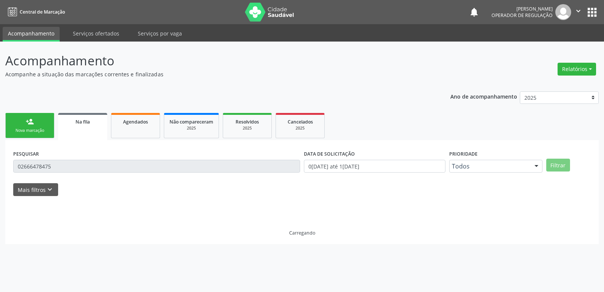
click at [61, 164] on input "02666478475" at bounding box center [156, 166] width 287 height 13
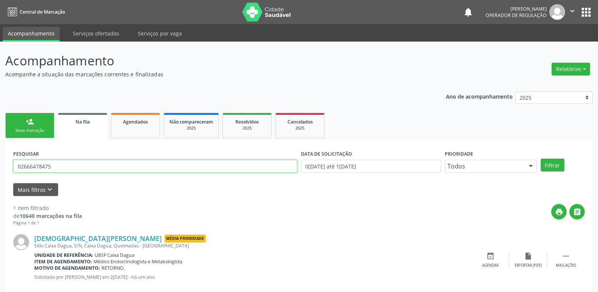
click at [60, 165] on input "02666478475" at bounding box center [155, 166] width 284 height 13
type input "germana leite"
click at [541, 158] on button "Filtrar" at bounding box center [553, 164] width 24 height 13
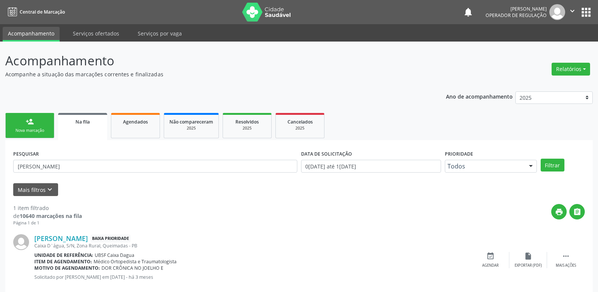
scroll to position [15, 0]
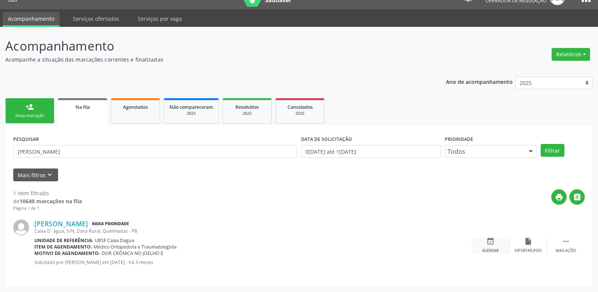
click at [495, 243] on div "event_available Agendar" at bounding box center [491, 245] width 38 height 16
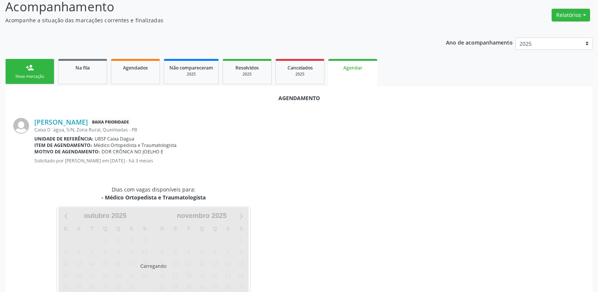
scroll to position [83, 0]
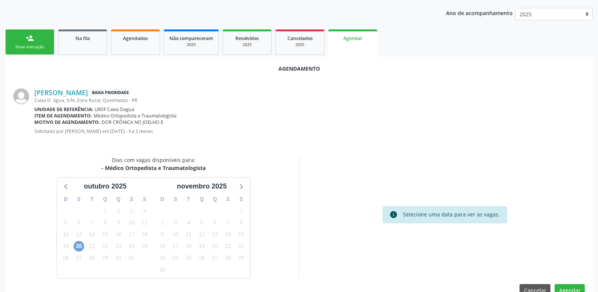
click at [79, 249] on span "20" at bounding box center [79, 246] width 11 height 11
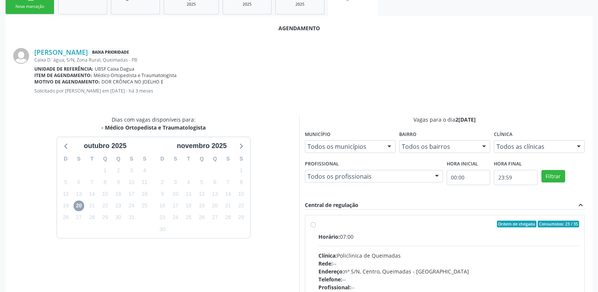
scroll to position [224, 0]
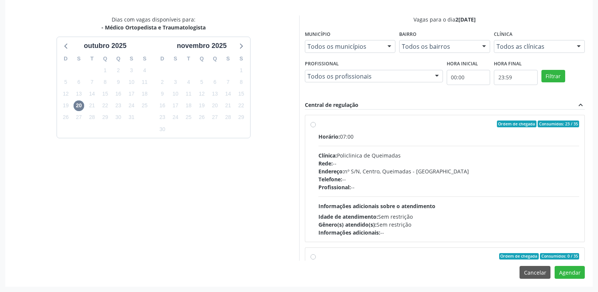
click at [560, 188] on div "Profissional: --" at bounding box center [448, 187] width 261 height 8
click at [316, 127] on input "Ordem de chegada Consumidos: 23 / 35 Horário: 07:00 Clínica: Policlinica de Que…" at bounding box center [313, 123] width 5 height 7
radio input "true"
click at [572, 270] on button "Agendar" at bounding box center [570, 272] width 30 height 13
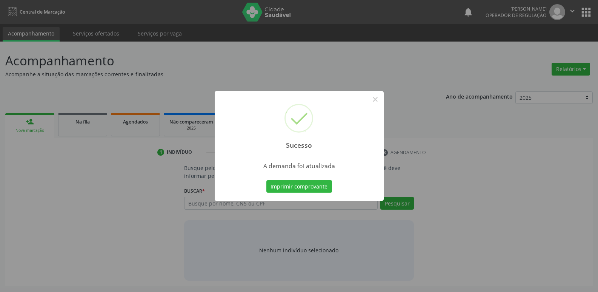
scroll to position [0, 0]
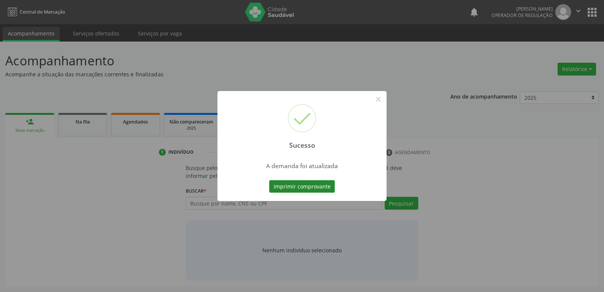
click at [317, 181] on button "Imprimir comprovante" at bounding box center [302, 186] width 66 height 13
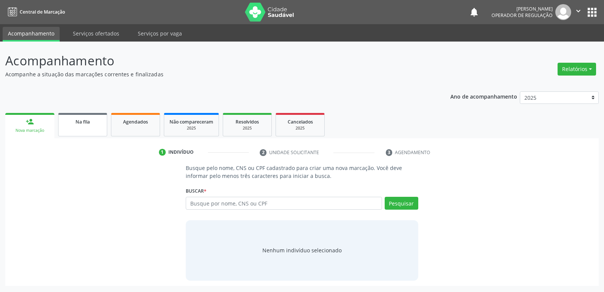
click at [82, 126] on link "Na fila" at bounding box center [82, 124] width 49 height 23
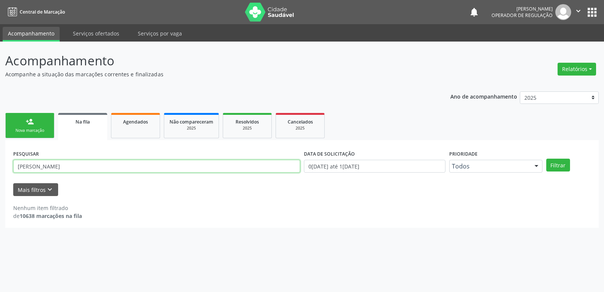
drag, startPoint x: 68, startPoint y: 162, endPoint x: 0, endPoint y: 126, distance: 77.3
click at [0, 126] on div "Acompanhamento Acompanhe a situação das marcações correntes e finalizadas Relat…" at bounding box center [302, 167] width 604 height 250
type input "88481620106"
click at [546, 158] on button "Filtrar" at bounding box center [558, 164] width 24 height 13
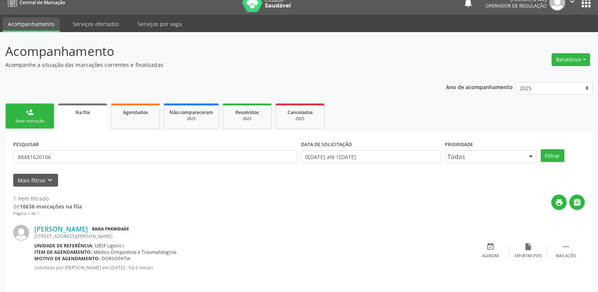
scroll to position [15, 0]
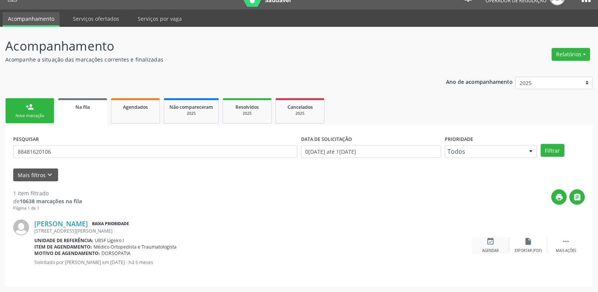
click at [489, 243] on icon "event_available" at bounding box center [490, 241] width 8 height 8
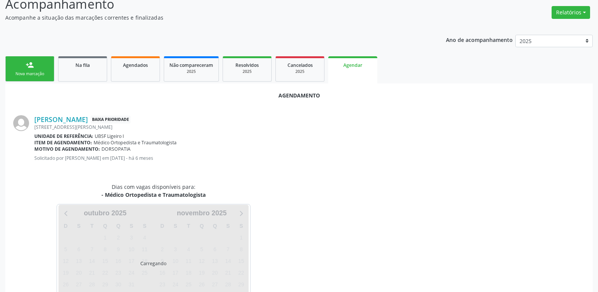
scroll to position [83, 0]
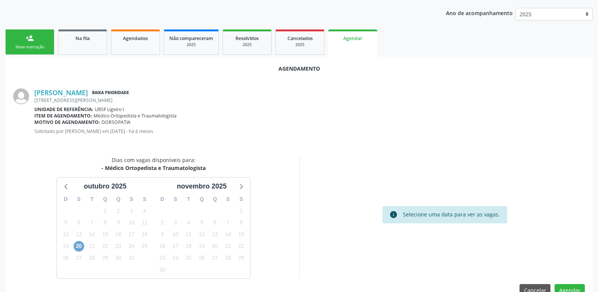
click at [79, 248] on span "20" at bounding box center [79, 246] width 11 height 11
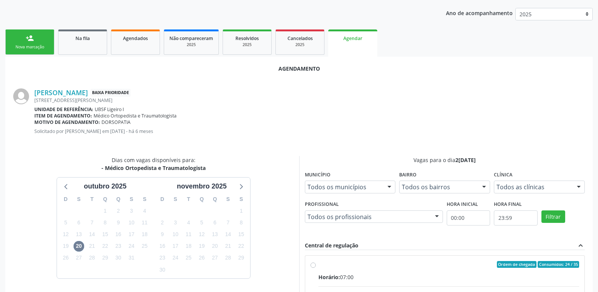
drag, startPoint x: 497, startPoint y: 275, endPoint x: 552, endPoint y: 187, distance: 104.3
click at [316, 267] on input "Ordem de chegada Consumidos: 24 / 35 Horário: 07:00 Clínica: Policlinica de Que…" at bounding box center [313, 264] width 5 height 7
radio input "true"
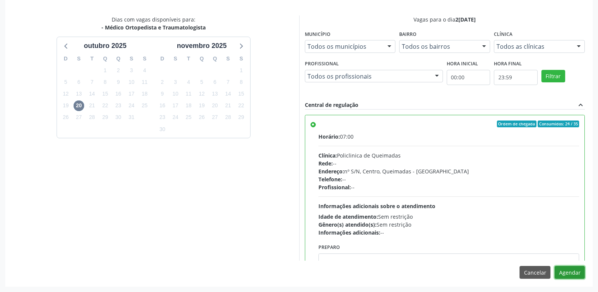
click at [567, 271] on button "Agendar" at bounding box center [570, 272] width 30 height 13
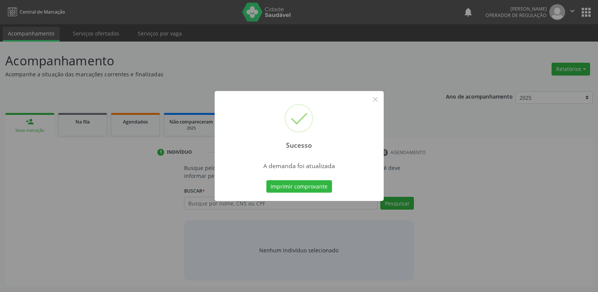
scroll to position [0, 0]
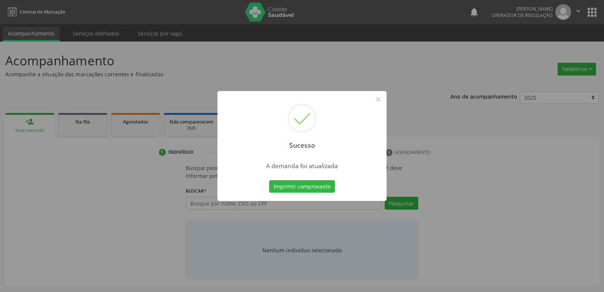
click at [269, 180] on button "Imprimir comprovante" at bounding box center [302, 186] width 66 height 13
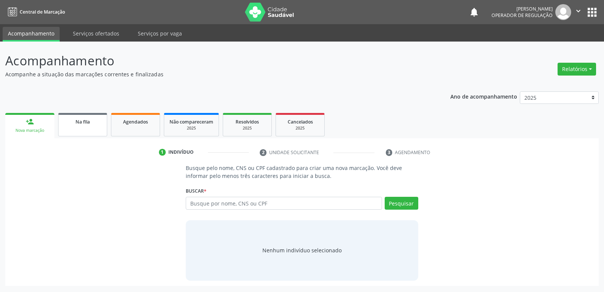
click at [88, 127] on link "Na fila" at bounding box center [82, 124] width 49 height 23
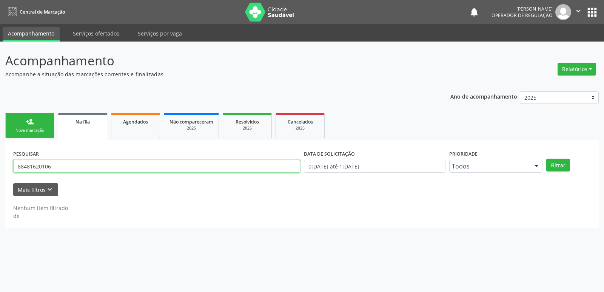
click at [102, 166] on input "88481620106" at bounding box center [156, 166] width 287 height 13
click at [100, 165] on input "88481620106" at bounding box center [156, 166] width 287 height 13
drag, startPoint x: 100, startPoint y: 165, endPoint x: 0, endPoint y: 168, distance: 100.4
click at [0, 168] on div "Acompanhamento Acompanhe a situação das marcações correntes e finalizadas Relat…" at bounding box center [302, 167] width 604 height 250
type input "73873837404"
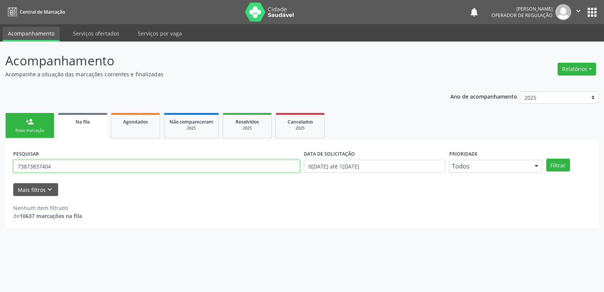
click at [546, 158] on button "Filtrar" at bounding box center [558, 164] width 24 height 13
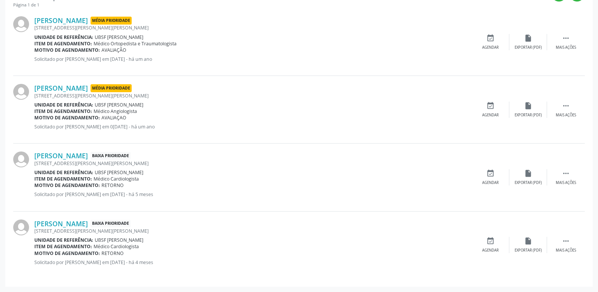
scroll to position [180, 0]
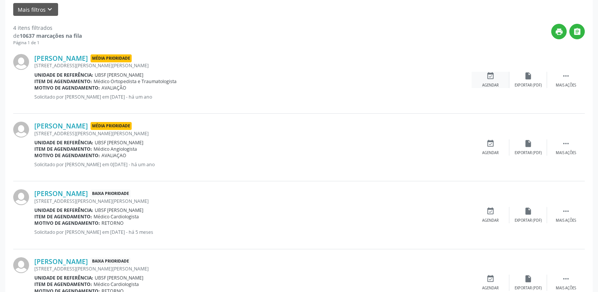
click at [488, 79] on icon "event_available" at bounding box center [490, 76] width 8 height 8
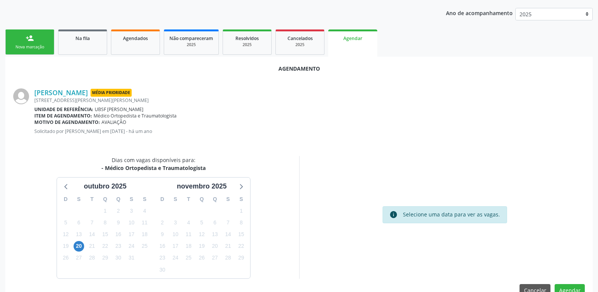
scroll to position [101, 0]
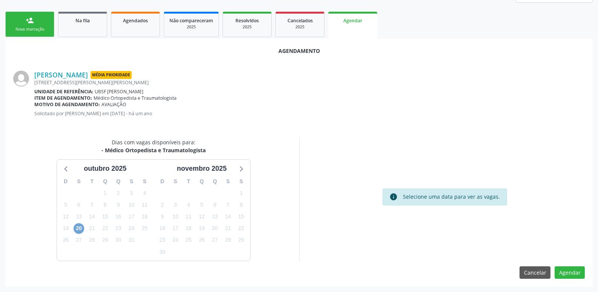
click at [77, 226] on span "20" at bounding box center [79, 228] width 11 height 11
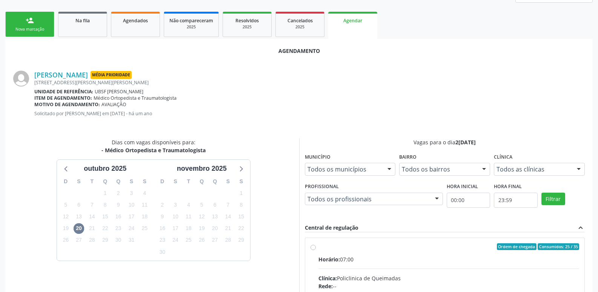
drag, startPoint x: 450, startPoint y: 260, endPoint x: 454, endPoint y: 254, distance: 7.4
click at [453, 256] on div "Horário: 07:00" at bounding box center [448, 259] width 261 height 8
click at [316, 250] on input "Ordem de chegada Consumidos: 25 / 35 Horário: 07:00 Clínica: Policlinica de Que…" at bounding box center [313, 246] width 5 height 7
radio input "true"
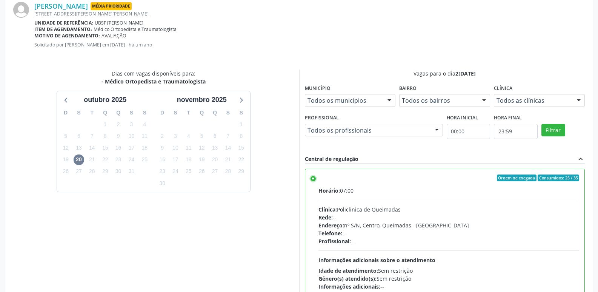
scroll to position [224, 0]
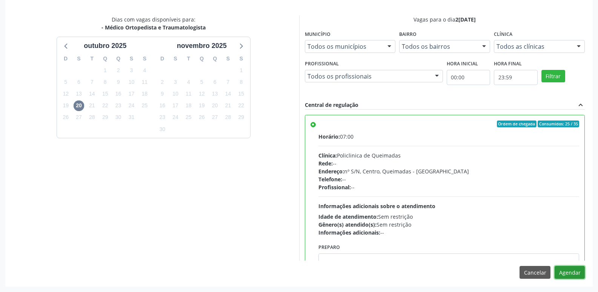
click at [566, 271] on button "Agendar" at bounding box center [570, 272] width 30 height 13
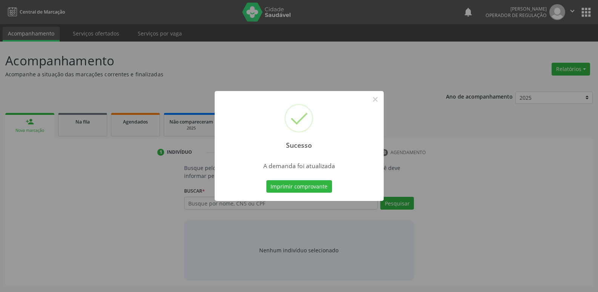
scroll to position [0, 0]
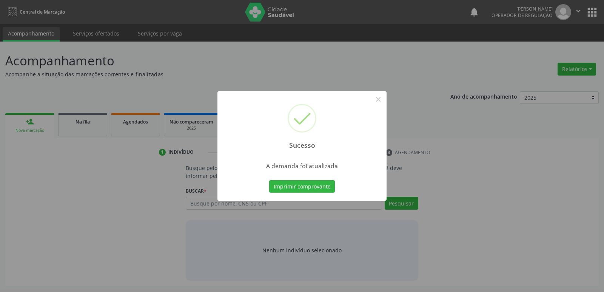
click at [269, 180] on button "Imprimir comprovante" at bounding box center [302, 186] width 66 height 13
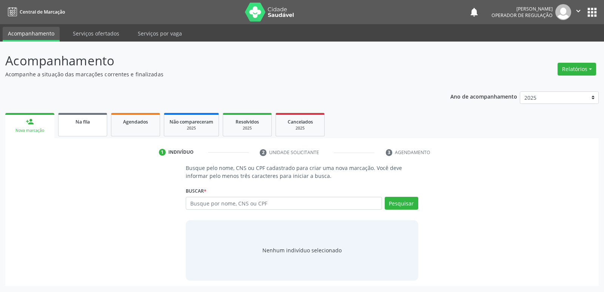
click at [90, 129] on link "Na fila" at bounding box center [82, 124] width 49 height 23
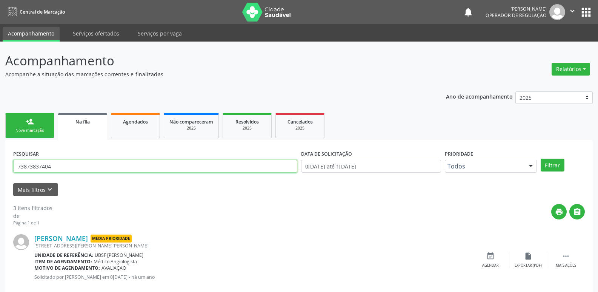
click at [96, 165] on input "73873837404" at bounding box center [155, 166] width 284 height 13
type input "02834462429"
click at [541, 158] on button "Filtrar" at bounding box center [553, 164] width 24 height 13
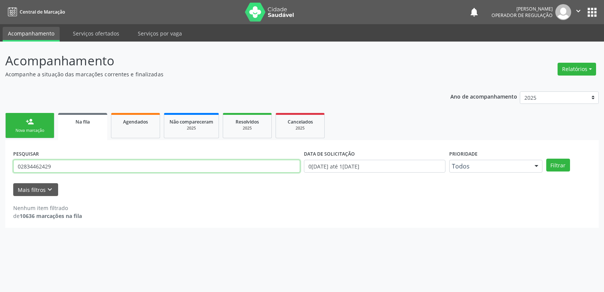
drag, startPoint x: 89, startPoint y: 166, endPoint x: 0, endPoint y: 153, distance: 89.5
click at [0, 153] on div "Acompanhamento Acompanhe a situação das marcações correntes e finalizadas Relat…" at bounding box center [302, 167] width 604 height 250
click at [37, 126] on link "person_add Nova marcação" at bounding box center [29, 125] width 49 height 25
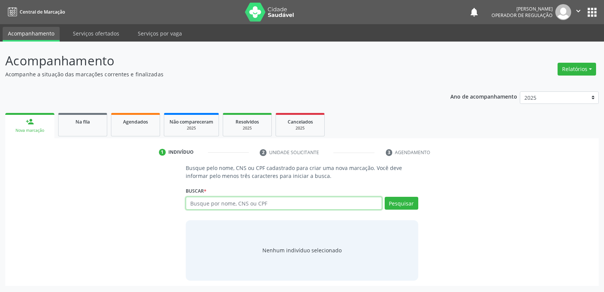
click at [253, 202] on input "text" at bounding box center [284, 203] width 196 height 13
type input "02834462429"
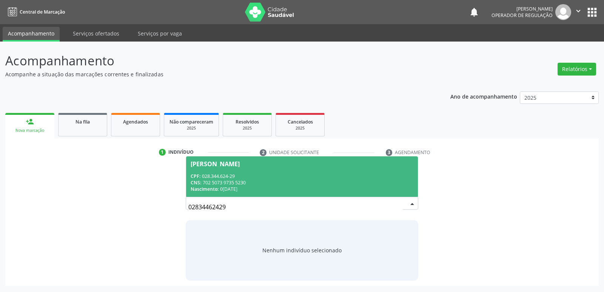
click at [225, 184] on div "CNS: 702 5073 9735 5230" at bounding box center [302, 182] width 222 height 6
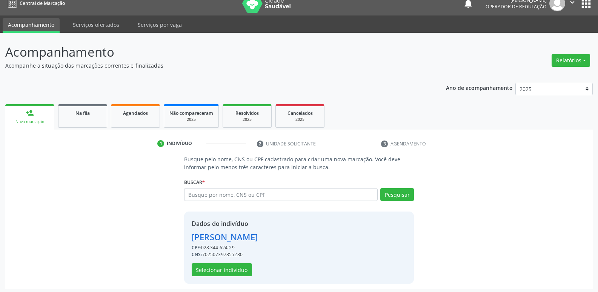
scroll to position [11, 0]
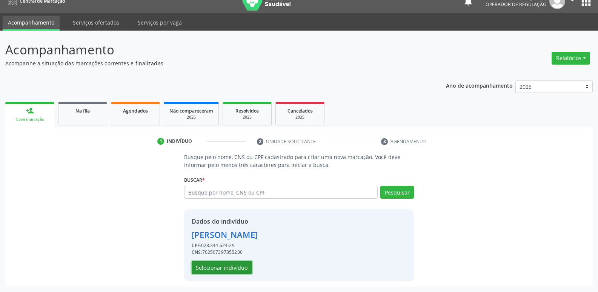
click at [236, 264] on button "Selecionar indivíduo" at bounding box center [222, 267] width 60 height 13
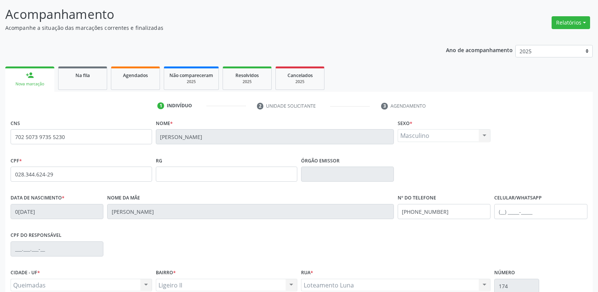
scroll to position [117, 0]
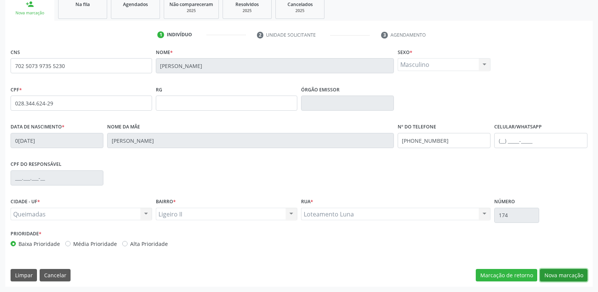
click at [564, 274] on button "Nova marcação" at bounding box center [564, 275] width 48 height 13
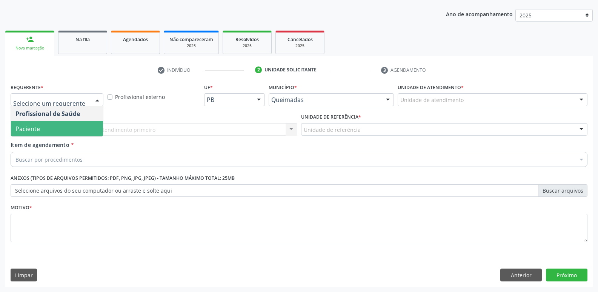
click at [71, 134] on span "Paciente" at bounding box center [57, 128] width 92 height 15
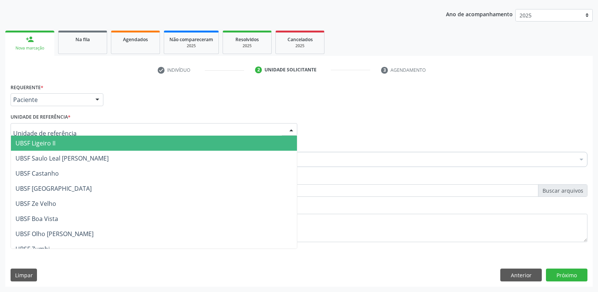
click at [77, 133] on div at bounding box center [154, 129] width 287 height 13
drag, startPoint x: 73, startPoint y: 138, endPoint x: 68, endPoint y: 141, distance: 6.1
click at [70, 140] on span "UBSF Ligeiro II" at bounding box center [154, 142] width 286 height 15
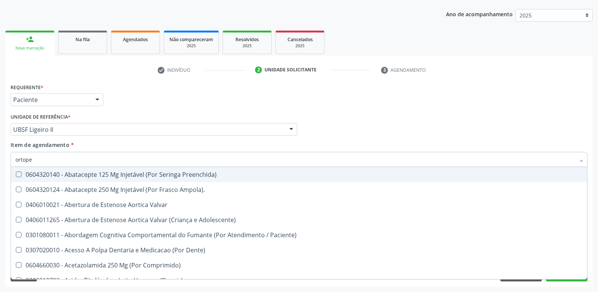
type input "ortoped"
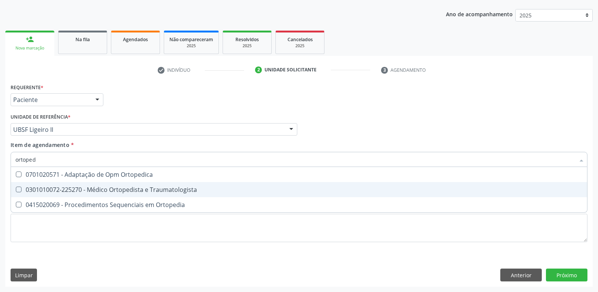
drag, startPoint x: 76, startPoint y: 189, endPoint x: 75, endPoint y: 167, distance: 22.3
click at [76, 177] on ul "Selecionar todos 0701020571 - Adaptação de Opm Ortopedica 0301010072-225270 - M…" at bounding box center [299, 189] width 576 height 45
drag, startPoint x: 98, startPoint y: 192, endPoint x: 81, endPoint y: 214, distance: 26.6
click at [98, 192] on div "0301010072-225270 - Médico Ortopedista e Traumatologista" at bounding box center [298, 189] width 567 height 6
checkbox Traumatologista "true"
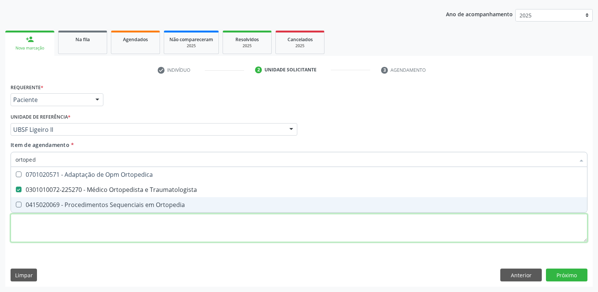
click at [71, 234] on div "Requerente * Paciente Profissional de Saúde Paciente Nenhum resultado encontrad…" at bounding box center [299, 166] width 577 height 171
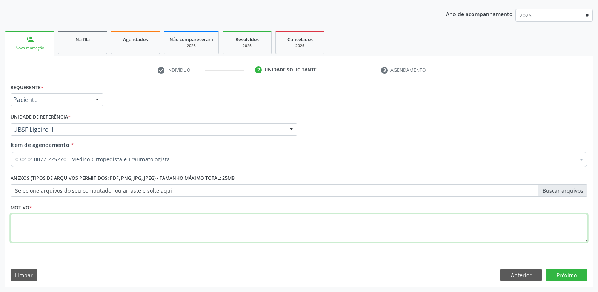
paste textarea "avaliação"
type textarea "avaliação"
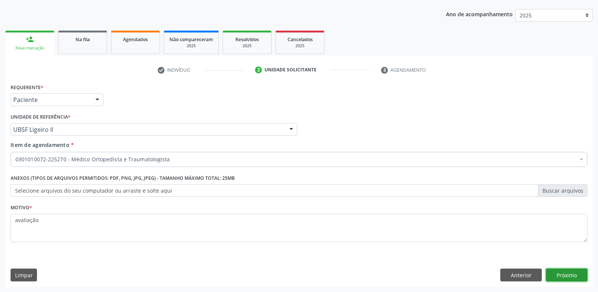
click at [559, 272] on button "Próximo" at bounding box center [567, 274] width 42 height 13
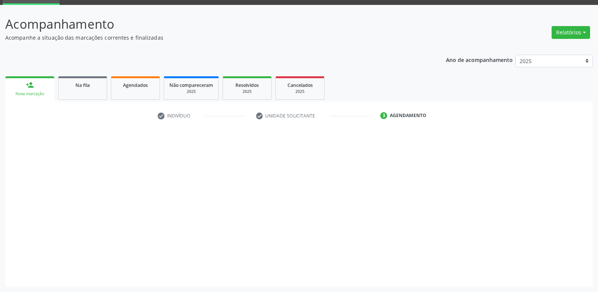
scroll to position [37, 0]
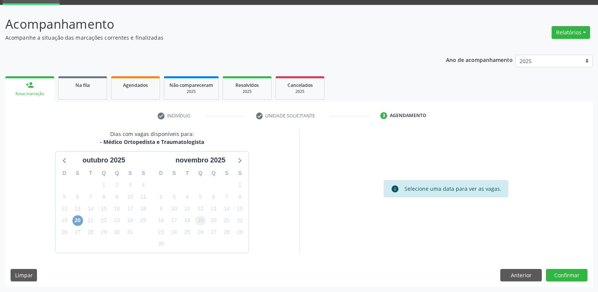
drag, startPoint x: 77, startPoint y: 221, endPoint x: 197, endPoint y: 220, distance: 120.0
click at [77, 221] on span "20" at bounding box center [77, 220] width 11 height 11
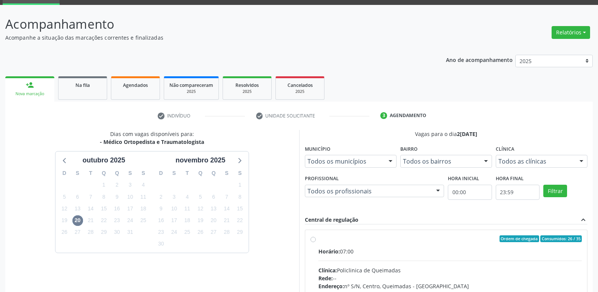
drag, startPoint x: 451, startPoint y: 267, endPoint x: 484, endPoint y: 254, distance: 36.2
click at [316, 242] on input "Ordem de chegada Consumidos: 26 / 35 Horário: 07:00 Clínica: Policlinica de Que…" at bounding box center [313, 238] width 5 height 7
radio input "true"
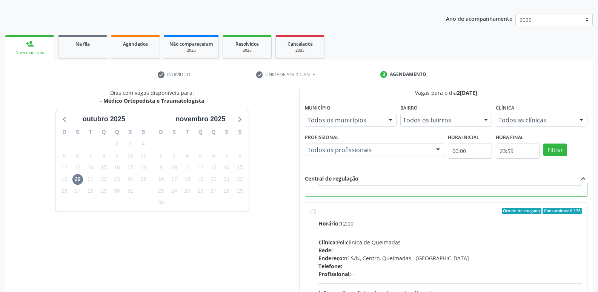
scroll to position [159, 0]
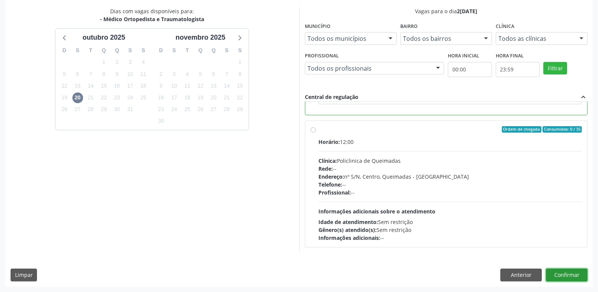
click at [577, 272] on button "Confirmar" at bounding box center [567, 274] width 42 height 13
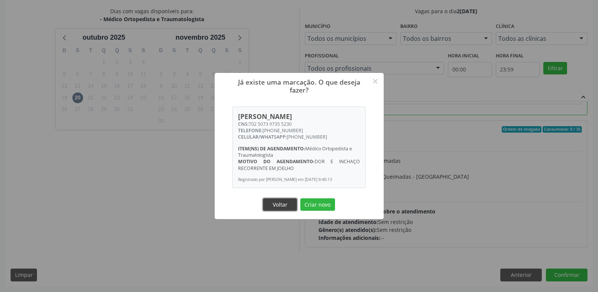
drag, startPoint x: 284, startPoint y: 208, endPoint x: 240, endPoint y: 196, distance: 46.0
click at [284, 208] on button "Voltar" at bounding box center [280, 204] width 34 height 13
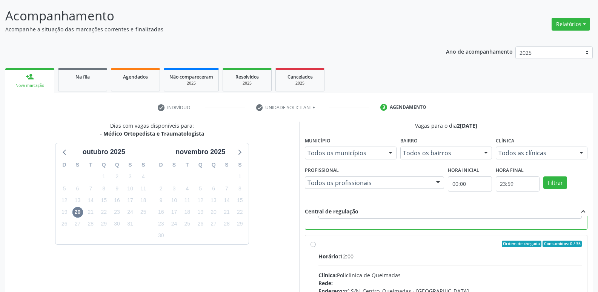
scroll to position [0, 0]
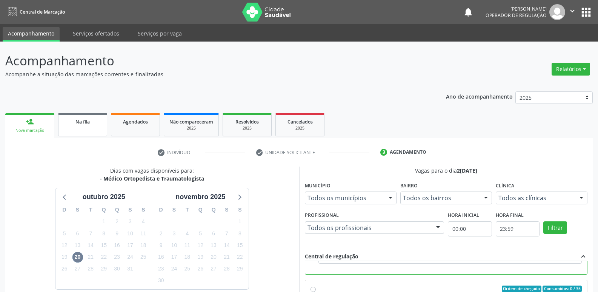
click at [95, 117] on link "Na fila" at bounding box center [82, 124] width 49 height 23
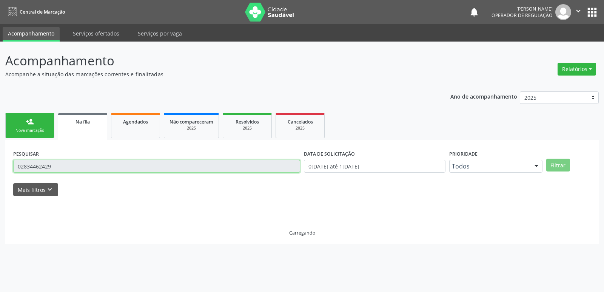
click at [82, 164] on input "02834462429" at bounding box center [156, 166] width 287 height 13
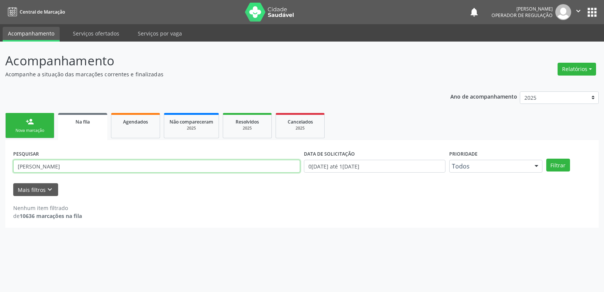
type input "paulo ferr"
click at [546, 158] on button "Filtrar" at bounding box center [558, 164] width 24 height 13
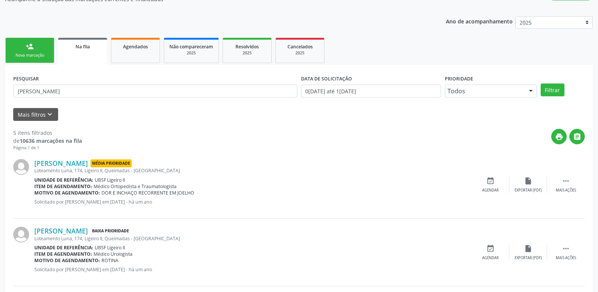
scroll to position [21, 0]
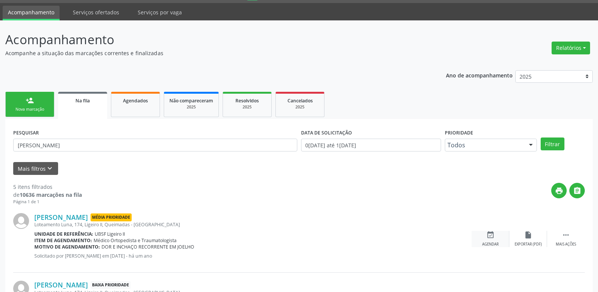
click at [493, 240] on div "event_available Agendar" at bounding box center [491, 239] width 38 height 16
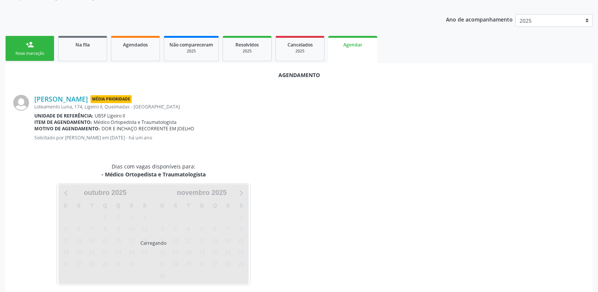
scroll to position [83, 0]
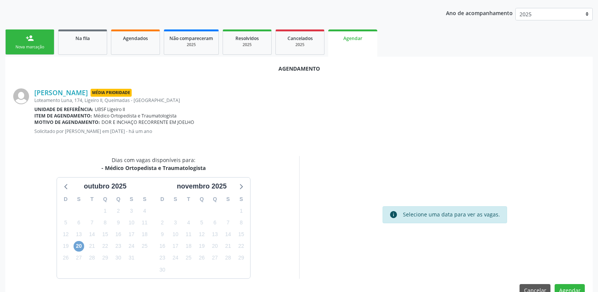
drag, startPoint x: 80, startPoint y: 243, endPoint x: 206, endPoint y: 248, distance: 126.1
click at [79, 243] on span "20" at bounding box center [79, 246] width 11 height 11
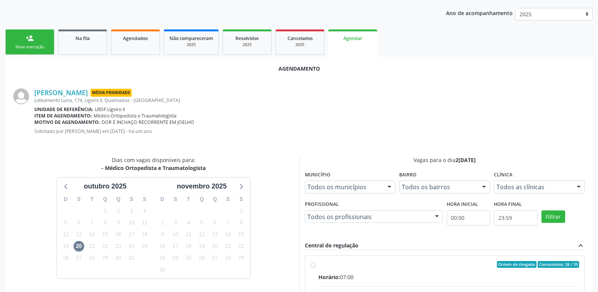
drag, startPoint x: 544, startPoint y: 261, endPoint x: 544, endPoint y: 247, distance: 14.3
click at [544, 261] on span "Consumidos: 26 / 35" at bounding box center [559, 264] width 42 height 7
radio input "true"
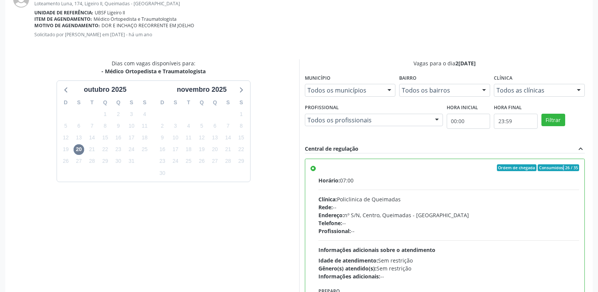
scroll to position [224, 0]
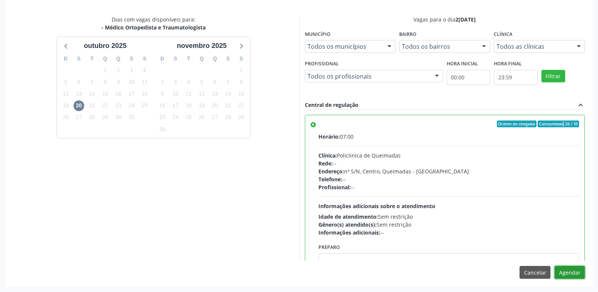
click at [562, 269] on button "Agendar" at bounding box center [570, 272] width 30 height 13
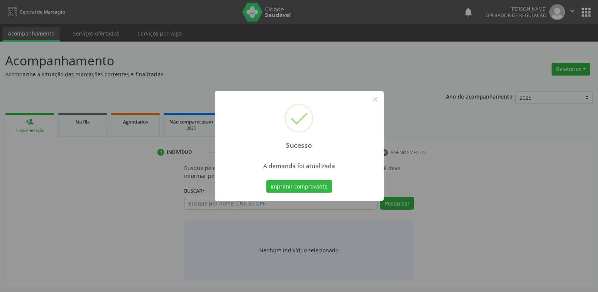
scroll to position [0, 0]
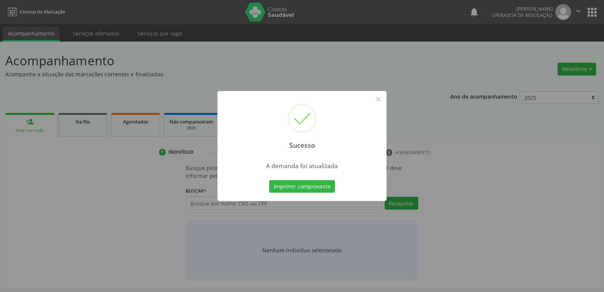
click at [269, 180] on button "Imprimir comprovante" at bounding box center [302, 186] width 66 height 13
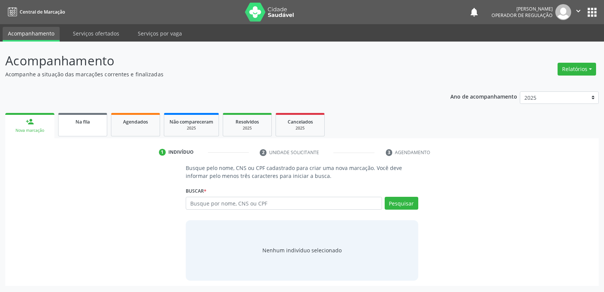
click at [72, 124] on div "Na fila" at bounding box center [83, 121] width 38 height 8
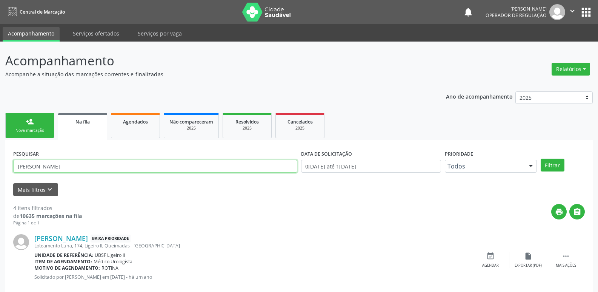
drag, startPoint x: 71, startPoint y: 166, endPoint x: 0, endPoint y: 169, distance: 70.6
click at [0, 169] on div "Acompanhamento Acompanhe a situação das marcações correntes e finalizadas Relat…" at bounding box center [299, 276] width 598 height 468
type input "05146157456"
click at [541, 158] on button "Filtrar" at bounding box center [553, 164] width 24 height 13
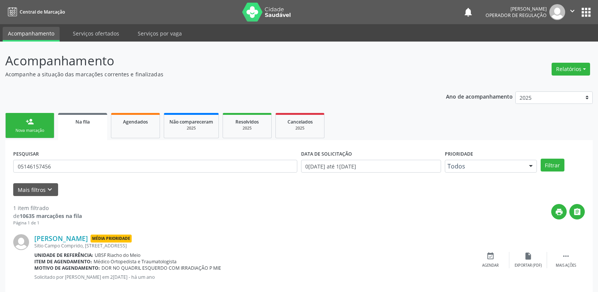
scroll to position [15, 0]
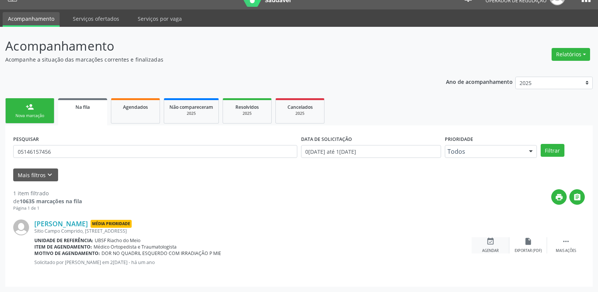
click at [484, 244] on div "event_available Agendar" at bounding box center [491, 245] width 38 height 16
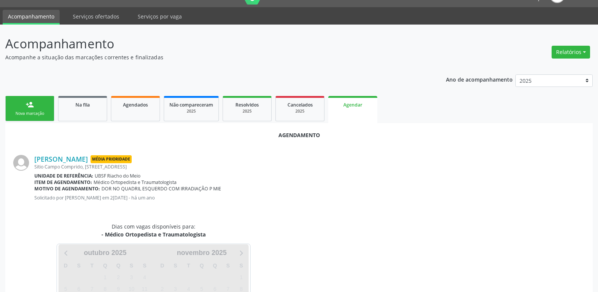
scroll to position [83, 0]
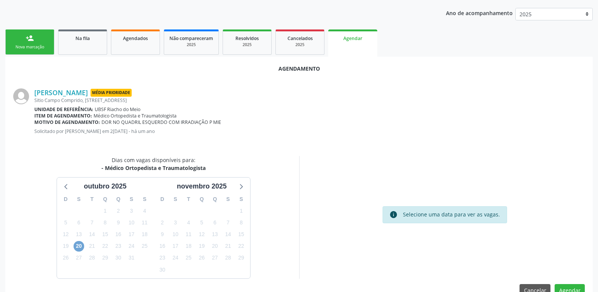
drag, startPoint x: 78, startPoint y: 246, endPoint x: 93, endPoint y: 243, distance: 15.8
click at [78, 246] on span "20" at bounding box center [79, 246] width 11 height 11
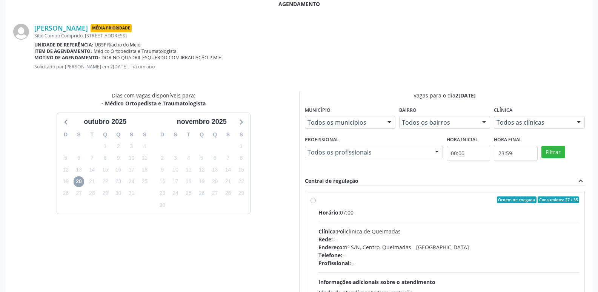
scroll to position [224, 0]
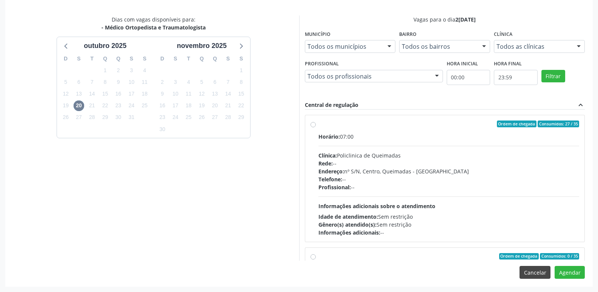
drag, startPoint x: 530, startPoint y: 216, endPoint x: 549, endPoint y: 267, distance: 54.4
click at [536, 228] on div "Horário: 07:00 Clínica: Policlinica de Queimadas Rede: -- Endereço: nº S/N, Cen…" at bounding box center [448, 184] width 261 height 104
radio input "true"
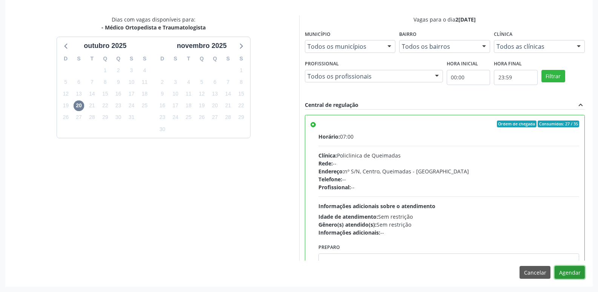
click at [567, 269] on button "Agendar" at bounding box center [570, 272] width 30 height 13
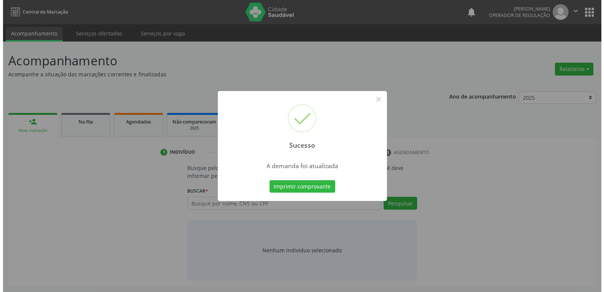
scroll to position [0, 0]
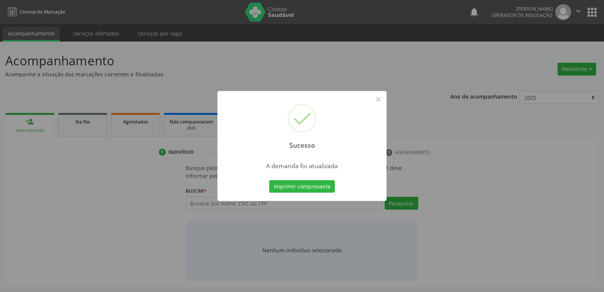
click at [269, 180] on button "Imprimir comprovante" at bounding box center [302, 186] width 66 height 13
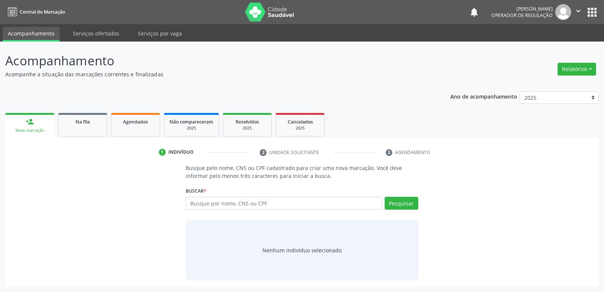
click at [592, 11] on button "apps" at bounding box center [591, 12] width 13 height 13
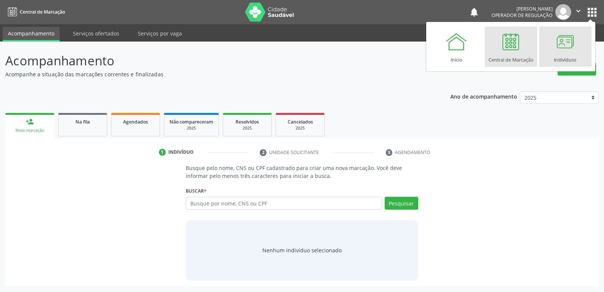
drag, startPoint x: 572, startPoint y: 42, endPoint x: 568, endPoint y: 42, distance: 4.2
click at [572, 42] on div at bounding box center [564, 41] width 23 height 23
